Goal: Task Accomplishment & Management: Manage account settings

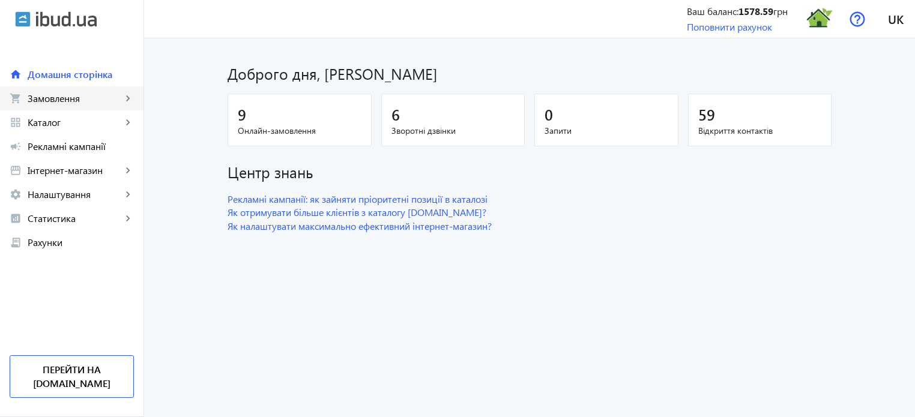
click at [80, 103] on span "Замовлення" at bounding box center [75, 98] width 94 height 12
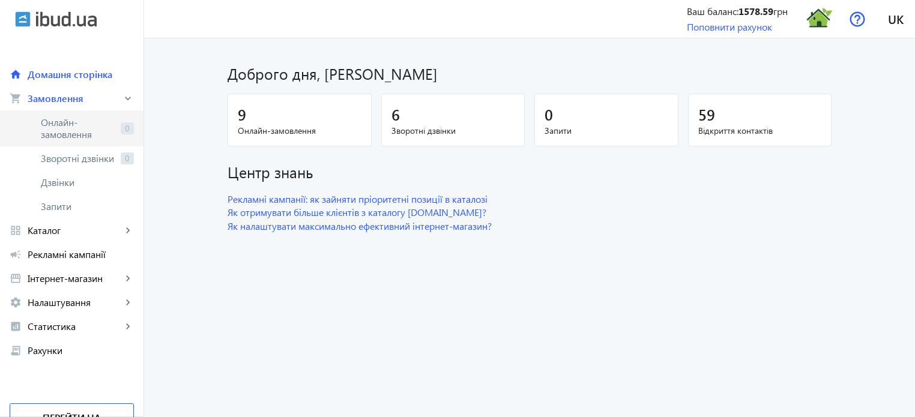
click at [89, 127] on span "Онлайн-замовлення" at bounding box center [78, 128] width 75 height 24
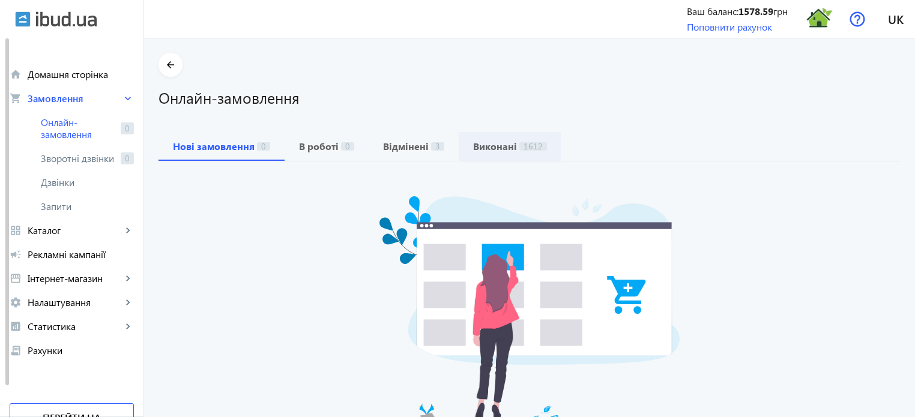
click at [486, 145] on b "Виконані" at bounding box center [495, 147] width 44 height 10
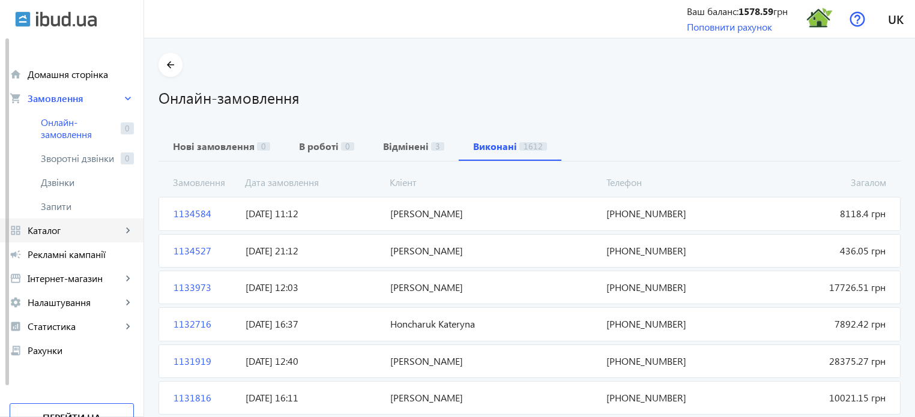
click at [76, 235] on span "Каталог" at bounding box center [75, 231] width 94 height 12
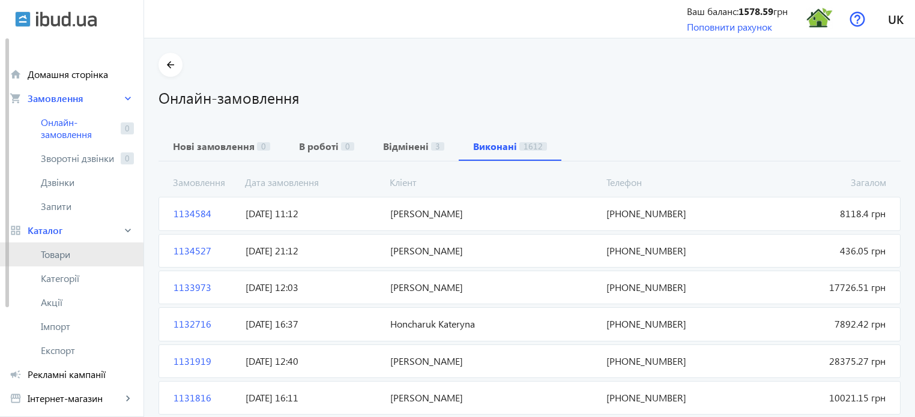
click at [68, 257] on span "Товари" at bounding box center [87, 255] width 93 height 12
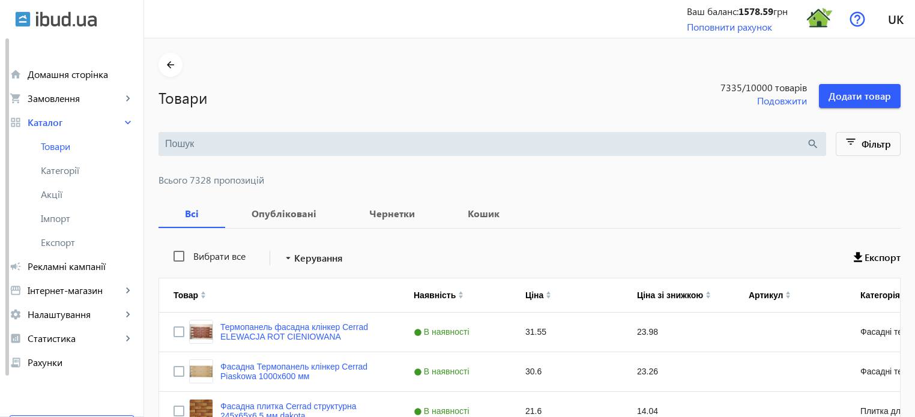
click at [172, 144] on input "search" at bounding box center [485, 144] width 641 height 13
click at [166, 145] on input "search" at bounding box center [485, 144] width 641 height 13
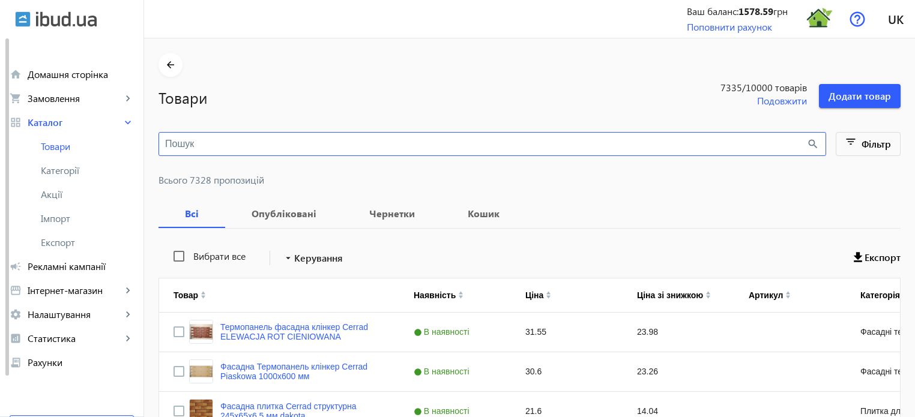
paste input "NG Sfera Leaf"
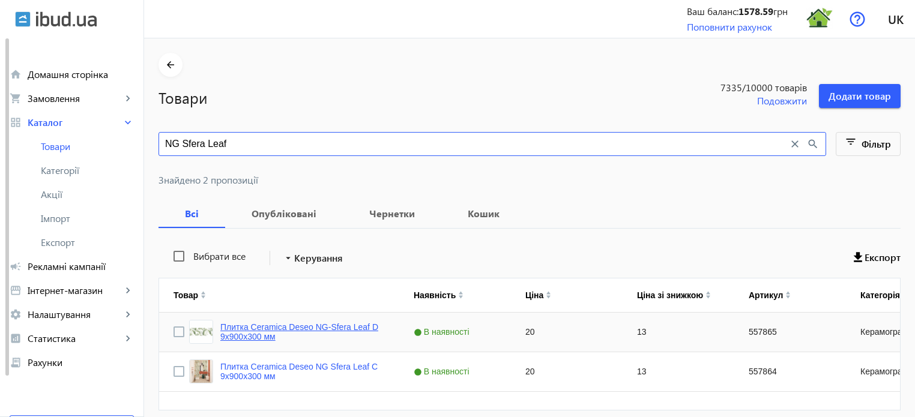
type input "NG Sfera Leaf"
click at [324, 327] on link "Плитка Ceramica Deseo NG-Sfera Leaf D 9х900х300 мм" at bounding box center [302, 331] width 165 height 19
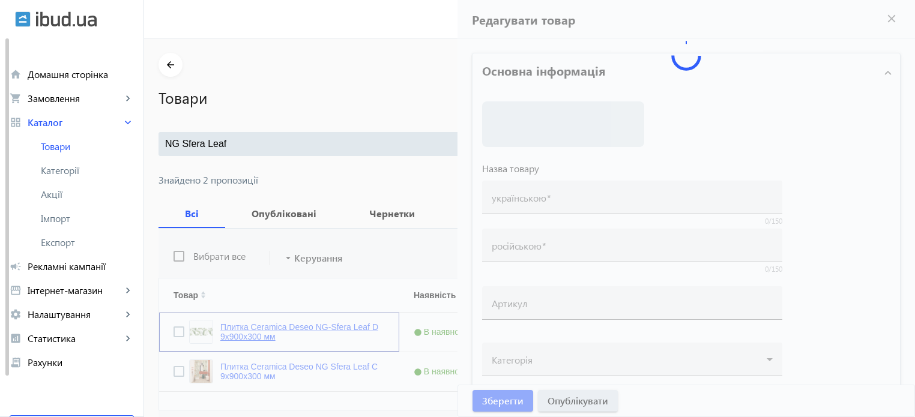
type input "Плитка Ceramica Deseo NG-Sfera Leaf D 9х900х300 мм"
type input "557865"
type input "20"
type input "1"
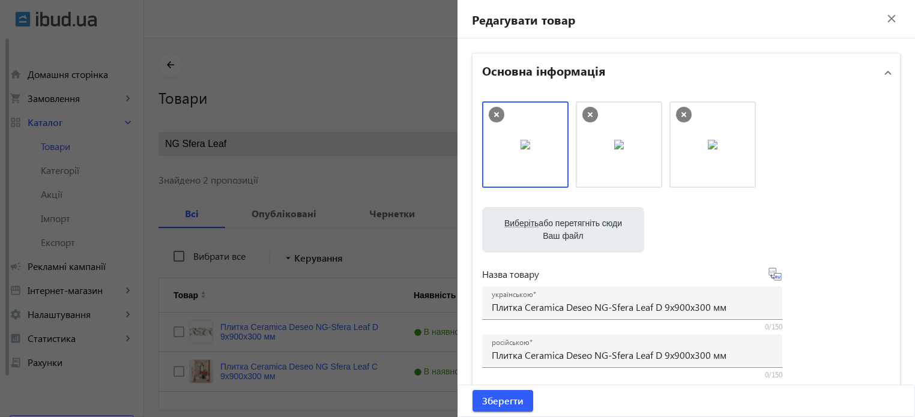
click at [494, 115] on icon at bounding box center [496, 114] width 5 height 5
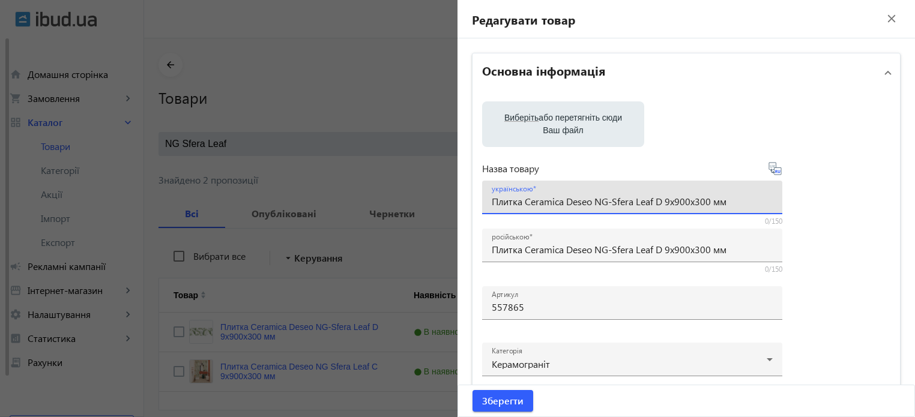
drag, startPoint x: 593, startPoint y: 199, endPoint x: 661, endPoint y: 201, distance: 67.9
click at [661, 201] on input "Плитка Ceramica Deseo NG-Sfera Leaf D 9х900х300 мм" at bounding box center [632, 201] width 281 height 13
paste input "NOVA BROWN"
click at [682, 202] on input "Плитка Ceramica Deseo NOVA BROWN 9х900х300 мм" at bounding box center [632, 201] width 281 height 13
type input "Плитка Ceramica Deseo NOVA BROWN 9х1200х200 мм"
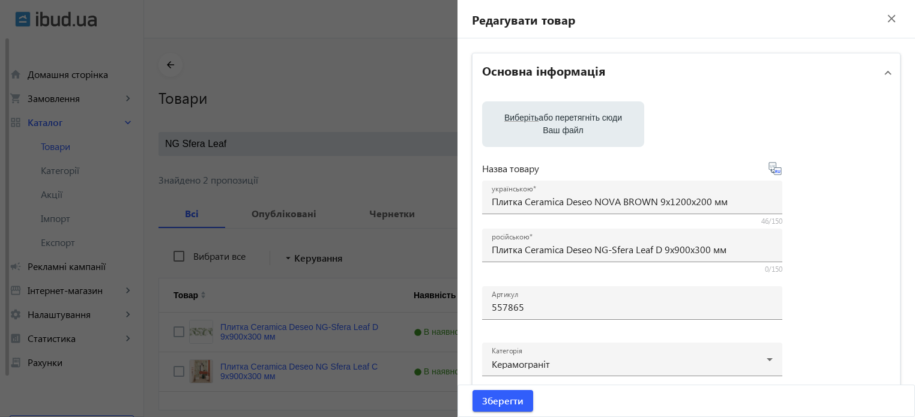
click at [778, 172] on icon at bounding box center [779, 171] width 2 height 3
type input "Плитка Ceramica Deseo NOVA BROWN 9х1200х200 мм"
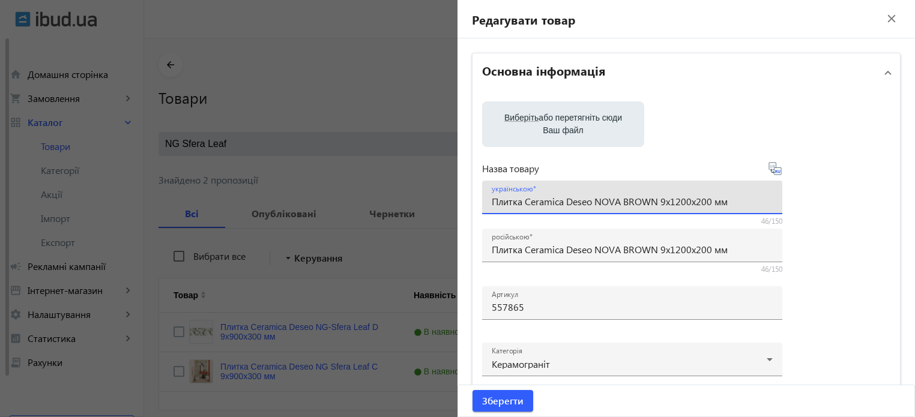
drag, startPoint x: 735, startPoint y: 199, endPoint x: 189, endPoint y: 163, distance: 547.7
click at [189, 163] on mat-sidenav-container "arrow_back Товари 7335 /10000 товарів Подовжити Додати товар NG Sfera Leaf clos…" at bounding box center [529, 252] width 771 height 428
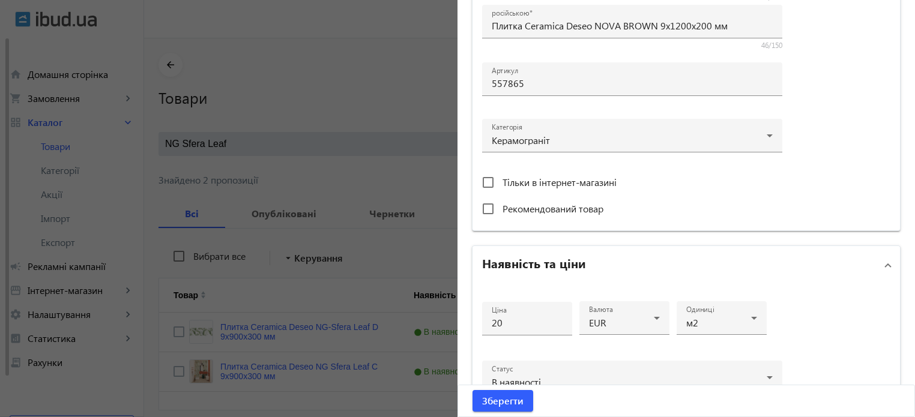
scroll to position [240, 0]
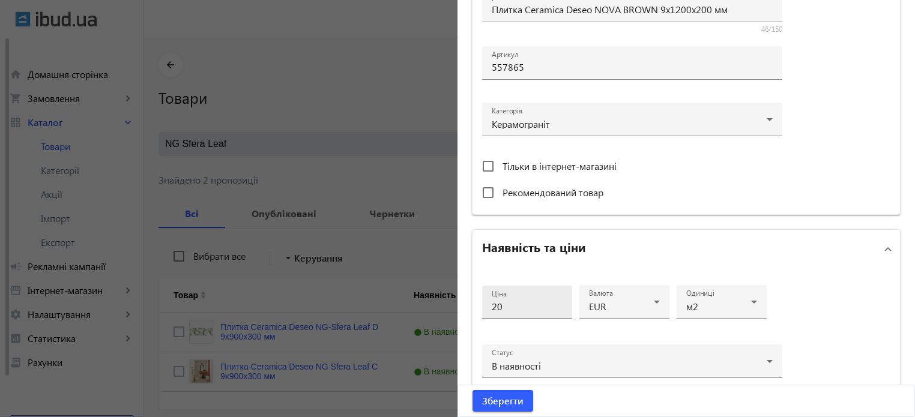
click at [509, 305] on input "20" at bounding box center [527, 306] width 71 height 13
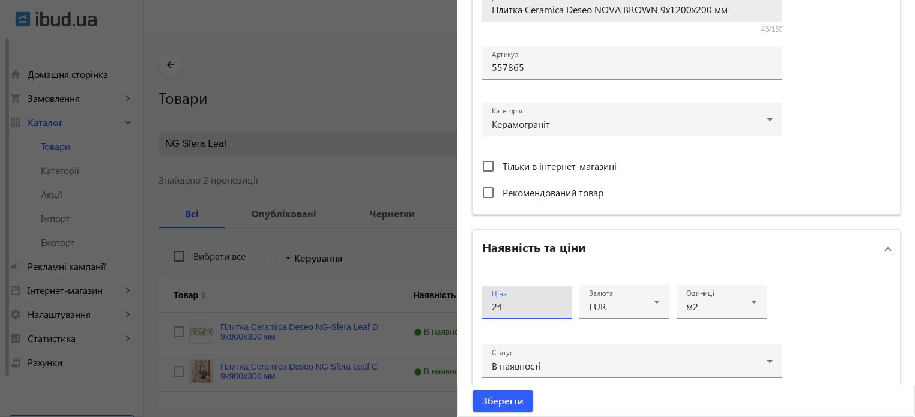
type input "24"
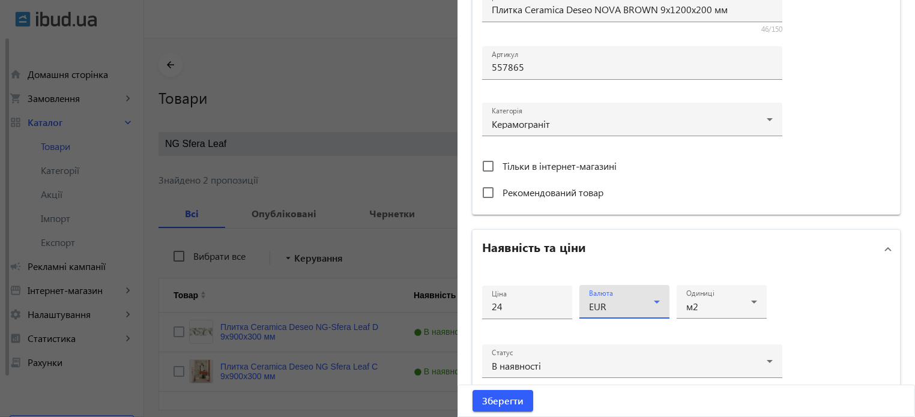
click at [654, 301] on icon at bounding box center [657, 302] width 6 height 3
click at [596, 368] on span "USD" at bounding box center [594, 366] width 19 height 10
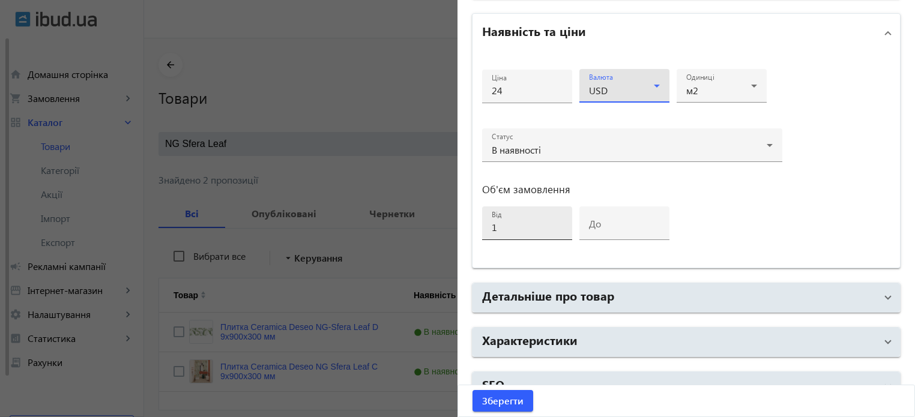
scroll to position [476, 0]
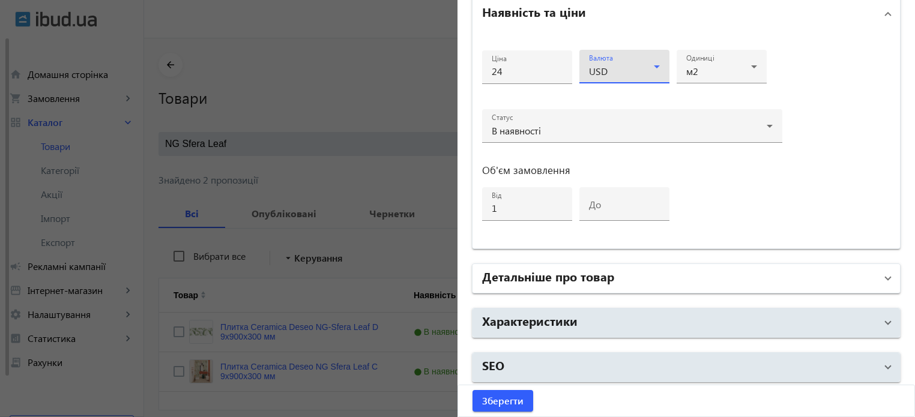
click at [534, 274] on h2 "Детальніше про товар" at bounding box center [548, 276] width 132 height 17
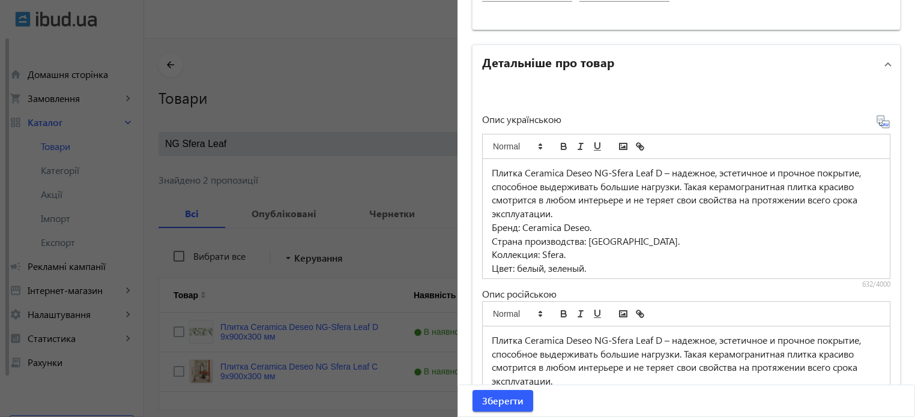
scroll to position [716, 0]
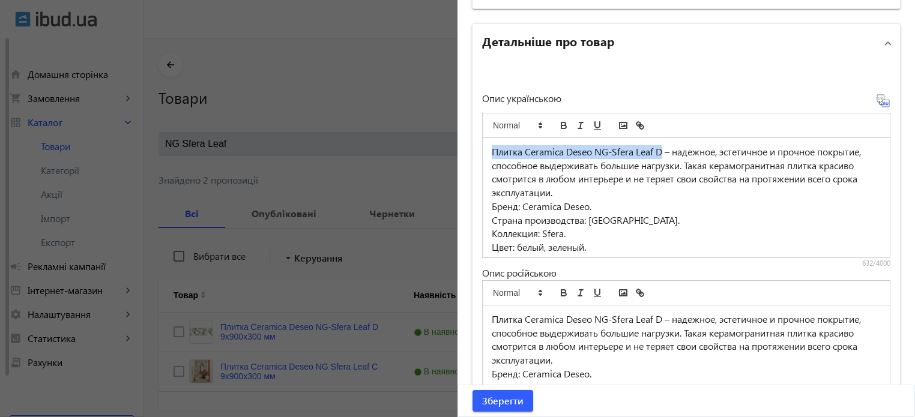
drag, startPoint x: 661, startPoint y: 147, endPoint x: 438, endPoint y: 144, distance: 222.8
click at [438, 144] on mat-sidenav-container "arrow_back Товари 7335 /10000 товарів Подовжити Додати товар NG Sfera Leaf clos…" at bounding box center [529, 252] width 771 height 428
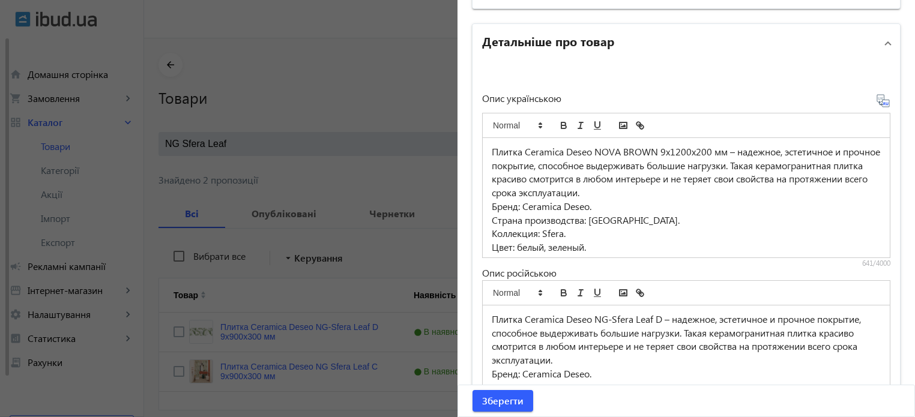
scroll to position [60, 0]
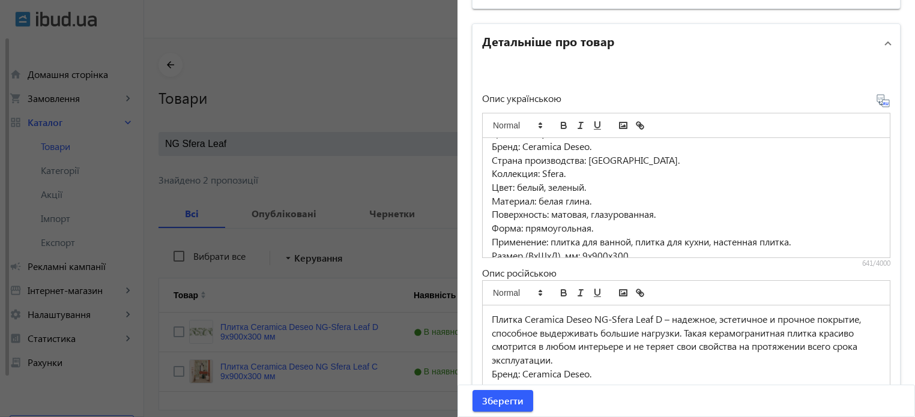
click at [492, 184] on p "Цвет: белый, зеленый." at bounding box center [686, 188] width 389 height 14
drag, startPoint x: 487, startPoint y: 184, endPoint x: 504, endPoint y: 186, distance: 16.9
click at [504, 186] on div "Плитка Ceramica Deseo NOVA BROWN 9х1200х200 мм – надежное, эстетичное и прочное…" at bounding box center [686, 197] width 407 height 119
drag, startPoint x: 488, startPoint y: 169, endPoint x: 598, endPoint y: 199, distance: 113.9
click at [598, 199] on div "Плитка Ceramica Deseo NOVA BROWN 9х1200х200 мм – надежное, эстетичное и прочное…" at bounding box center [686, 197] width 407 height 119
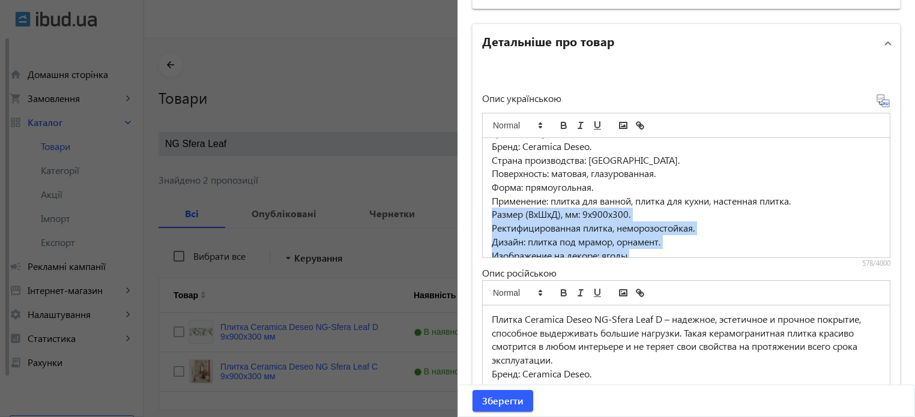
scroll to position [72, 0]
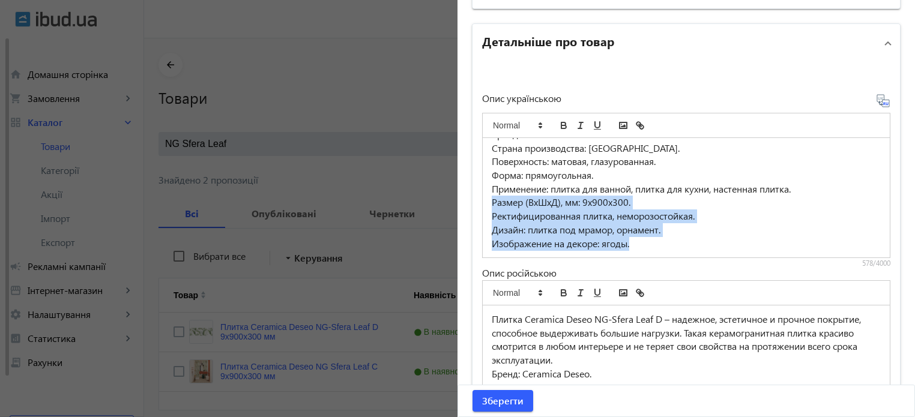
drag, startPoint x: 489, startPoint y: 211, endPoint x: 682, endPoint y: 251, distance: 196.9
click at [682, 251] on div "Плитка Ceramica Deseo NOVA BROWN 9х1200х200 мм – надежное, эстетичное и прочное…" at bounding box center [686, 197] width 407 height 119
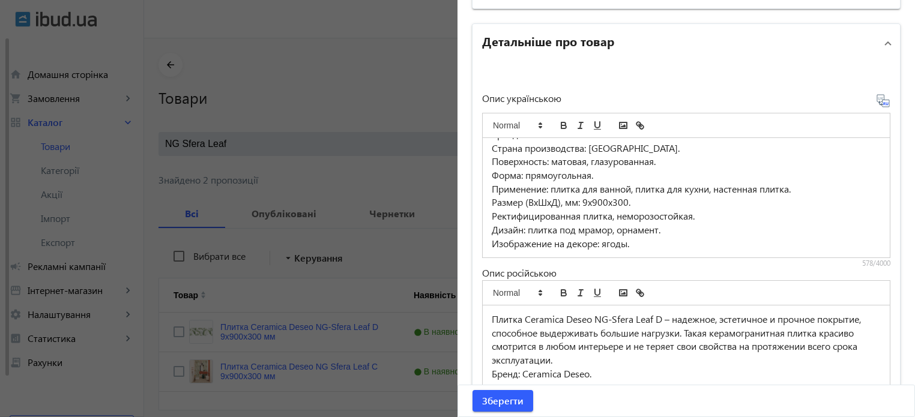
scroll to position [31, 0]
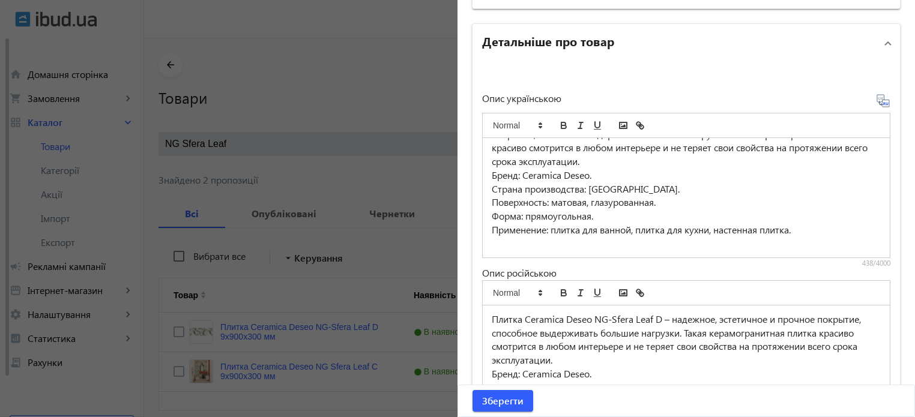
click at [886, 102] on icon at bounding box center [887, 103] width 2 height 3
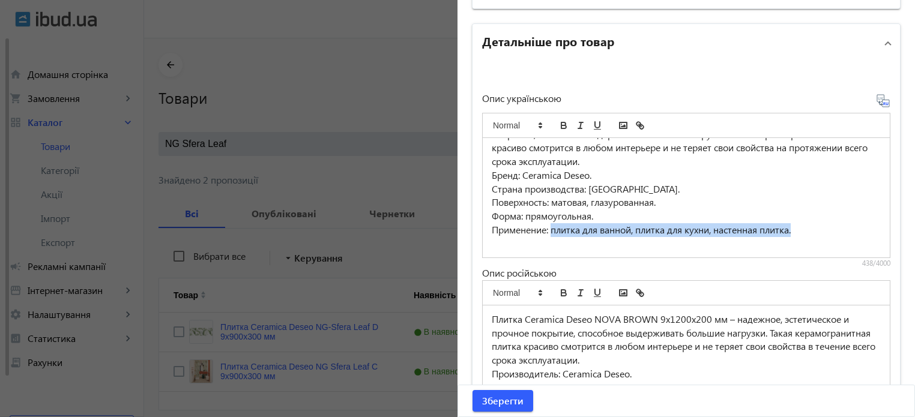
drag, startPoint x: 794, startPoint y: 226, endPoint x: 549, endPoint y: 230, distance: 245.0
click at [549, 230] on p "Применение: плитка для ванной, плитка для кухни, настенная плитка." at bounding box center [686, 230] width 389 height 14
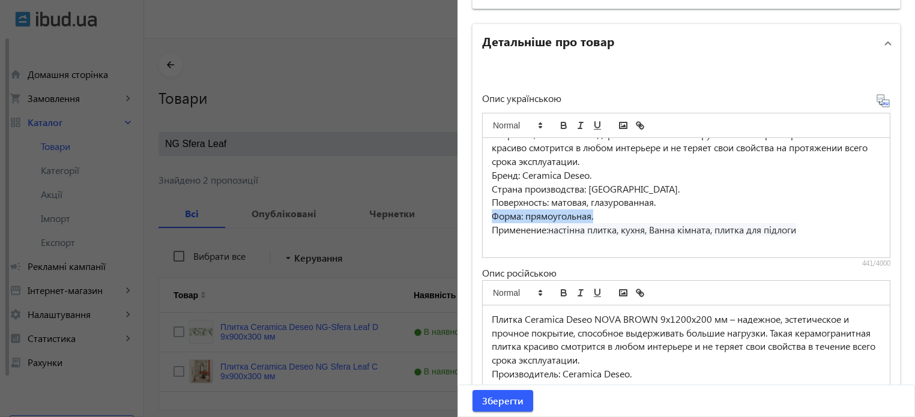
drag, startPoint x: 596, startPoint y: 213, endPoint x: 485, endPoint y: 213, distance: 110.5
click at [485, 213] on div "Плитка Ceramica Deseo NOVA BROWN 9х1200х200 мм – надежное, эстетичное и прочное…" at bounding box center [686, 197] width 407 height 119
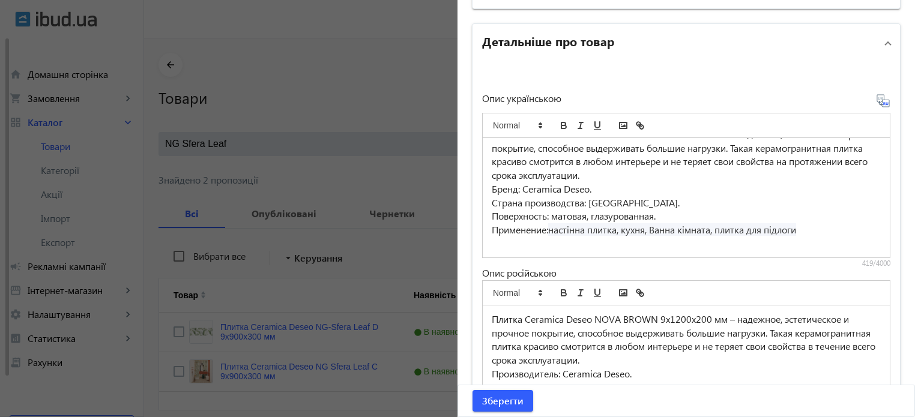
scroll to position [0, 0]
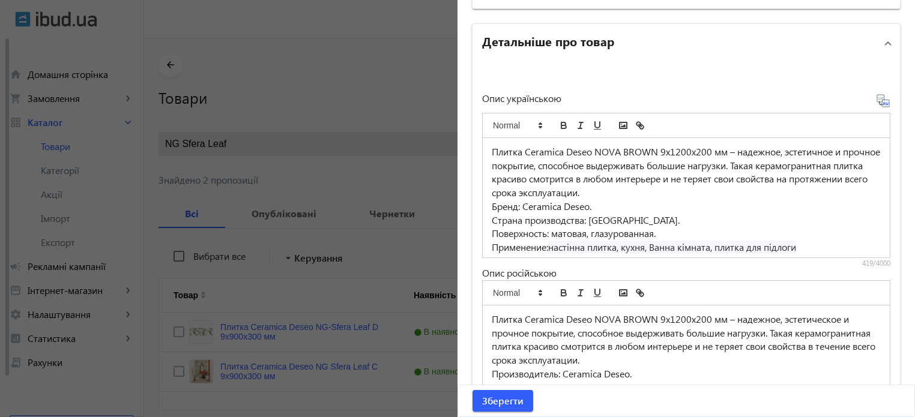
click at [878, 99] on icon at bounding box center [883, 101] width 14 height 14
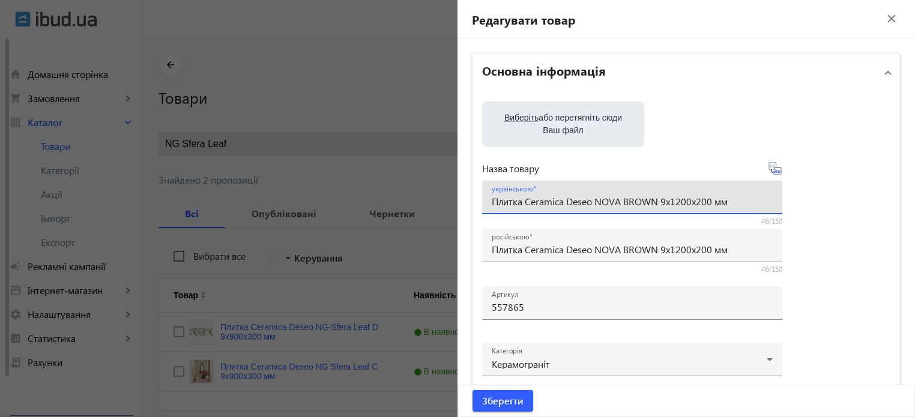
drag, startPoint x: 733, startPoint y: 200, endPoint x: 377, endPoint y: 183, distance: 356.5
click at [377, 183] on mat-sidenav-container "arrow_back Товари 7335 /10000 товарів Подовжити Додати товар NG Sfera Leaf clos…" at bounding box center [529, 252] width 771 height 428
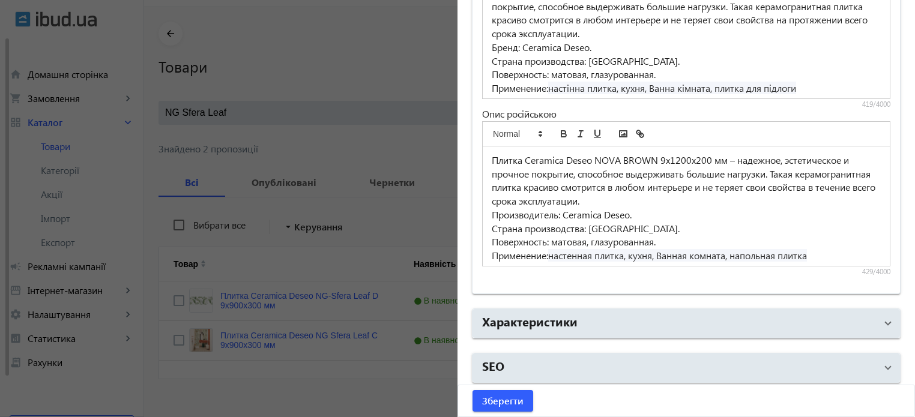
scroll to position [48, 0]
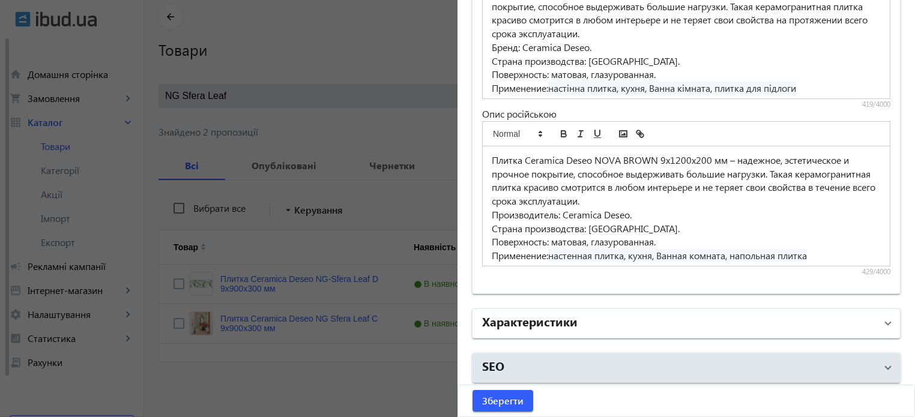
click at [538, 324] on h2 "Характеристики" at bounding box center [529, 321] width 95 height 17
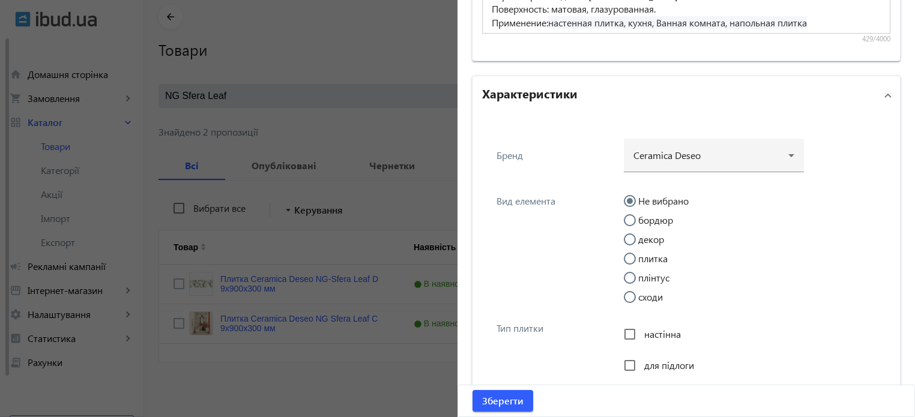
scroll to position [1115, 0]
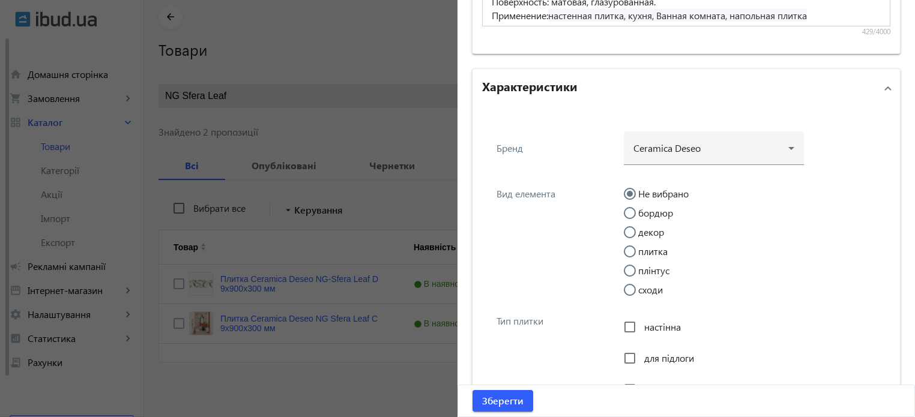
click at [625, 249] on input "плитка" at bounding box center [636, 258] width 24 height 24
radio input "true"
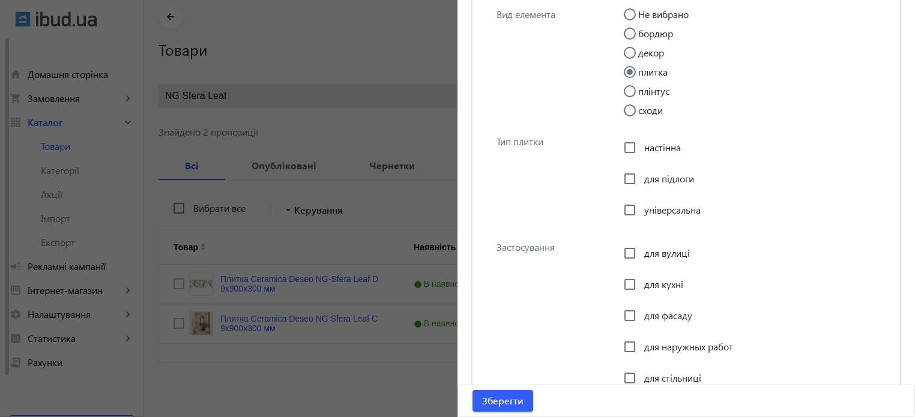
scroll to position [1295, 0]
click at [626, 176] on input "для підлоги" at bounding box center [630, 178] width 24 height 24
checkbox input "true"
click at [627, 142] on input "настінна" at bounding box center [630, 147] width 24 height 24
checkbox input "true"
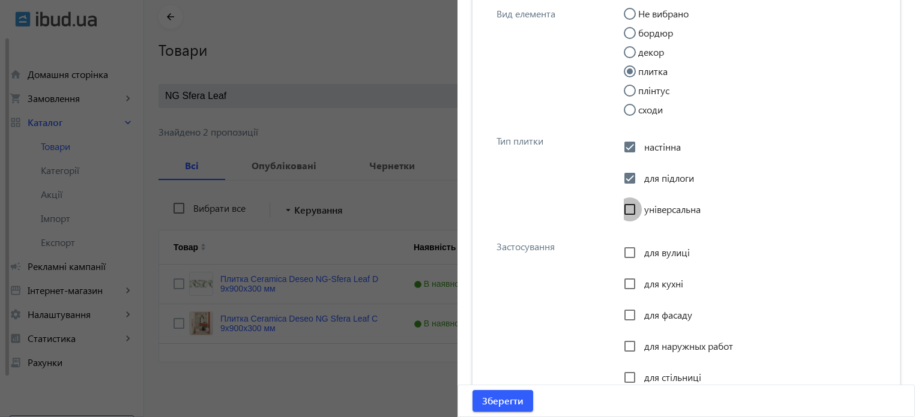
click at [626, 201] on input "універсальна" at bounding box center [630, 210] width 24 height 24
checkbox input "true"
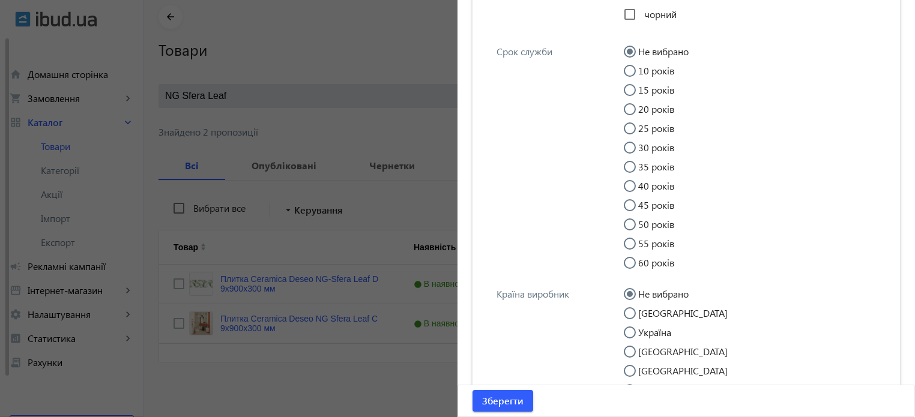
scroll to position [5730, 0]
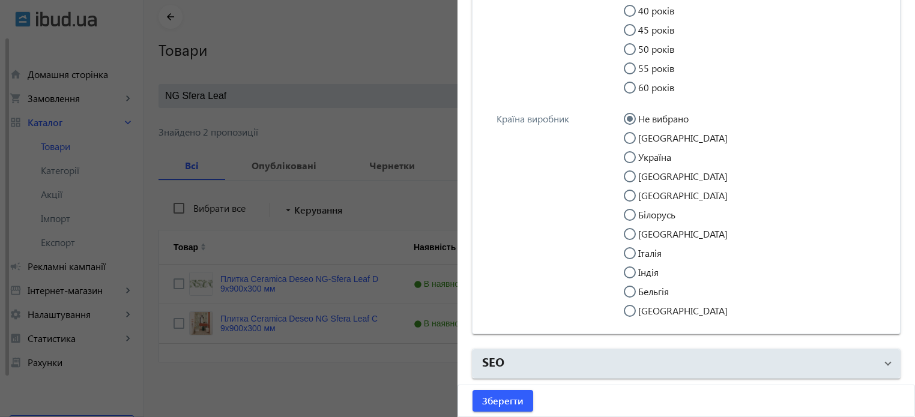
click at [629, 271] on input "Індія" at bounding box center [636, 279] width 24 height 24
radio input "true"
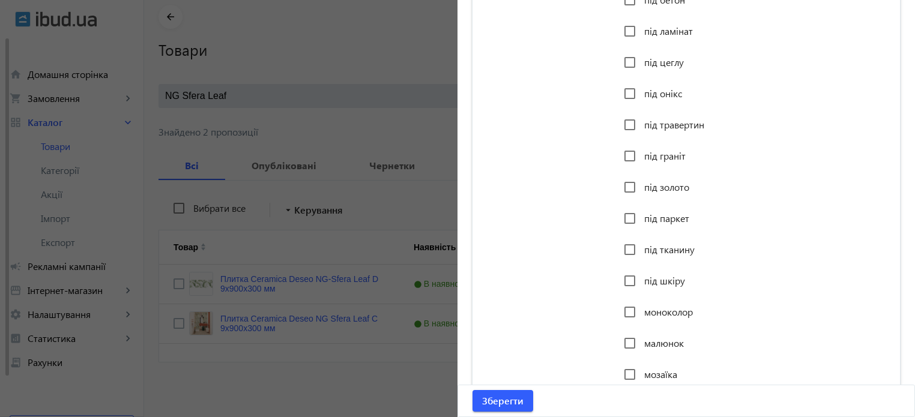
scroll to position [3328, 0]
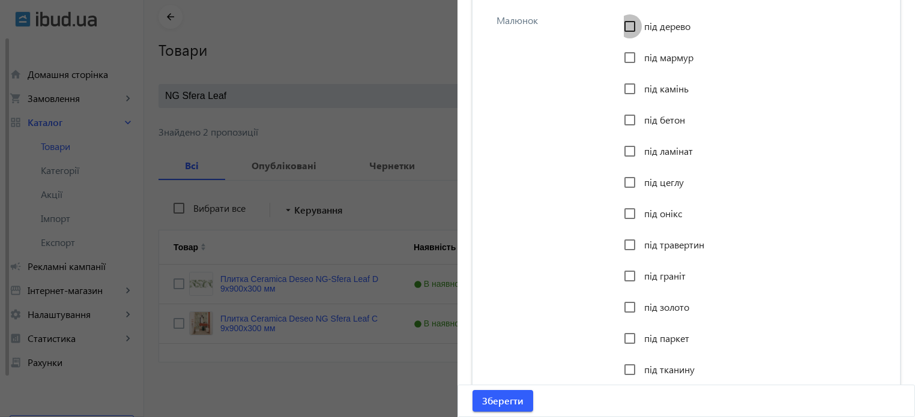
click at [627, 27] on input "під дерево" at bounding box center [630, 26] width 24 height 24
checkbox input "true"
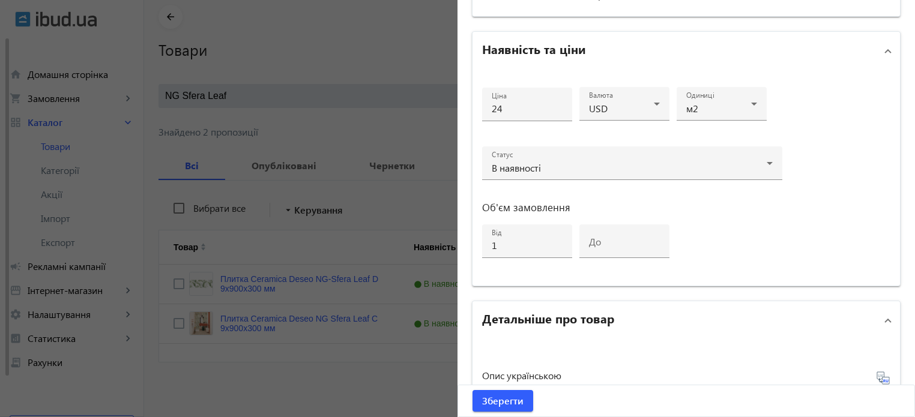
scroll to position [0, 0]
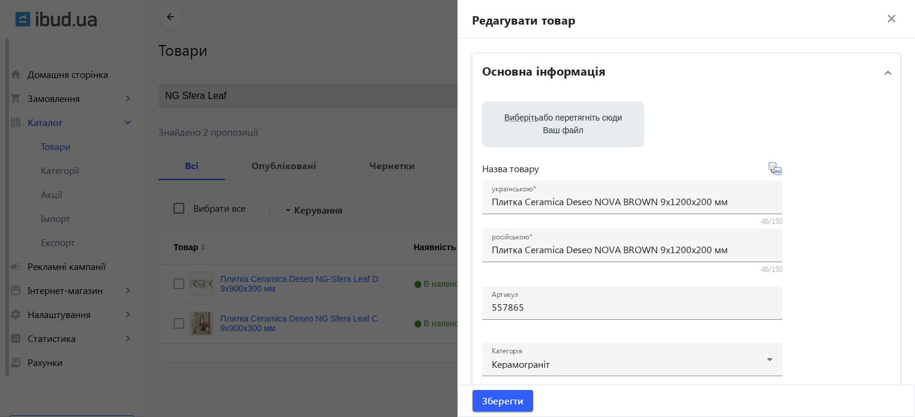
click at [558, 116] on label "Виберіть або перетягніть сюди Ваш файл" at bounding box center [563, 124] width 143 height 34
click at [558, 118] on input "Виберіть або перетягніть сюди Ваш файл" at bounding box center [563, 125] width 143 height 14
type input "C:\fakepath\keramohranyt-ceramica-deseo-nova-brown.jpg"
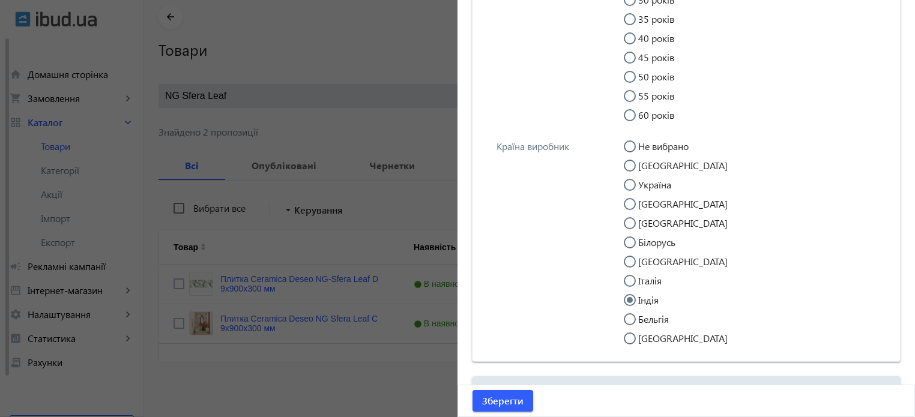
scroll to position [5828, 0]
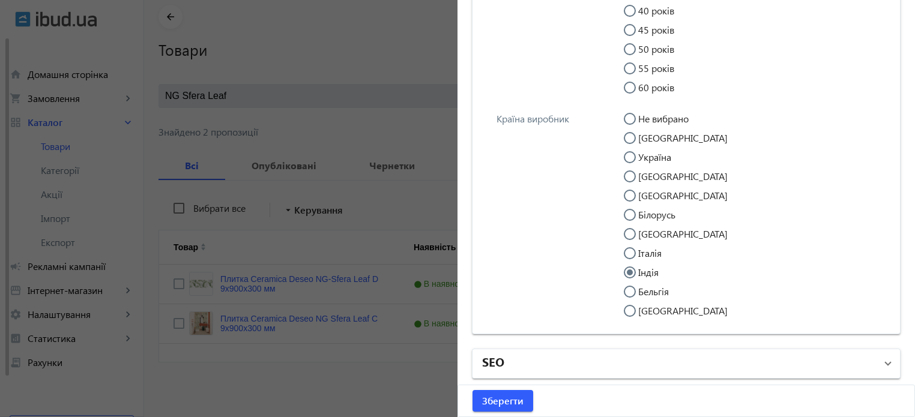
click at [546, 362] on mat-panel-title "SEO" at bounding box center [679, 364] width 394 height 22
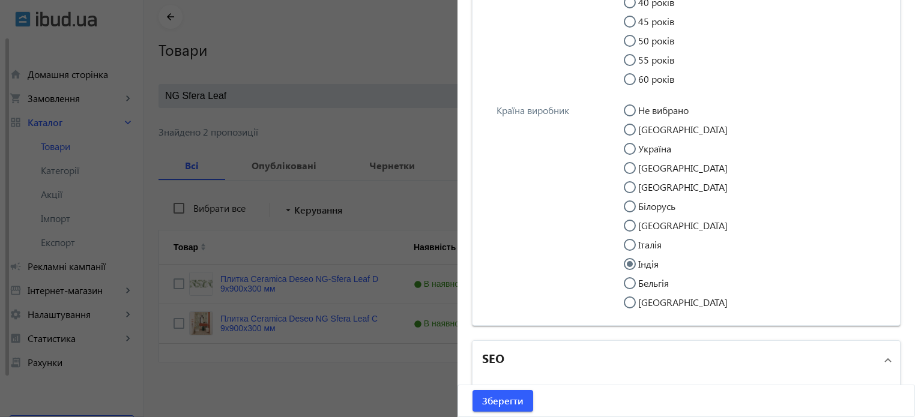
scroll to position [6136, 0]
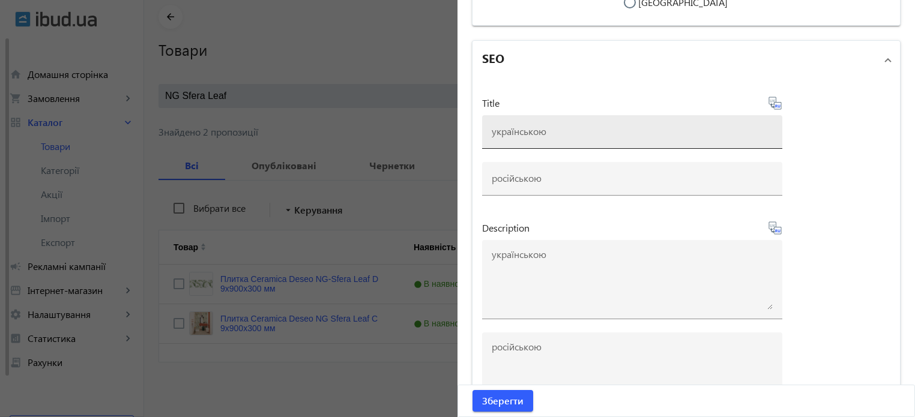
click at [513, 136] on input at bounding box center [632, 131] width 281 height 13
paste input "Плитка Ceramica Deseo NOVA BROWN 9х1200х200 мм"
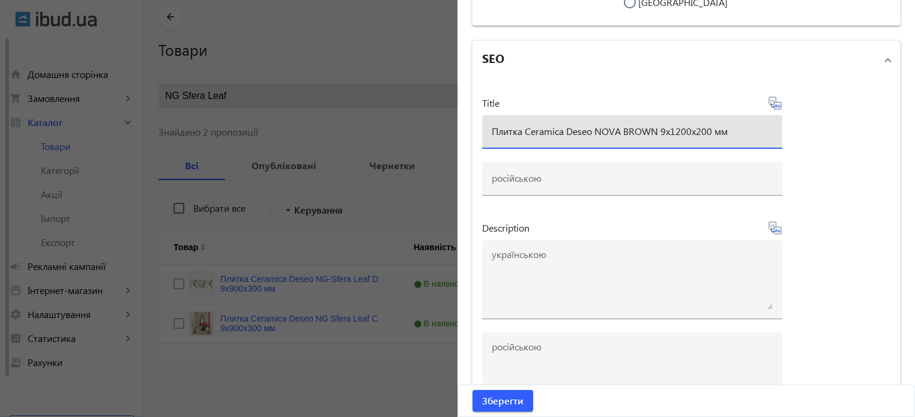
type input "Плитка Ceramica Deseo NOVA BROWN 9х1200х200 мм"
click at [775, 110] on icon at bounding box center [775, 103] width 14 height 14
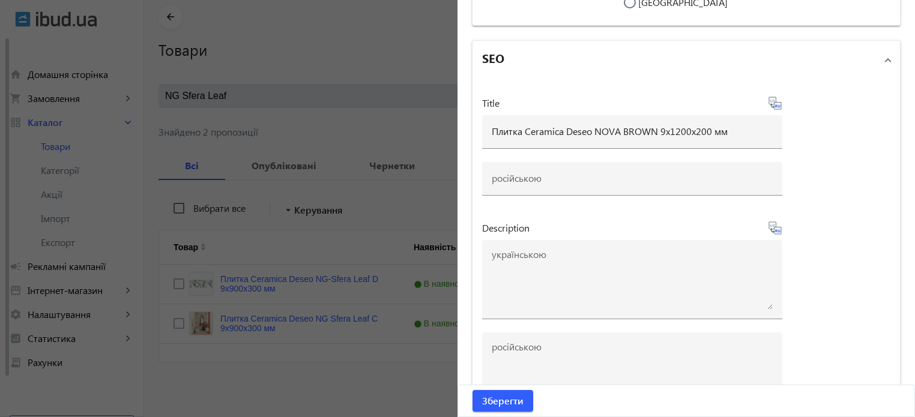
type input "Плитка Ceramica Deseo NOVA BROWN 9х1200х200 мм"
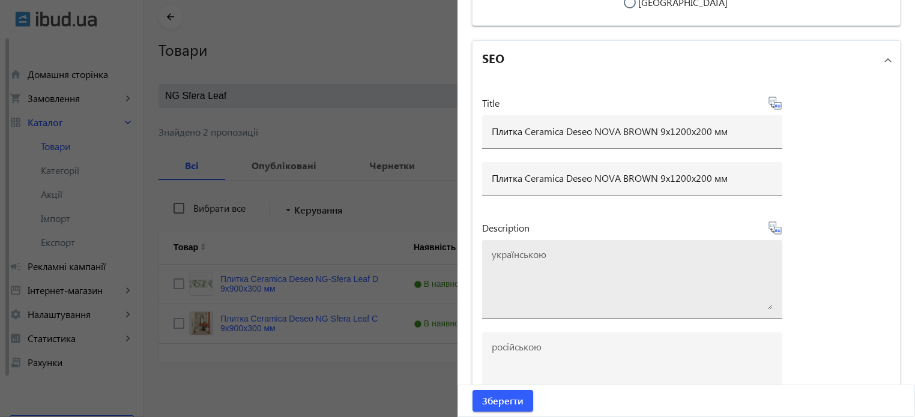
click at [519, 271] on textarea at bounding box center [632, 280] width 281 height 60
paste textarea "Плитка Ceramica Deseo NOVA BROWN 9х1200х200 мм"
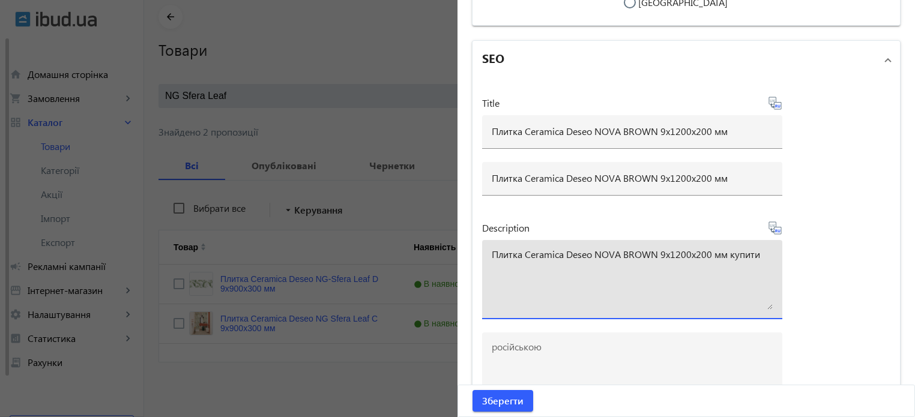
type textarea "Плитка Ceramica Deseo NOVA BROWN 9х1200х200 мм купити"
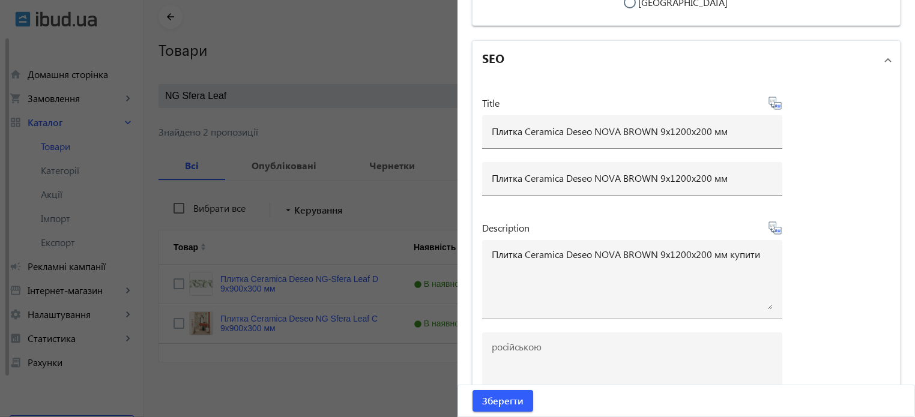
click at [775, 235] on icon at bounding box center [775, 228] width 14 height 14
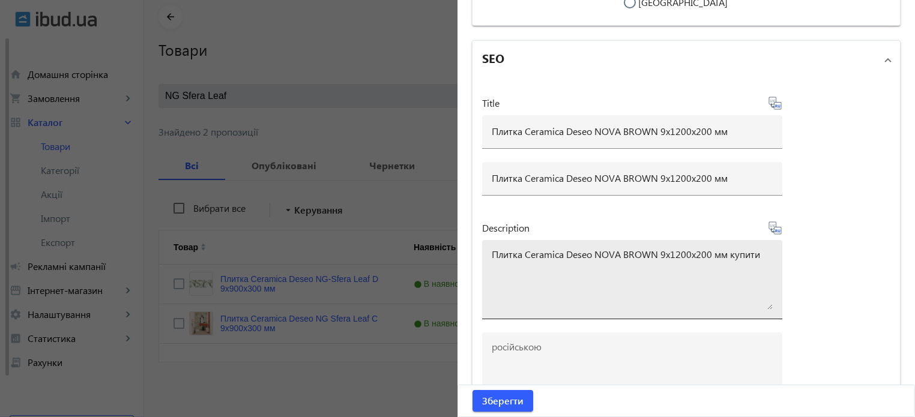
type textarea "Плитка Ceramica Deseo NOVA BROWN 9х1200х200 мм купить"
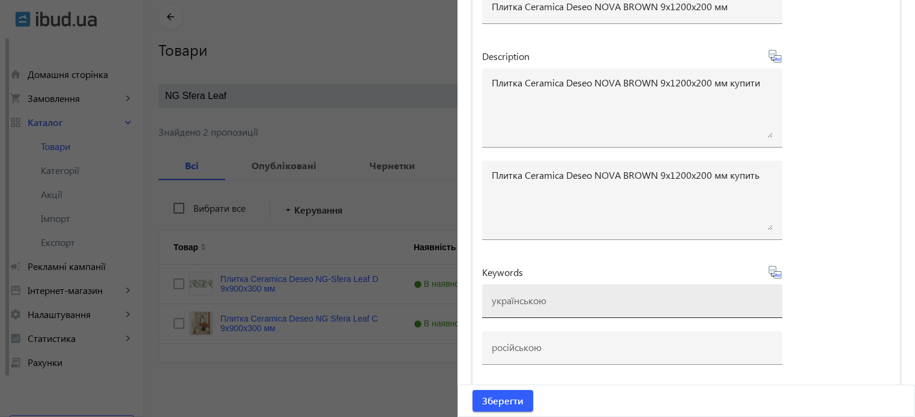
click at [540, 307] on input at bounding box center [632, 300] width 281 height 13
paste input "Плитка Ceramica Deseo NOVA BROWN 9х1200х200 мм"
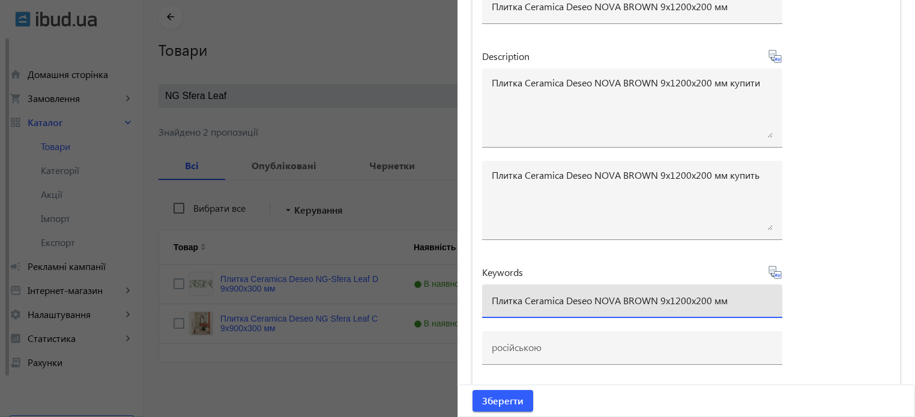
drag, startPoint x: 589, startPoint y: 303, endPoint x: 781, endPoint y: 310, distance: 191.7
click at [781, 310] on div "Title Плитка Ceramica Deseo NOVA BROWN 9х1200х200 мм Плитка Ceramica Deseo NOVA…" at bounding box center [687, 150] width 428 height 485
type input "плитка ceramica deseo, ceramica deseo nova brown"
click at [777, 276] on icon at bounding box center [775, 272] width 13 height 13
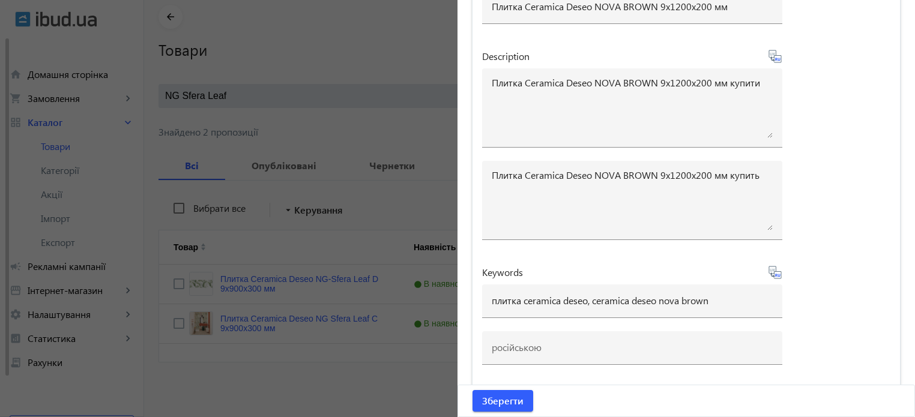
type input "плитка ceramica deseo, ceramica deseo nova brown"
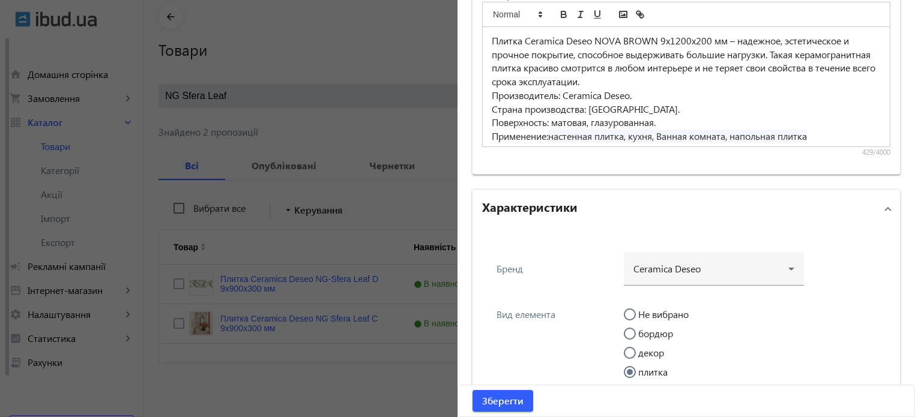
scroll to position [1045, 0]
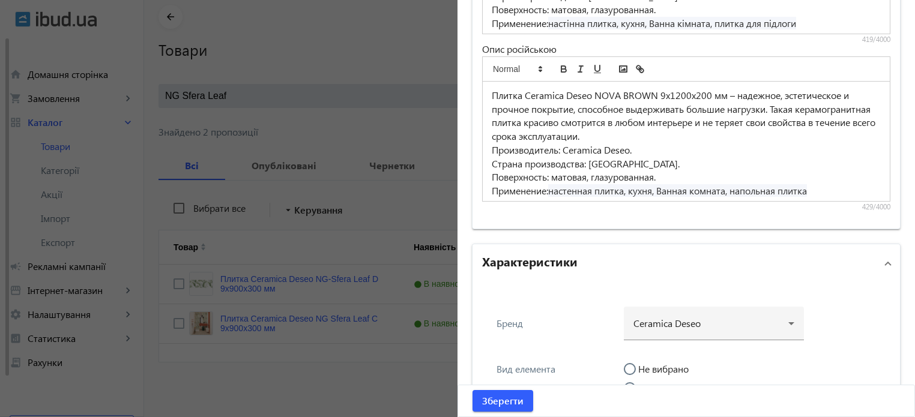
click at [563, 255] on h2 "Характеристики" at bounding box center [529, 261] width 95 height 17
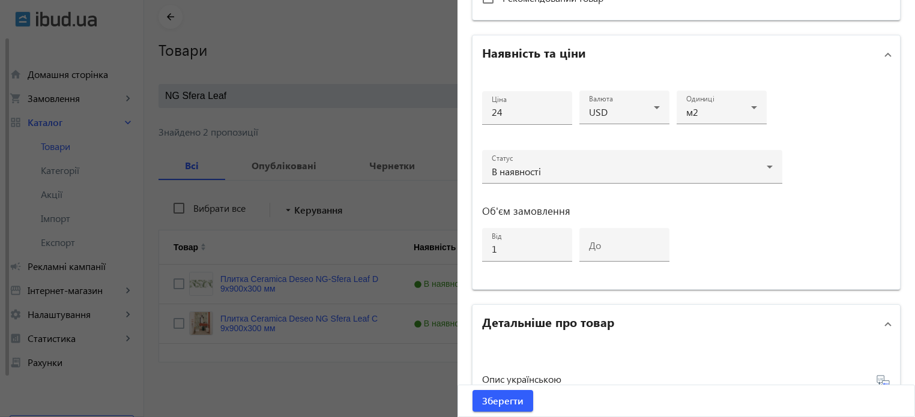
scroll to position [445, 0]
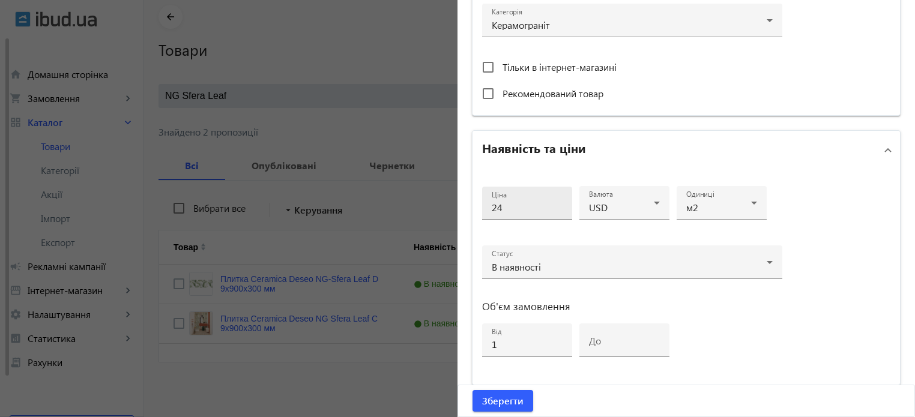
click at [521, 206] on input "24" at bounding box center [527, 207] width 71 height 13
click at [656, 201] on icon at bounding box center [657, 203] width 14 height 14
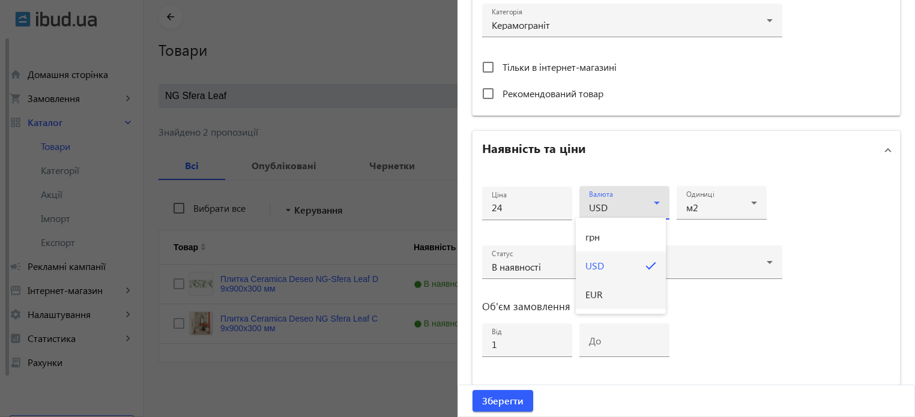
click at [597, 292] on span "EUR" at bounding box center [593, 295] width 17 height 10
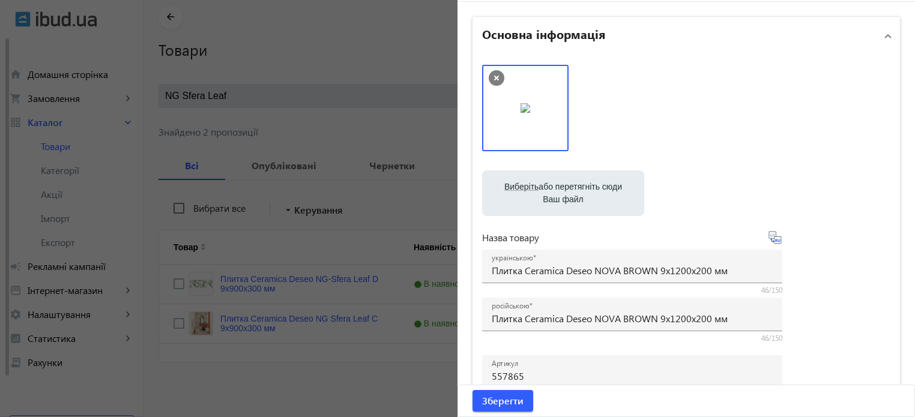
scroll to position [0, 0]
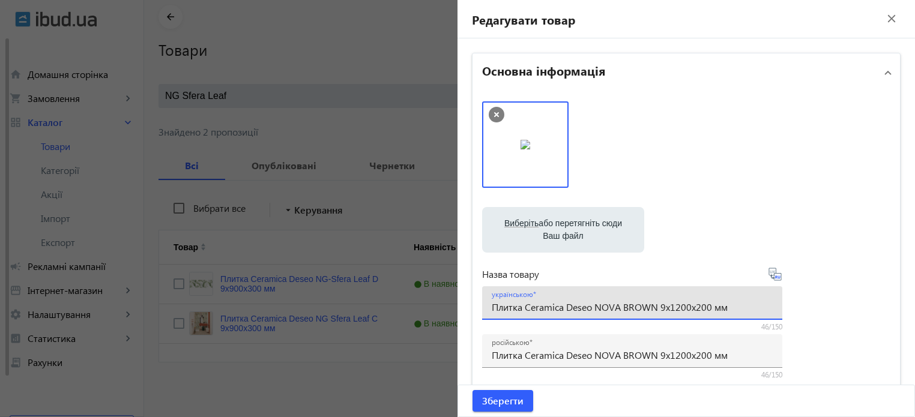
drag, startPoint x: 730, startPoint y: 310, endPoint x: 247, endPoint y: 291, distance: 482.6
click at [247, 291] on mat-sidenav-container "arrow_back Товари 7335 /10000 товарів Подовжити Додати товар NG Sfera Leaf clos…" at bounding box center [529, 204] width 771 height 428
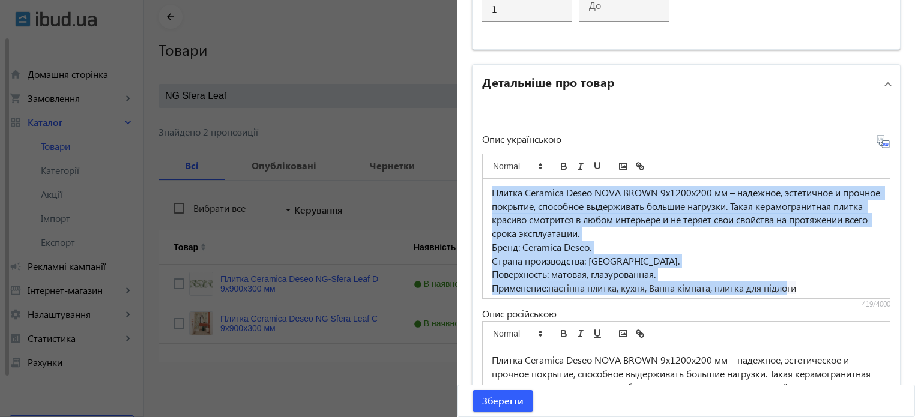
scroll to position [17, 0]
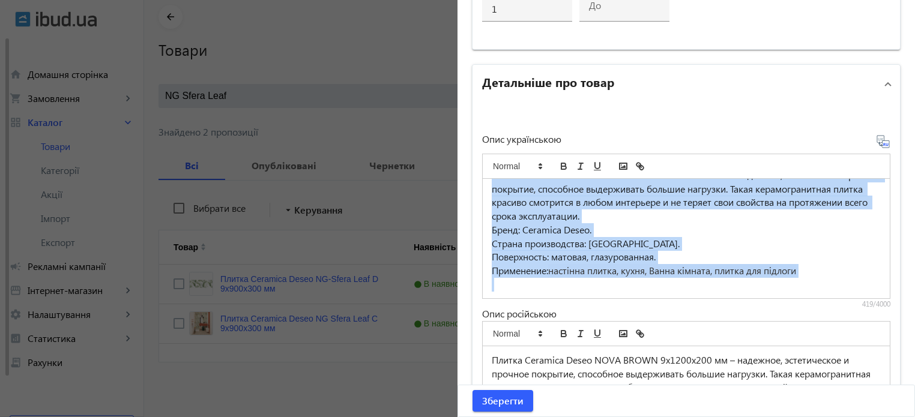
drag, startPoint x: 486, startPoint y: 187, endPoint x: 880, endPoint y: 306, distance: 412.1
click at [880, 306] on div "Плитка Ceramica Deseo NOVA BROWN 9х1200х200 мм – надежное, эстетичное и прочное…" at bounding box center [686, 228] width 408 height 163
copy div "Плитка Ceramica Deseo NOVA BROWN 9х1200х200 мм – надежное, эстетичное и прочное…"
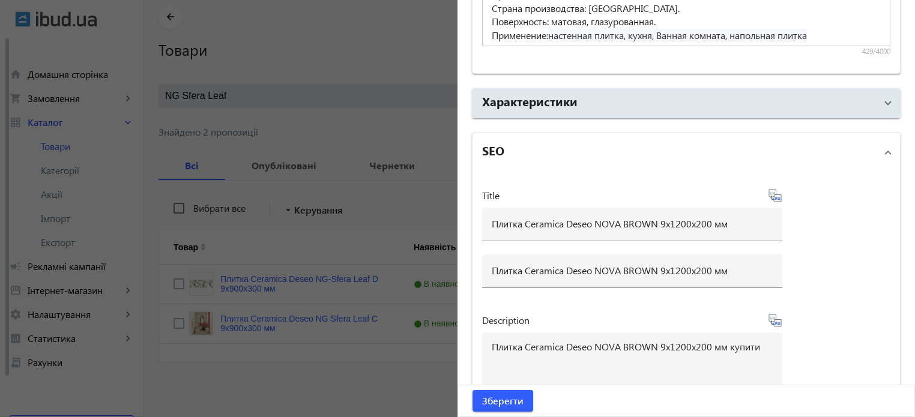
scroll to position [1460, 0]
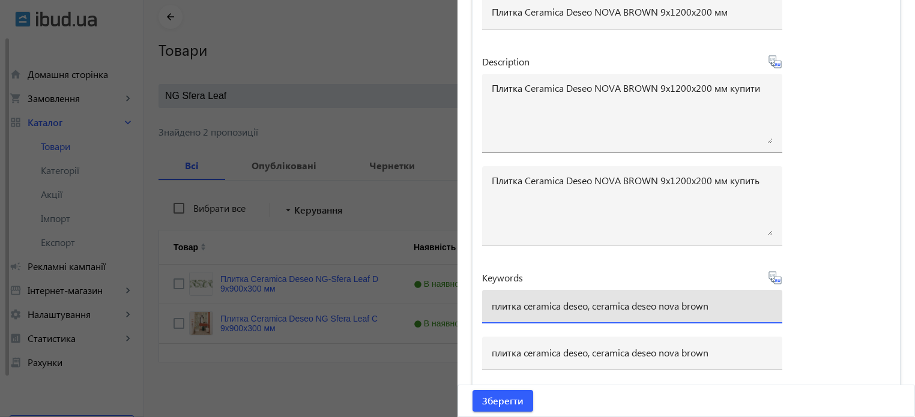
drag, startPoint x: 721, startPoint y: 301, endPoint x: 77, endPoint y: 270, distance: 644.5
click at [144, 270] on mat-sidenav-container "arrow_back Товари 7335 /10000 товарів Подовжити Додати товар NG Sfera Leaf clos…" at bounding box center [529, 204] width 771 height 428
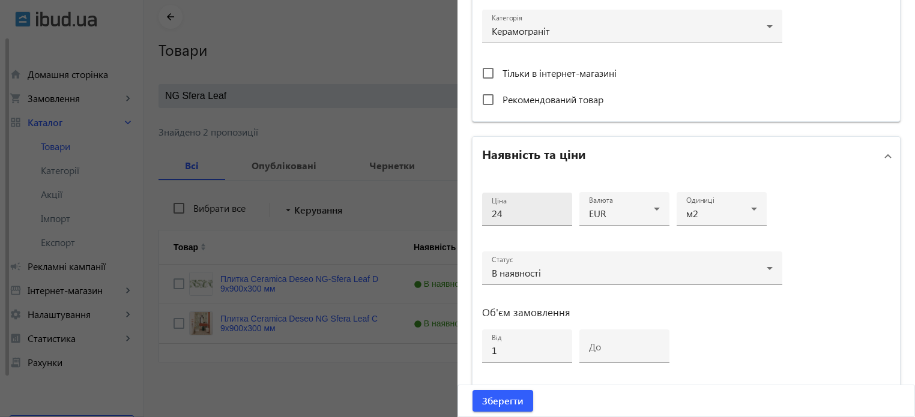
scroll to position [0, 0]
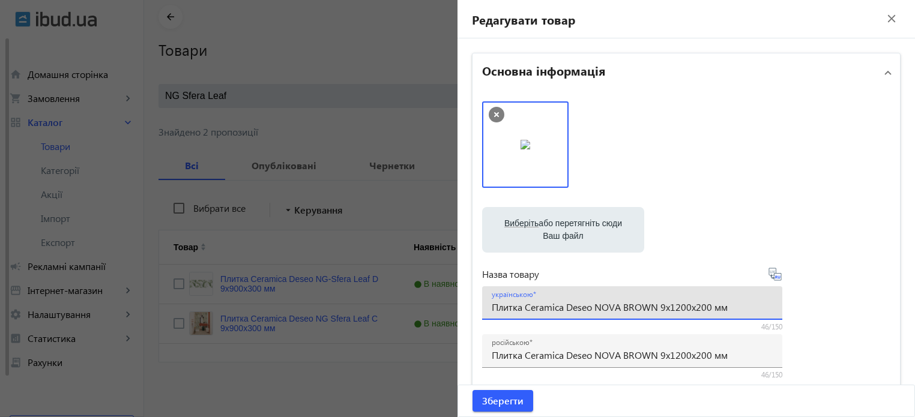
drag, startPoint x: 728, startPoint y: 308, endPoint x: 173, endPoint y: 252, distance: 557.7
click at [173, 252] on mat-sidenav-container "arrow_back Товари 7335 /10000 товарів Подовжити Додати товар NG Sfera Leaf clos…" at bounding box center [529, 204] width 771 height 428
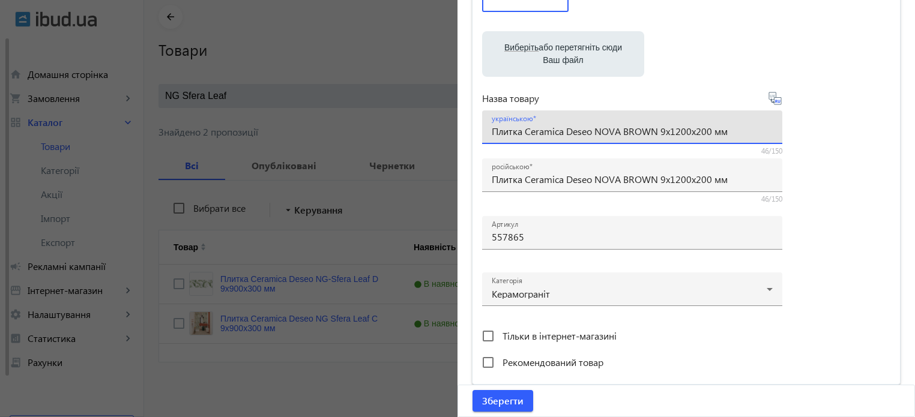
scroll to position [180, 0]
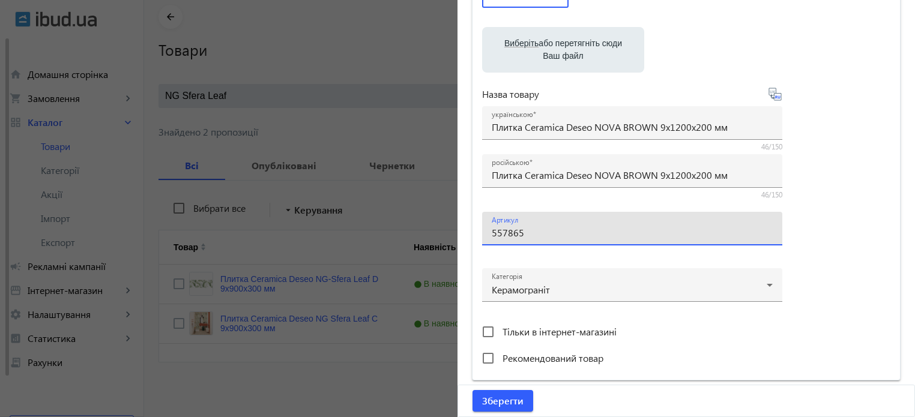
drag, startPoint x: 528, startPoint y: 237, endPoint x: 368, endPoint y: 208, distance: 162.9
click at [369, 210] on mat-sidenav-container "arrow_back Товари 7335 /10000 товарів Подовжити Додати товар NG Sfera Leaf clos…" at bounding box center [529, 204] width 771 height 428
paste input "543140"
type input "543140"
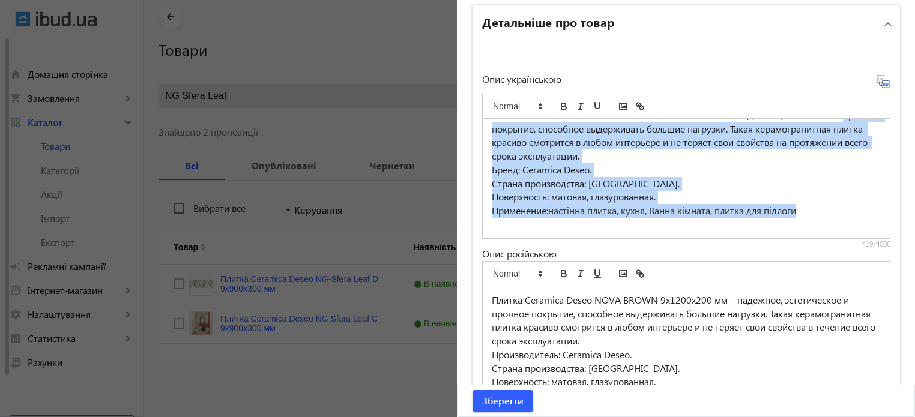
scroll to position [0, 0]
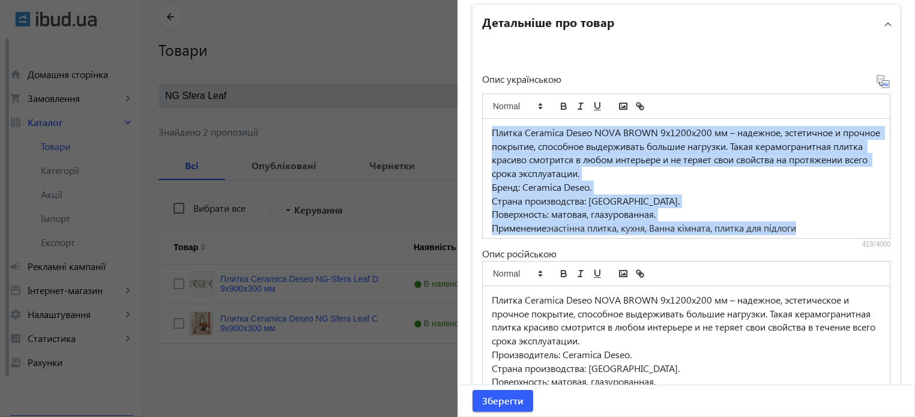
drag, startPoint x: 814, startPoint y: 210, endPoint x: 469, endPoint y: 101, distance: 362.0
click at [473, 101] on div "Опис українською Плитка Ceramica Deseo NOVA BROWN 9х1200х200 мм – надежное, эст…" at bounding box center [687, 238] width 428 height 390
copy div "Плитка Ceramica Deseo NOVA BROWN 9х1200х200 мм – надежное, эстетичное и прочное…"
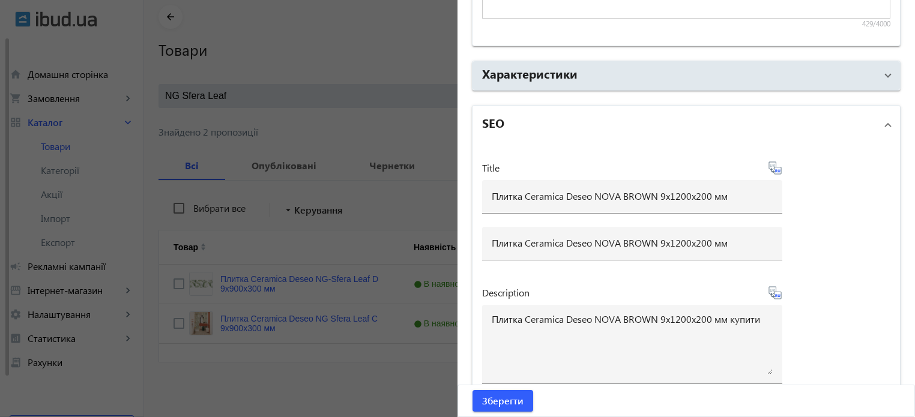
scroll to position [1460, 0]
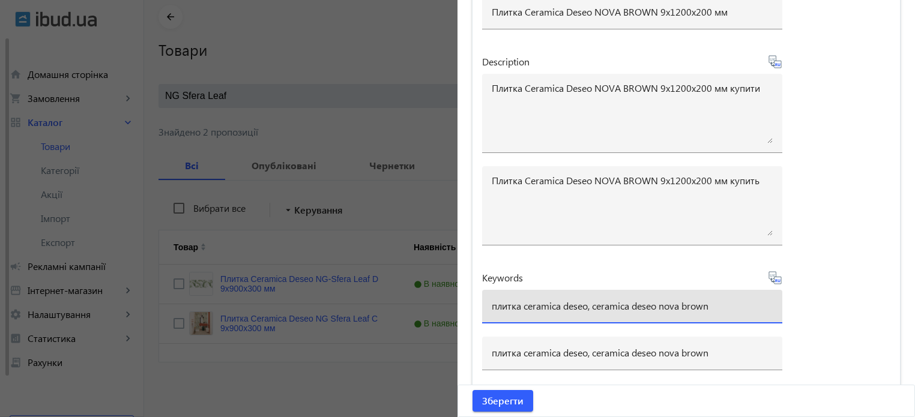
drag, startPoint x: 716, startPoint y: 300, endPoint x: 283, endPoint y: 264, distance: 433.9
click at [283, 264] on mat-sidenav-container "arrow_back Товари 7335 /10000 товарів Подовжити Додати товар NG Sfera Leaf clos…" at bounding box center [529, 204] width 771 height 428
click at [507, 398] on span "Зберегти" at bounding box center [502, 401] width 41 height 13
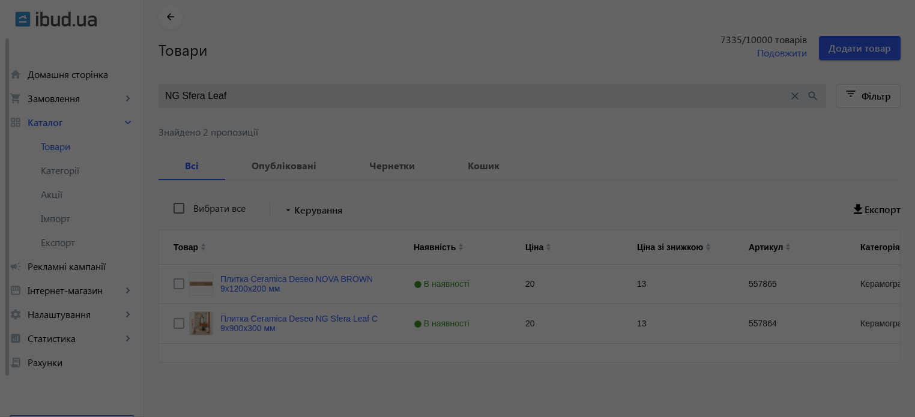
scroll to position [0, 0]
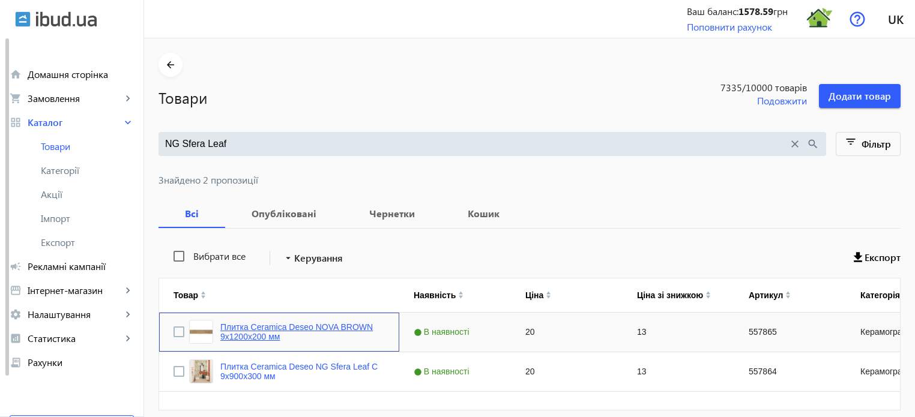
click at [307, 327] on link "Плитка Ceramica Deseo NOVA BROWN 9х1200х200 мм" at bounding box center [302, 331] width 165 height 19
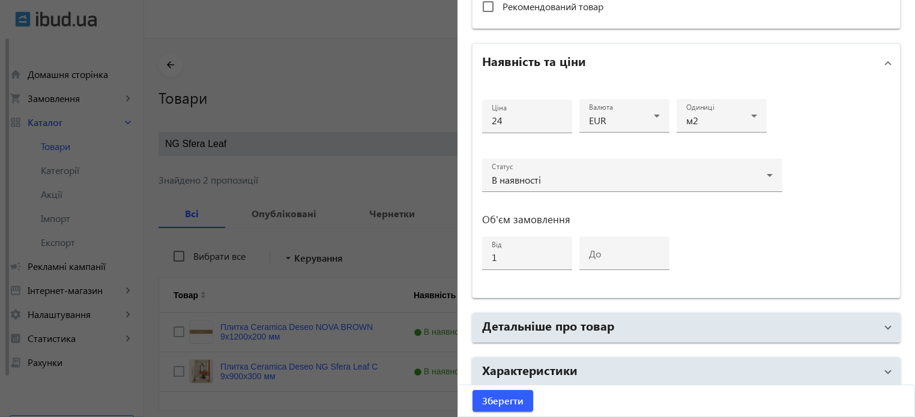
scroll to position [581, 0]
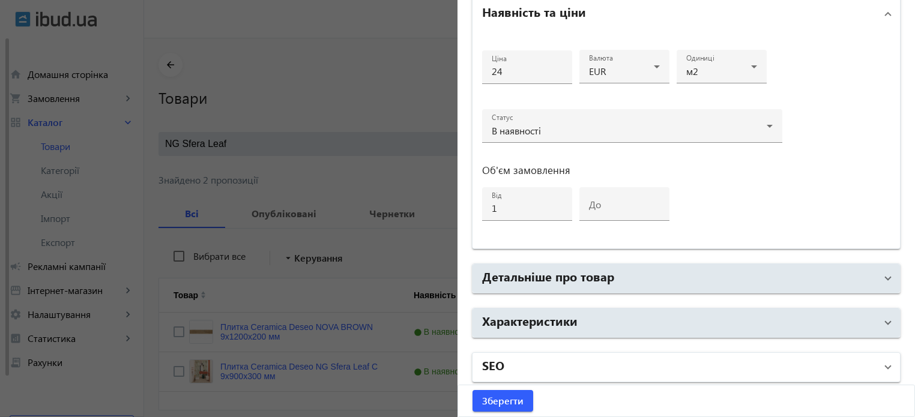
click at [539, 353] on mat-expansion-panel-header "SEO" at bounding box center [687, 367] width 428 height 29
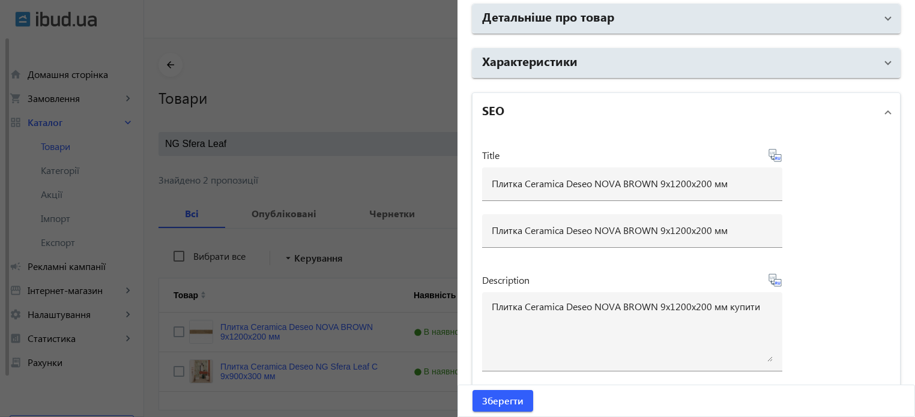
scroll to position [1060, 0]
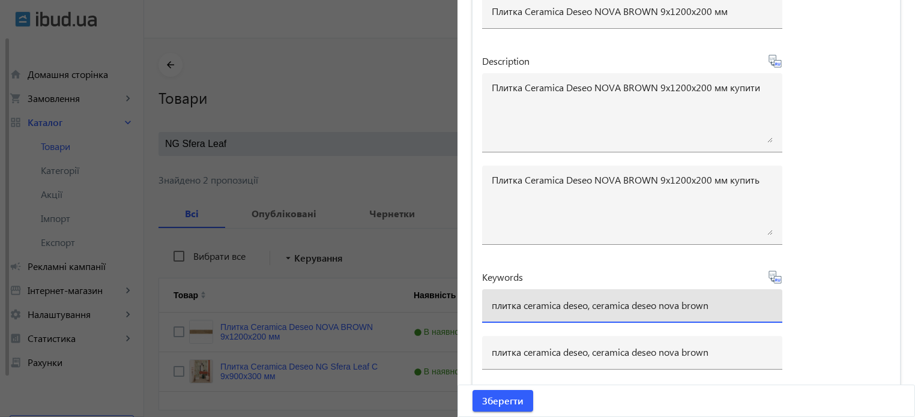
drag, startPoint x: 725, startPoint y: 302, endPoint x: 0, endPoint y: 270, distance: 726.1
click at [144, 270] on mat-sidenav-container "arrow_back Товари 7335 /10000 товарів Подовжити Додати товар NG Sfera Leaf clos…" at bounding box center [529, 252] width 771 height 428
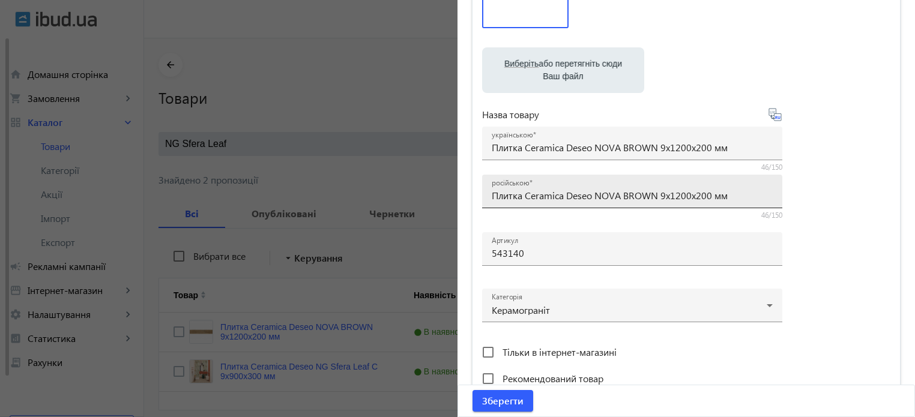
scroll to position [460, 0]
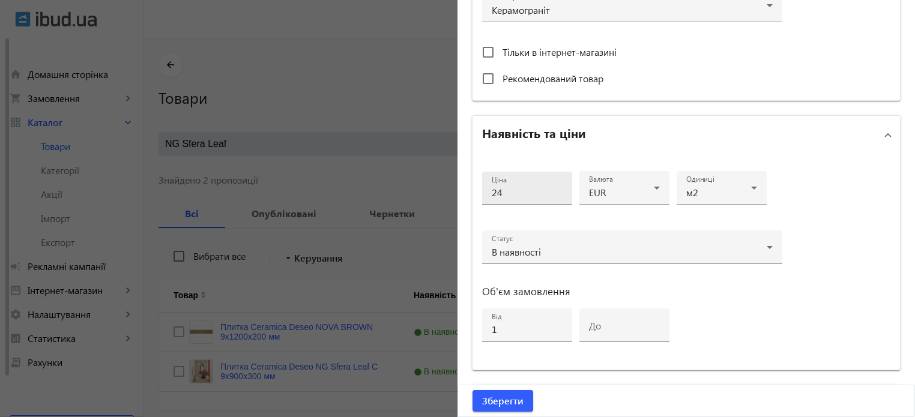
click at [519, 194] on input "24" at bounding box center [527, 192] width 71 height 13
type input "25"
click at [497, 403] on span "Зберегти" at bounding box center [502, 401] width 41 height 13
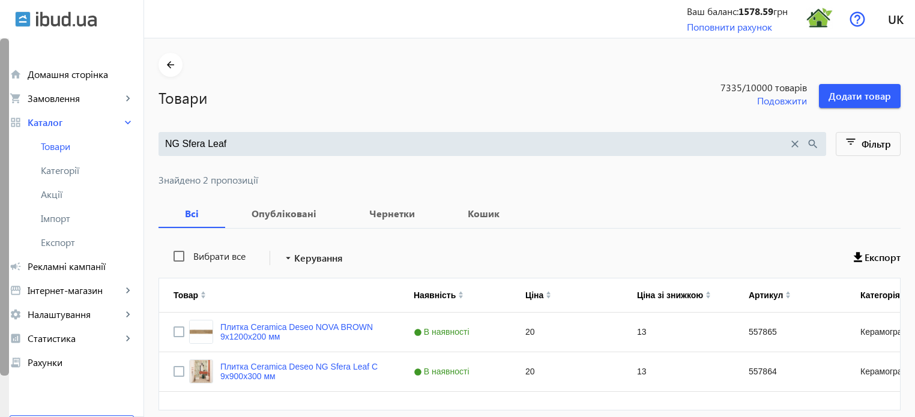
drag, startPoint x: 231, startPoint y: 147, endPoint x: 0, endPoint y: 114, distance: 232.9
click at [0, 114] on div "arrow_back home Домашня сторінка shopping_cart Замовлення keyboard_arrow_right …" at bounding box center [457, 233] width 915 height 466
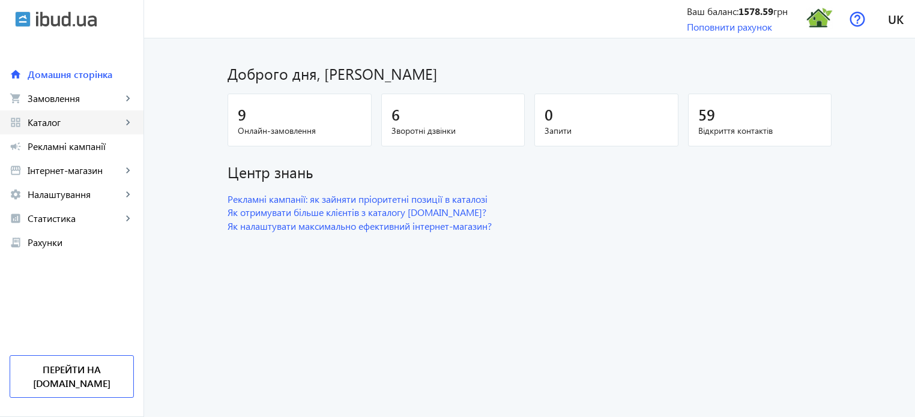
click at [79, 128] on span "Каталог" at bounding box center [75, 122] width 94 height 12
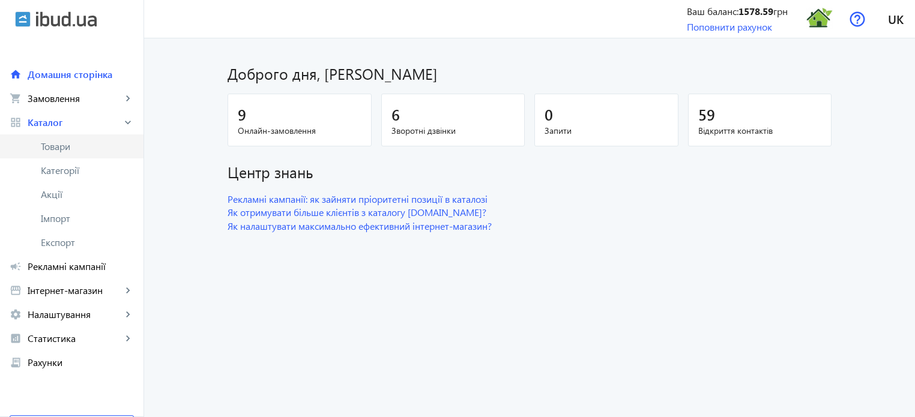
click at [70, 152] on span "Товари" at bounding box center [87, 147] width 93 height 12
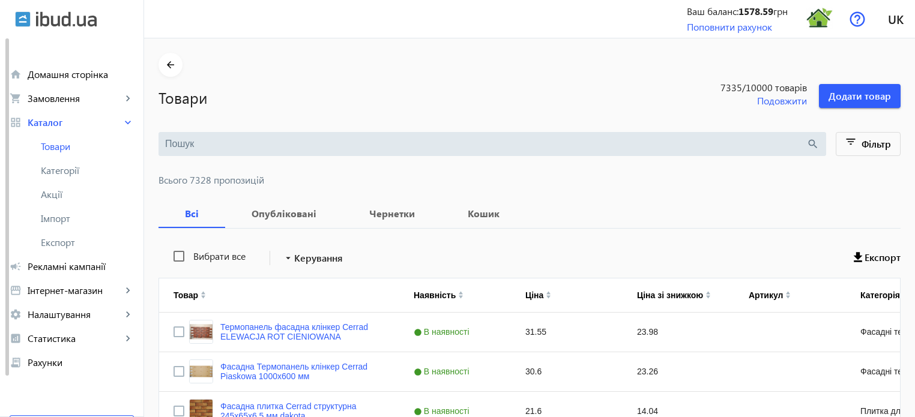
click at [175, 141] on input "search" at bounding box center [485, 144] width 641 height 13
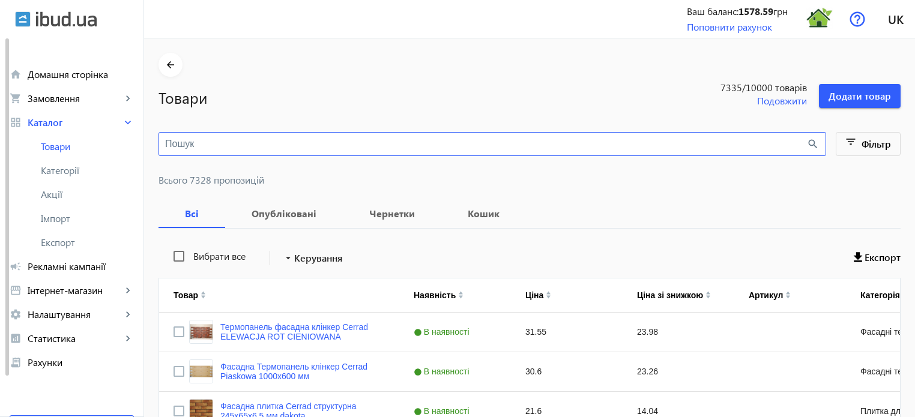
paste input "Leaf"
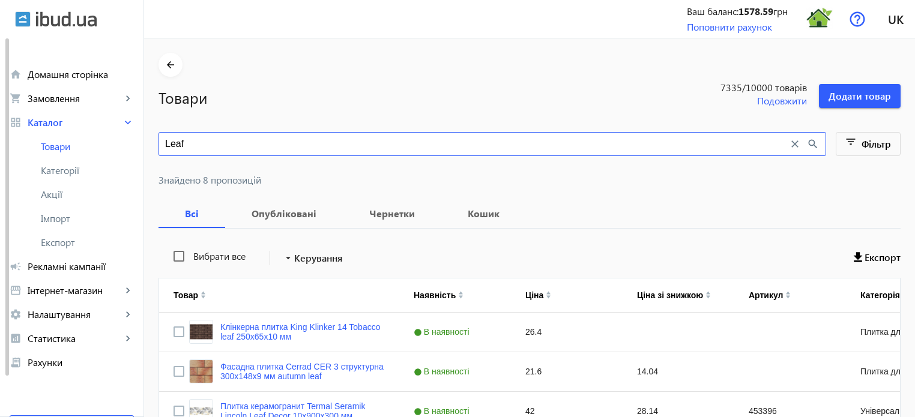
type input "Leaf"
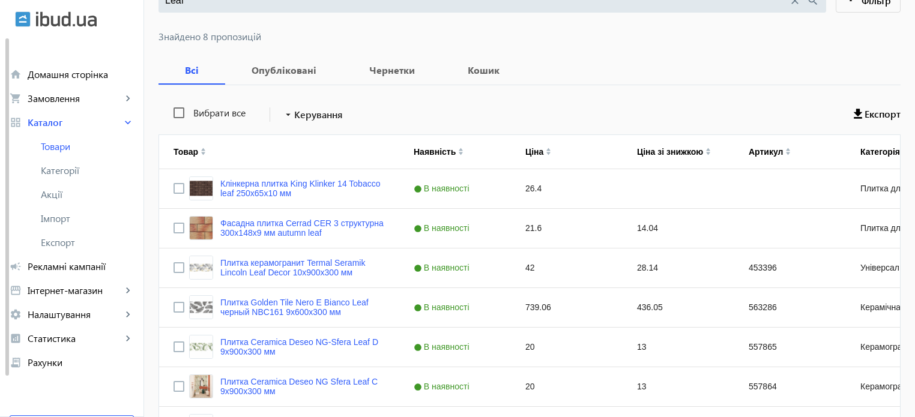
scroll to position [274, 0]
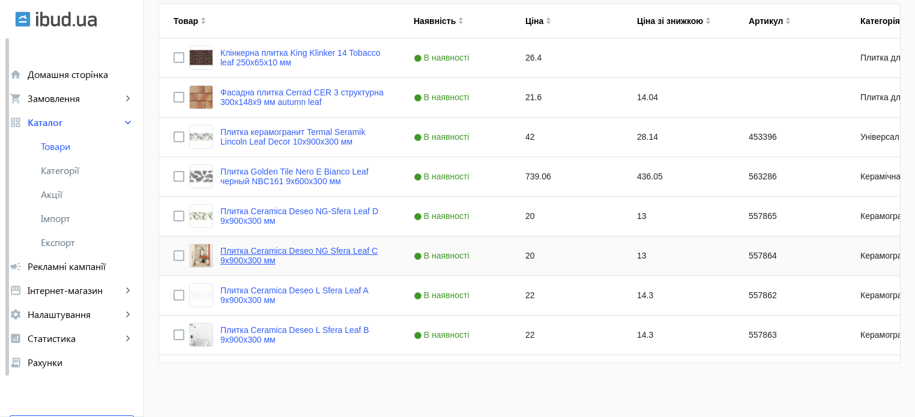
click at [280, 250] on link "Плитка Ceramica Deseo NG Sfera Leaf C 9х900х300 мм" at bounding box center [302, 255] width 165 height 19
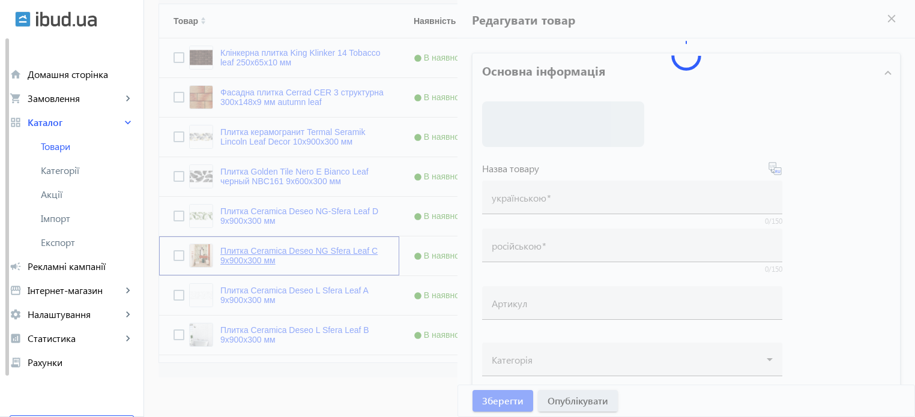
type input "Плитка Ceramica Deseo NG Sfera Leaf C 9х900х300 мм"
type input "557864"
type input "20"
type input "1"
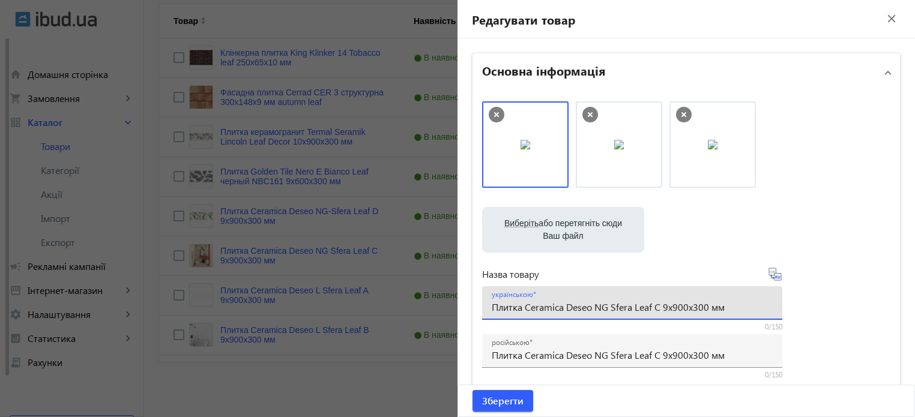
drag, startPoint x: 749, startPoint y: 307, endPoint x: 148, endPoint y: 256, distance: 603.2
click at [149, 256] on mat-sidenav-container "arrow_back Товари 7335 /10000 товарів Подовжити Додати товар Leaf close search …" at bounding box center [529, 91] width 771 height 655
paste input "Плитка Ceramica Deseo NOVA BROWN 9х1200х200 мм"
type input "Плитка Ceramica Deseo NOVA BROWN 9х1200х200 мм"
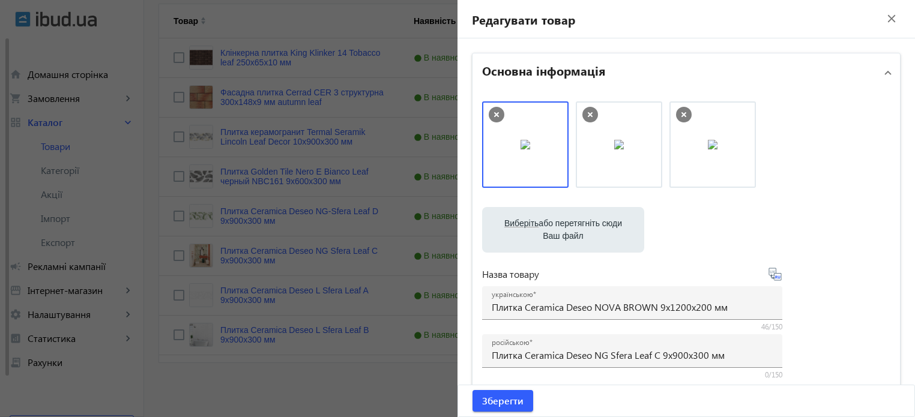
click at [775, 277] on icon at bounding box center [775, 274] width 14 height 14
type input "Плитка Ceramica Deseo NOVA BROWN 9х1200х200 мм"
click at [497, 112] on icon at bounding box center [497, 115] width 16 height 16
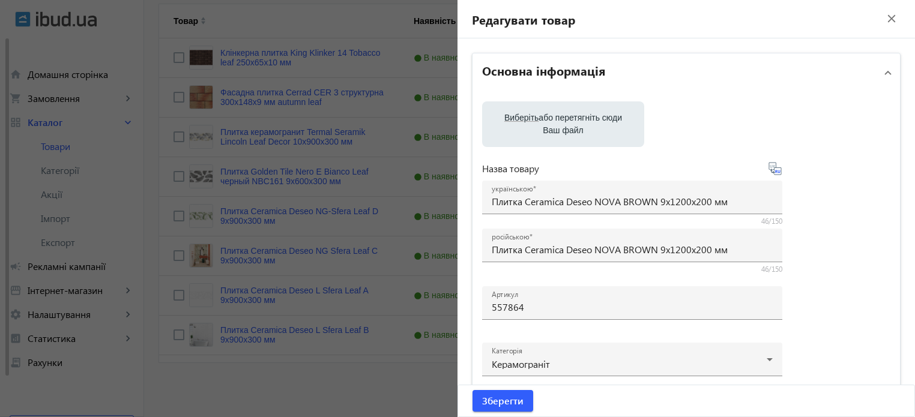
click at [505, 115] on span "Виберіть" at bounding box center [521, 118] width 34 height 10
click at [505, 118] on input "Виберіть або перетягніть сюди Ваш файл" at bounding box center [563, 125] width 143 height 14
type input "C:\fakepath\keramohranyt-ceramica-deseo-nova-beige.jpg"
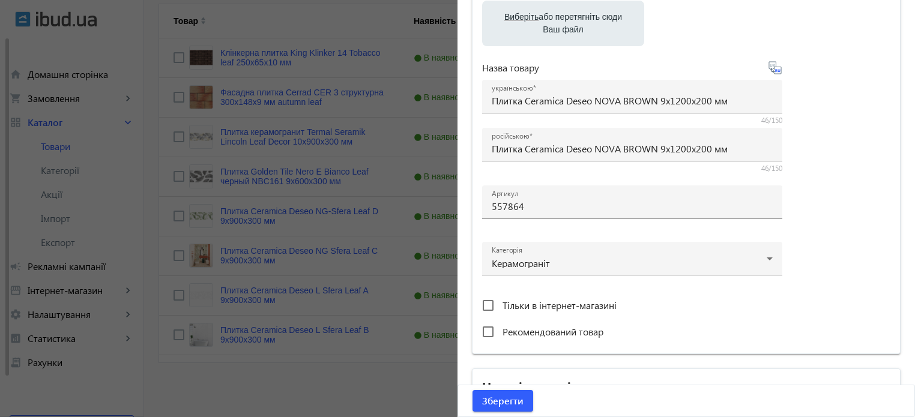
scroll to position [180, 0]
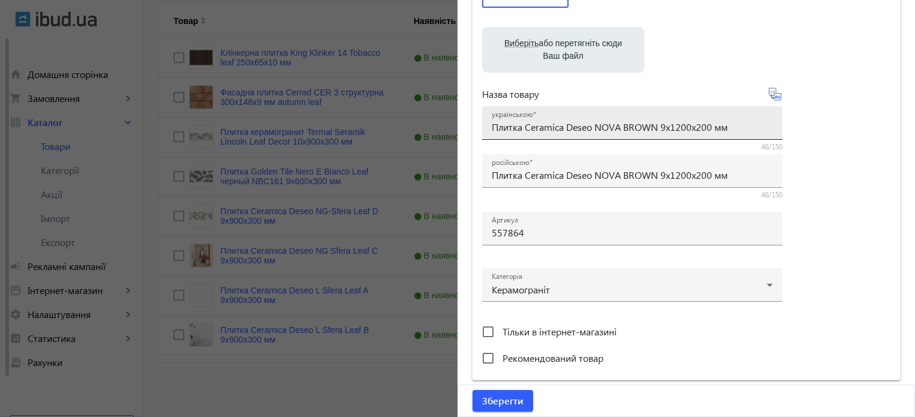
click at [653, 127] on input "Плитка Ceramica Deseo NOVA BROWN 9х1200х200 мм" at bounding box center [632, 127] width 281 height 13
type input "Плитка Ceramica Deseo NOVA BEIGE 9х1200х200 мм"
click at [778, 98] on icon at bounding box center [779, 96] width 2 height 3
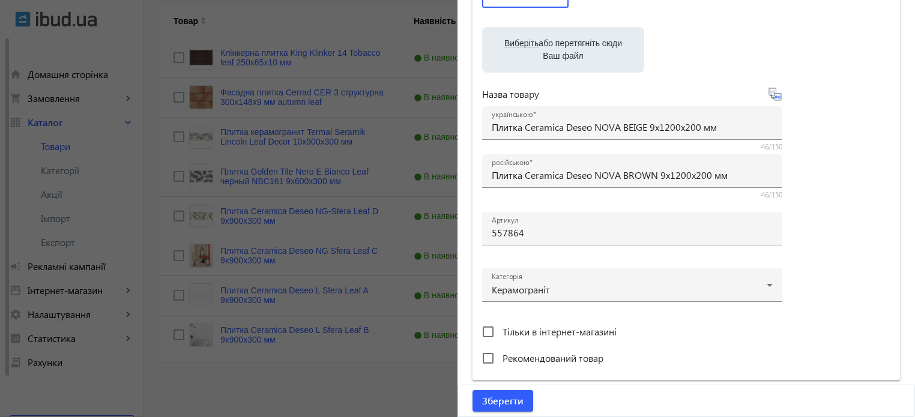
type input "Плитка Ceramica Deseo NOVA BEIGE 9х1200х200 мм"
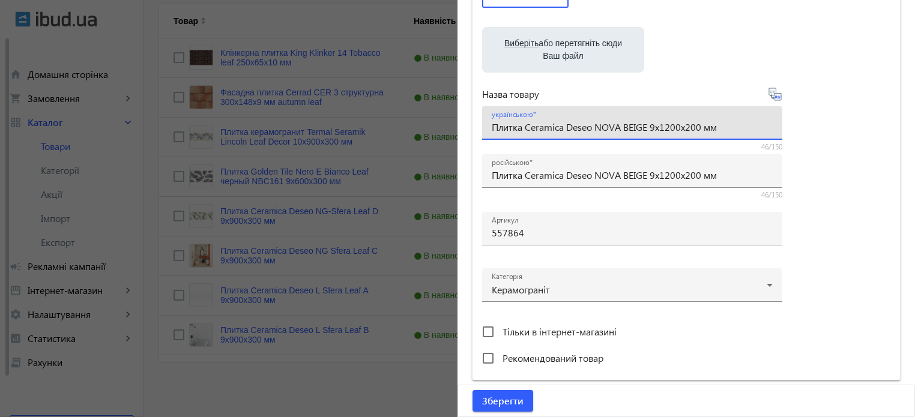
drag, startPoint x: 728, startPoint y: 124, endPoint x: 89, endPoint y: 86, distance: 639.4
click at [144, 86] on mat-sidenav-container "arrow_back Товари 7335 /10000 товарів Подовжити Додати товар Leaf close search …" at bounding box center [529, 91] width 771 height 655
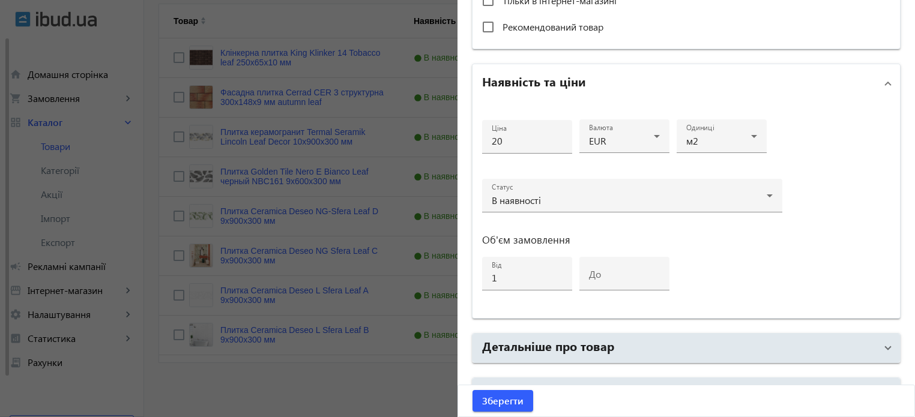
scroll to position [581, 0]
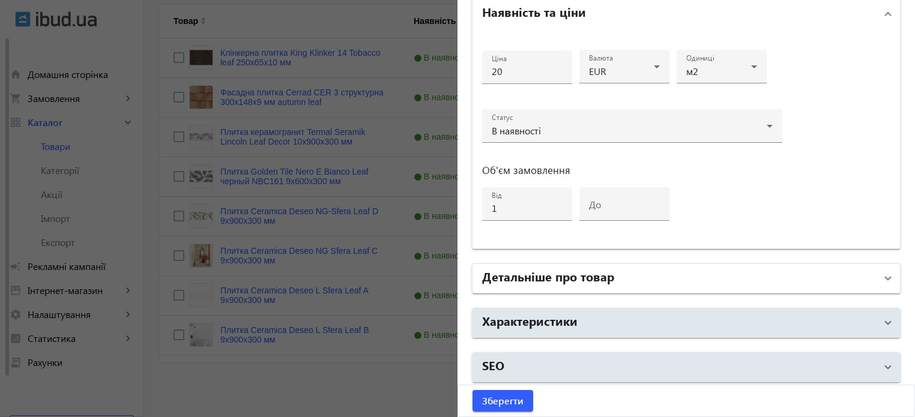
click at [537, 281] on h2 "Детальніше про товар" at bounding box center [548, 276] width 132 height 17
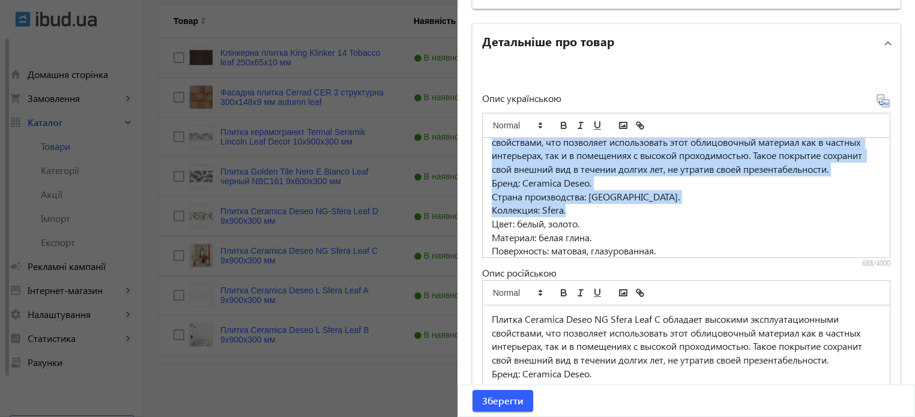
scroll to position [0, 0]
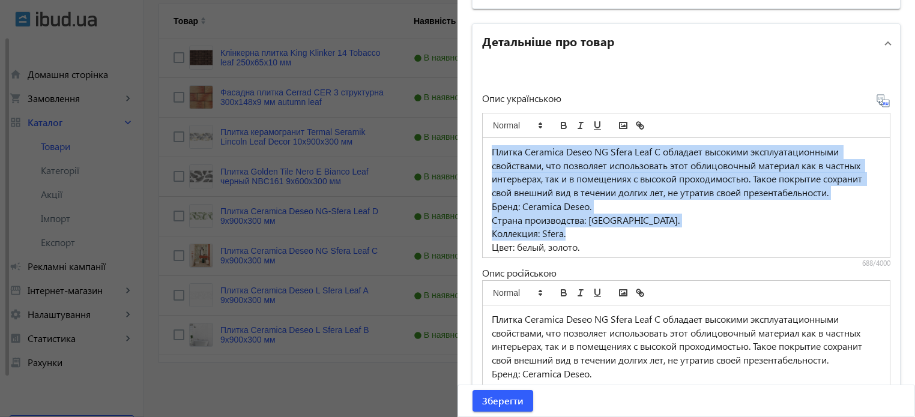
drag, startPoint x: 566, startPoint y: 250, endPoint x: 436, endPoint y: 88, distance: 207.6
click at [436, 88] on mat-sidenav-container "arrow_back Товари 7335 /10000 товарів Подовжити Додати товар Leaf close search …" at bounding box center [529, 91] width 771 height 655
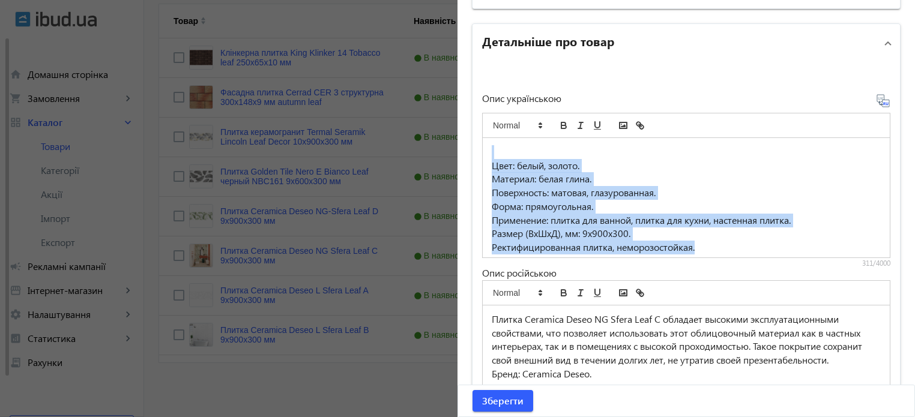
scroll to position [31, 0]
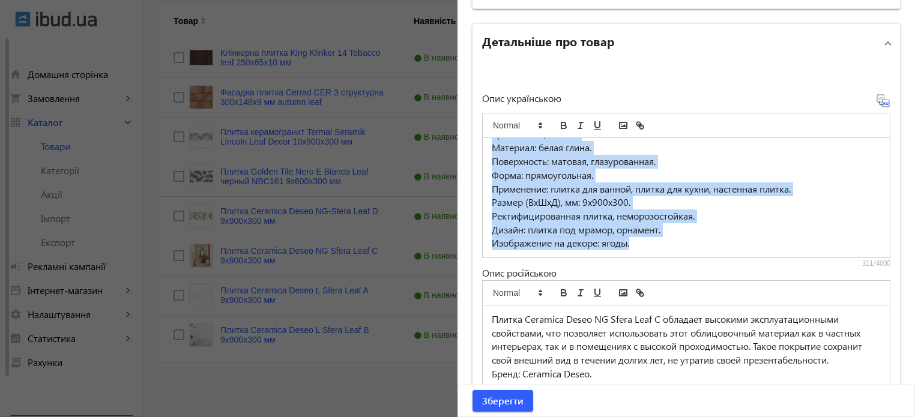
drag, startPoint x: 488, startPoint y: 148, endPoint x: 847, endPoint y: 297, distance: 389.0
click at [847, 297] on div "Опис українською Цвет: белый, золото. Материал: белая глина. Поверхность: матов…" at bounding box center [686, 265] width 408 height 342
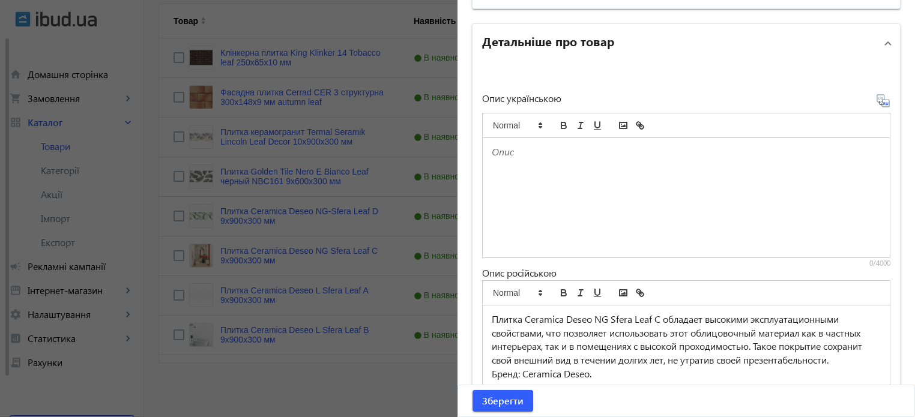
scroll to position [0, 0]
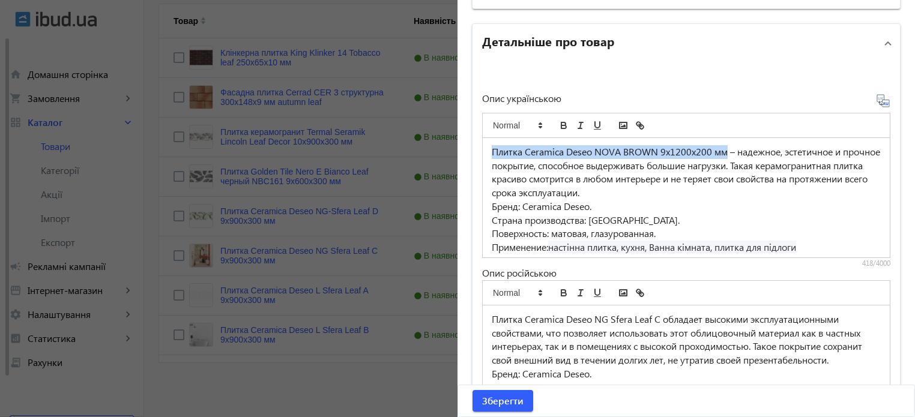
drag, startPoint x: 723, startPoint y: 148, endPoint x: 291, endPoint y: 138, distance: 432.5
click at [291, 138] on mat-sidenav-container "arrow_back Товари 7335 /10000 товарів Подовжити Додати товар Leaf close search …" at bounding box center [529, 91] width 771 height 655
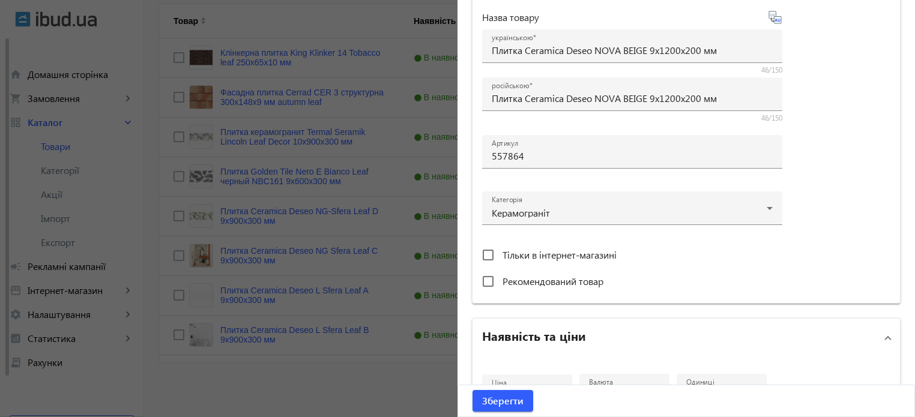
scroll to position [101, 0]
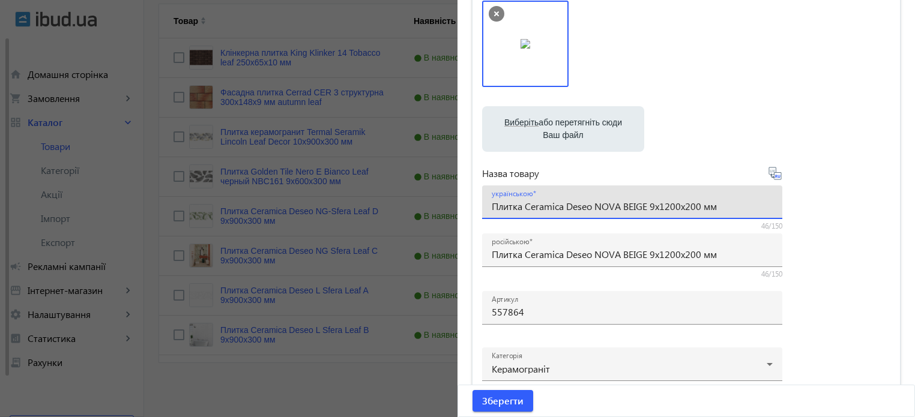
drag, startPoint x: 720, startPoint y: 207, endPoint x: 0, endPoint y: 122, distance: 725.0
click at [144, 122] on mat-sidenav-container "arrow_back Товари 7335 /10000 товарів Подовжити Додати товар Leaf close search …" at bounding box center [529, 91] width 771 height 655
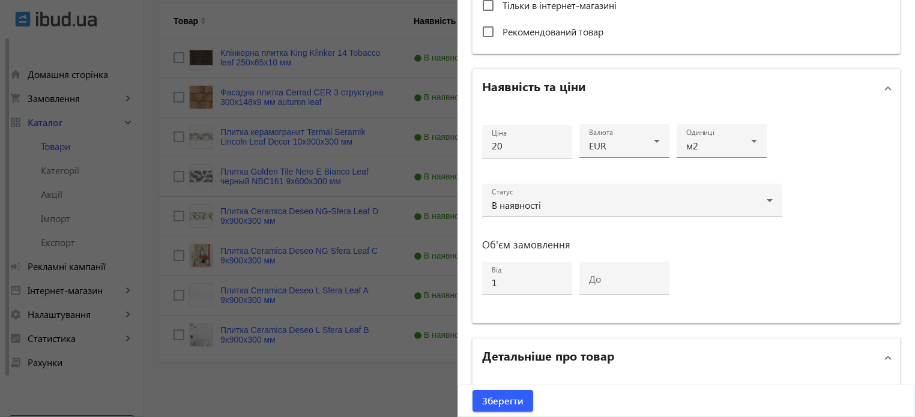
scroll to position [701, 0]
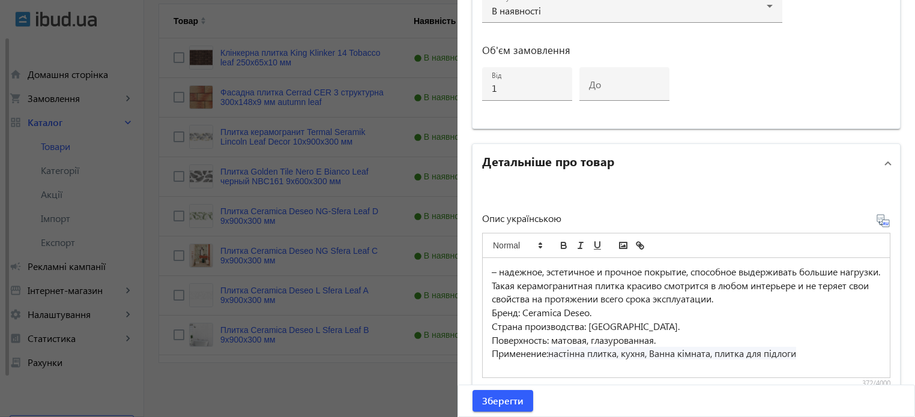
click at [487, 270] on div "– надежное, эстетичное и прочное покрытие, способное выдерживать большие нагруз…" at bounding box center [686, 317] width 407 height 119
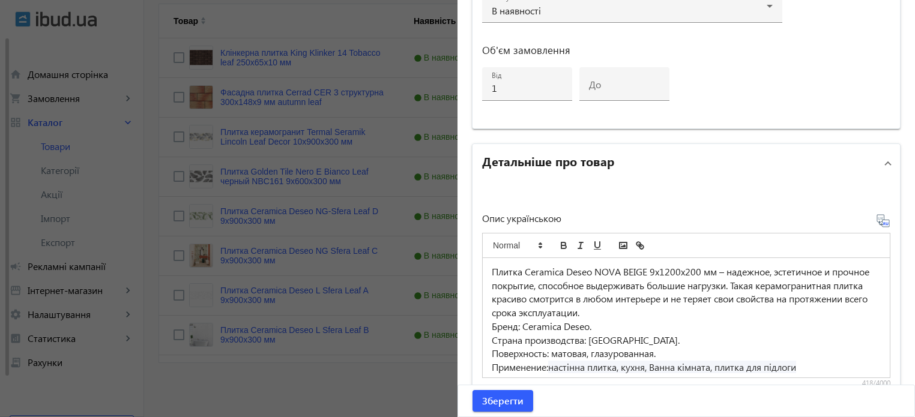
click at [886, 222] on icon at bounding box center [887, 223] width 2 height 3
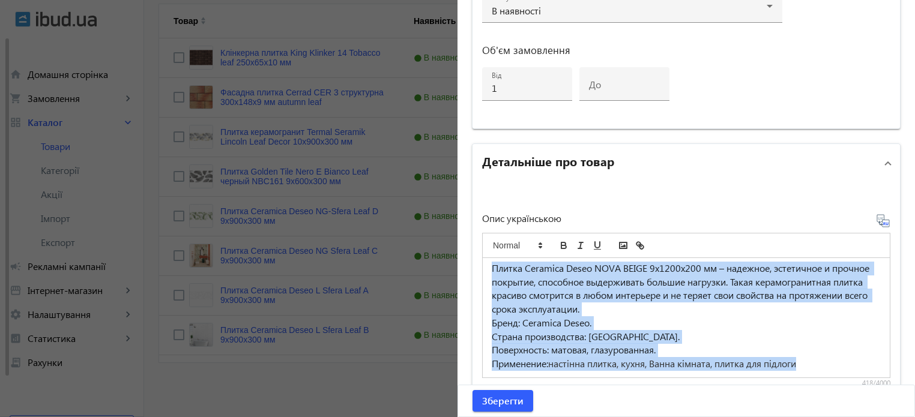
scroll to position [0, 0]
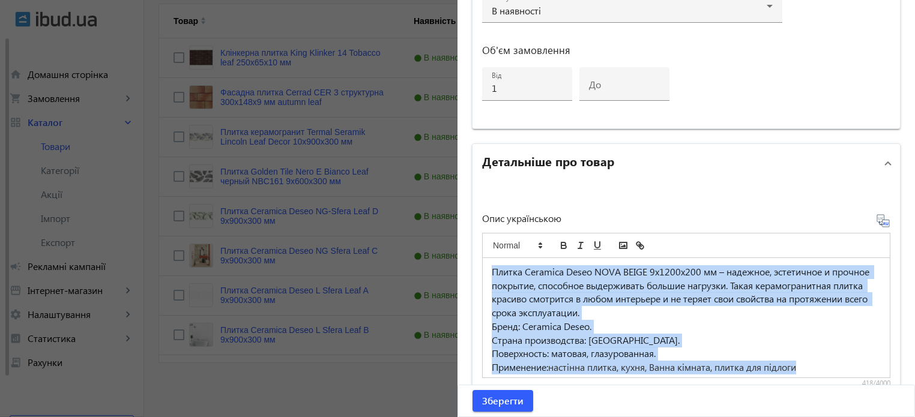
drag, startPoint x: 814, startPoint y: 360, endPoint x: 450, endPoint y: 170, distance: 410.4
click at [450, 170] on mat-sidenav-container "arrow_back Товари 7335 /10000 товарів Подовжити Додати товар Leaf close search …" at bounding box center [529, 91] width 771 height 655
copy div "Плитка Ceramica Deseo NOVA BEIGE 9х1200х200 мм – надежное, эстетичное и прочное…"
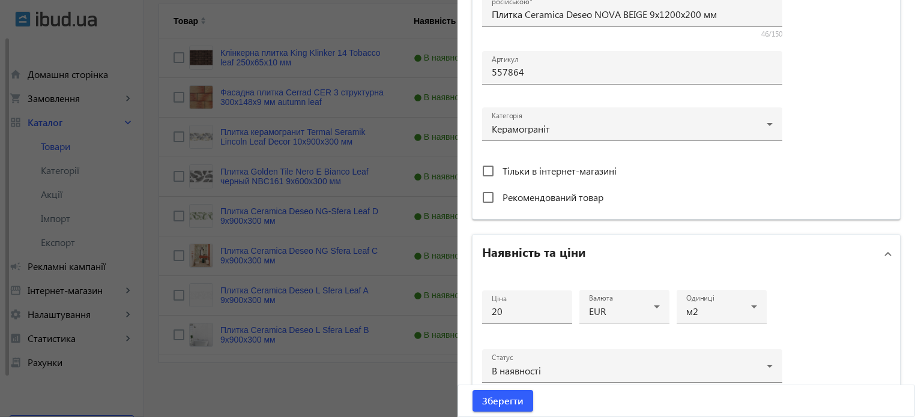
scroll to position [281, 0]
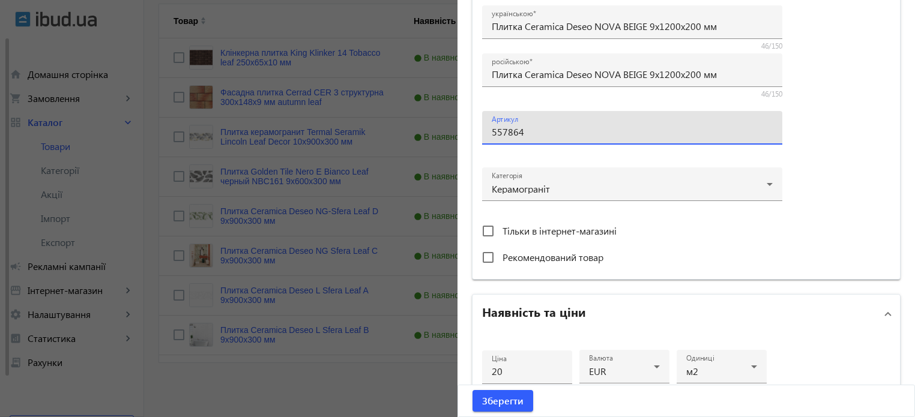
drag, startPoint x: 523, startPoint y: 130, endPoint x: 310, endPoint y: 126, distance: 213.2
click at [310, 126] on mat-sidenav-container "arrow_back Товари 7335 /10000 товарів Подовжити Додати товар Leaf close search …" at bounding box center [529, 91] width 771 height 655
paste input "543141"
type input "543141"
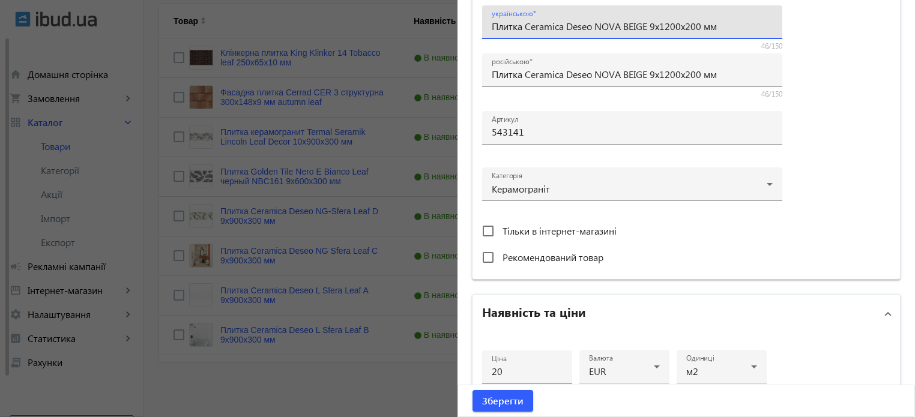
drag, startPoint x: 719, startPoint y: 28, endPoint x: 289, endPoint y: 19, distance: 430.1
click at [291, 19] on mat-sidenav-container "arrow_back Товари 7335 /10000 товарів Подовжити Додати товар Leaf close search …" at bounding box center [529, 91] width 771 height 655
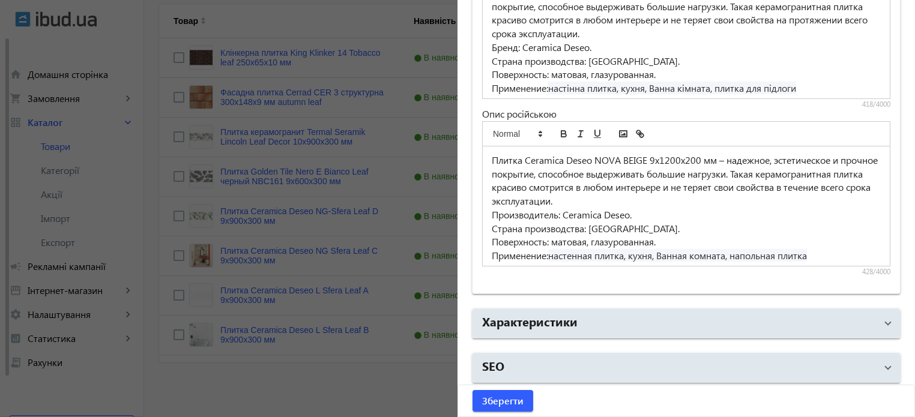
scroll to position [4, 0]
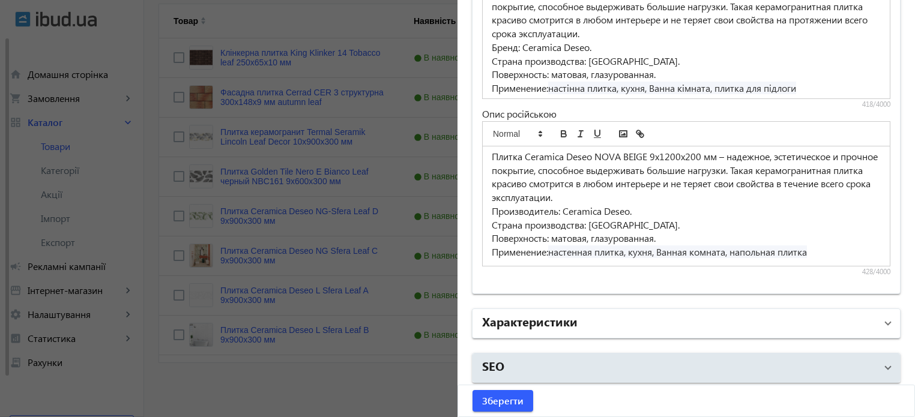
click at [539, 316] on h2 "Характеристики" at bounding box center [529, 321] width 95 height 17
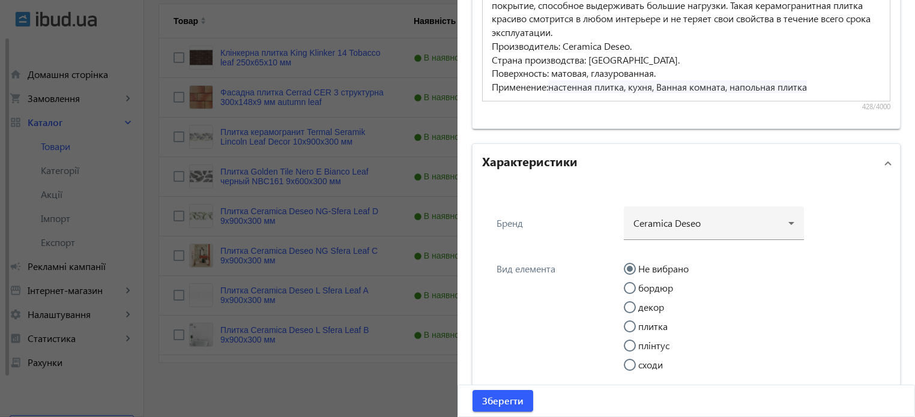
scroll to position [1281, 0]
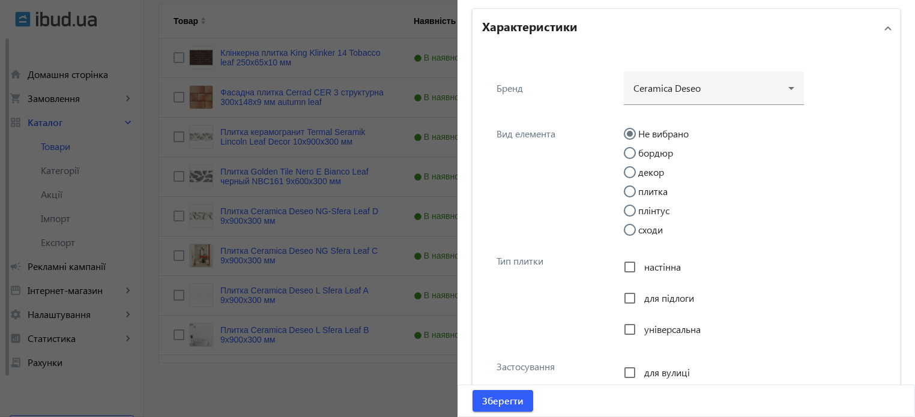
click at [625, 186] on input "плитка" at bounding box center [636, 198] width 24 height 24
radio input "true"
click at [629, 295] on input "для підлоги" at bounding box center [630, 298] width 24 height 24
checkbox input "true"
click at [625, 268] on input "настінна" at bounding box center [630, 267] width 24 height 24
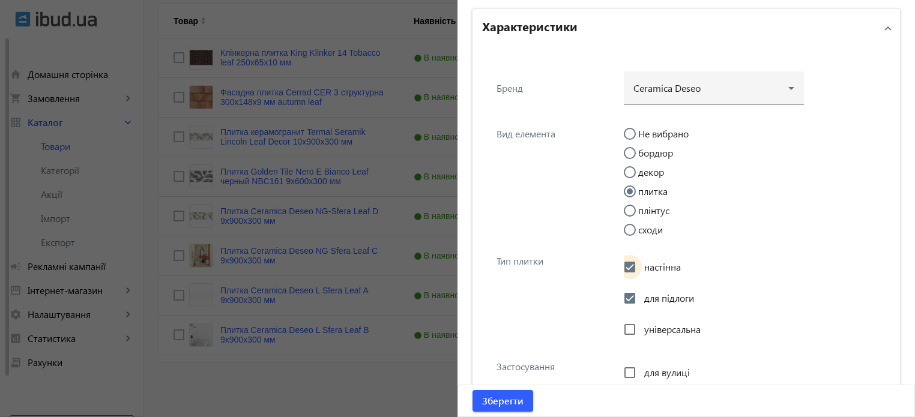
checkbox input "true"
click at [624, 327] on input "універсальна" at bounding box center [630, 330] width 24 height 24
checkbox input "true"
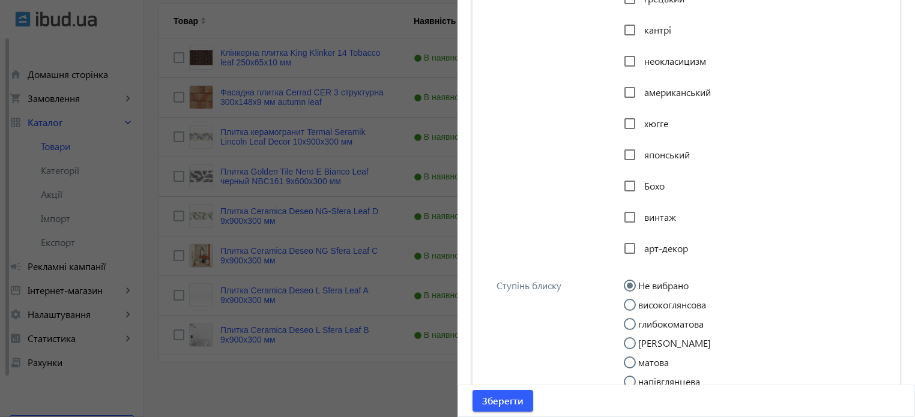
scroll to position [3082, 0]
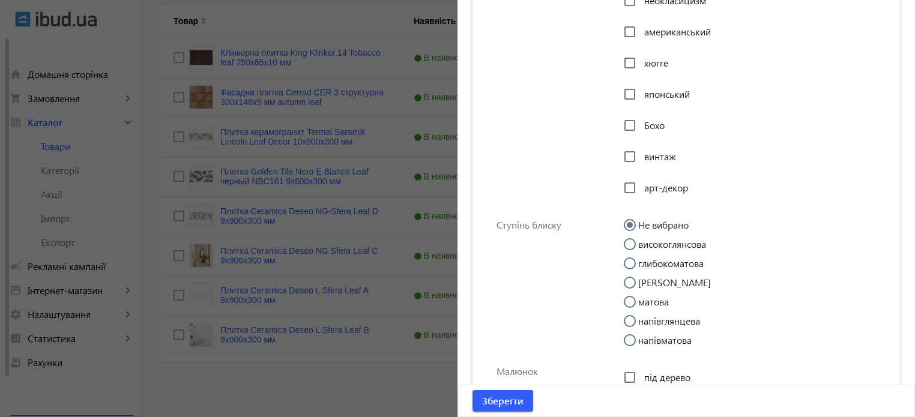
click at [625, 300] on input "матова" at bounding box center [636, 308] width 24 height 24
radio input "true"
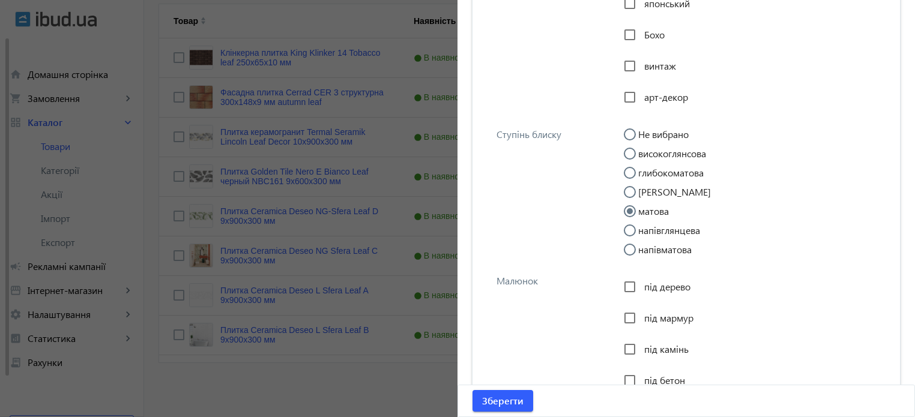
scroll to position [3262, 0]
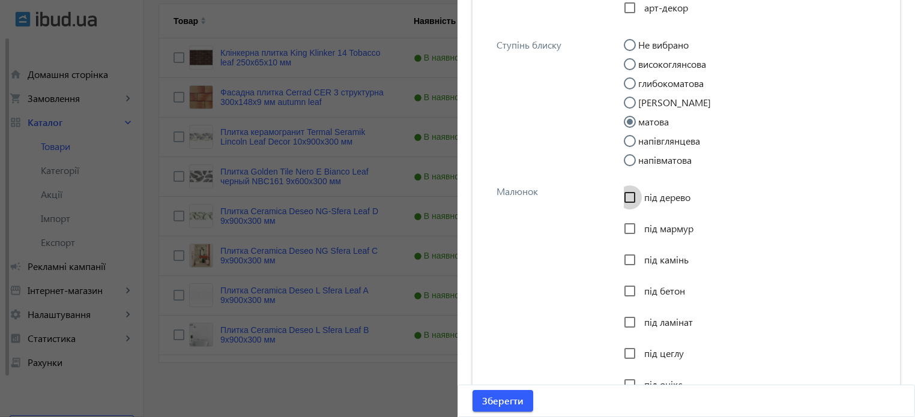
click at [628, 199] on input "під дерево" at bounding box center [630, 198] width 24 height 24
checkbox input "true"
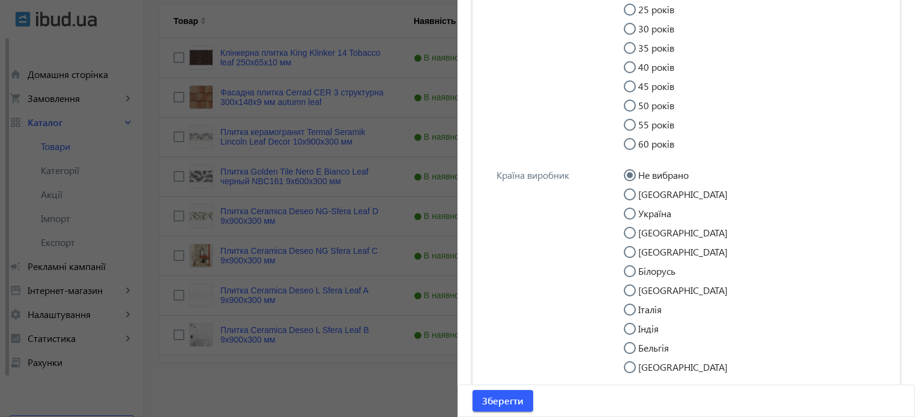
scroll to position [5836, 0]
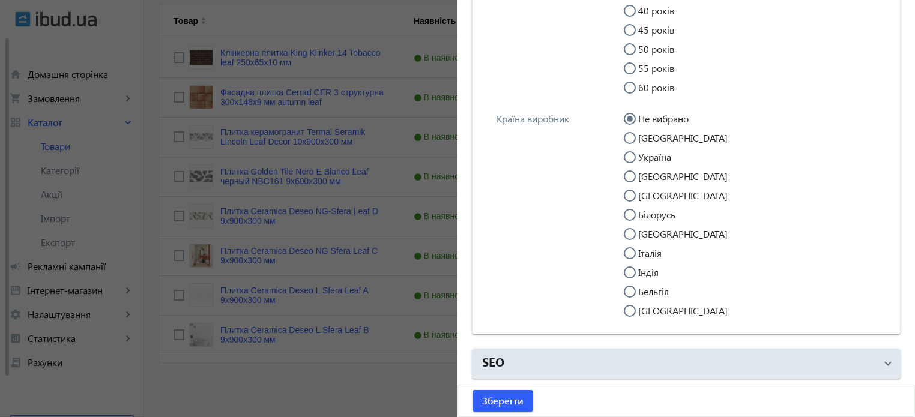
click at [625, 274] on input "Індія" at bounding box center [636, 279] width 24 height 24
radio input "true"
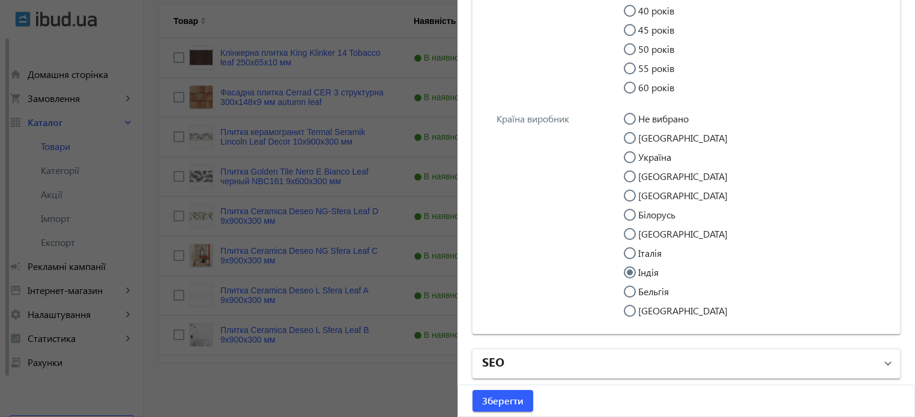
click at [501, 366] on mat-panel-title "SEO" at bounding box center [679, 364] width 394 height 22
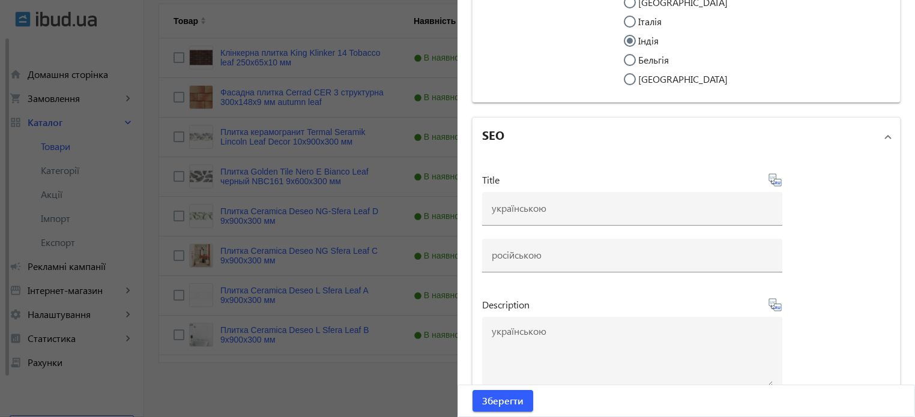
scroll to position [6136, 0]
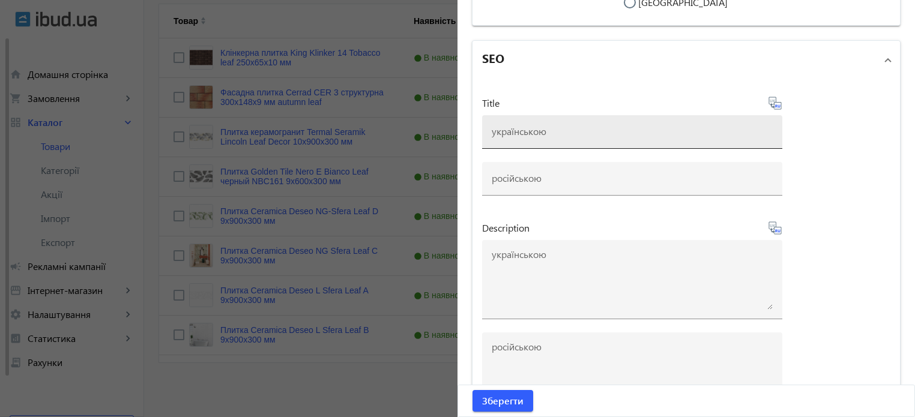
click at [507, 138] on input at bounding box center [632, 131] width 281 height 13
paste input "Плитка Ceramica Deseo NOVA BEIGE 9х1200х200 мм"
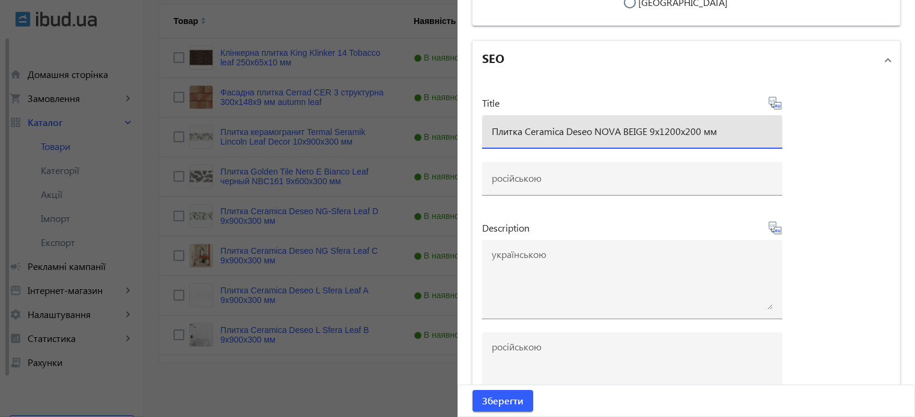
type input "Плитка Ceramica Deseo NOVA BEIGE 9х1200х200 мм"
click at [771, 109] on icon at bounding box center [775, 103] width 13 height 13
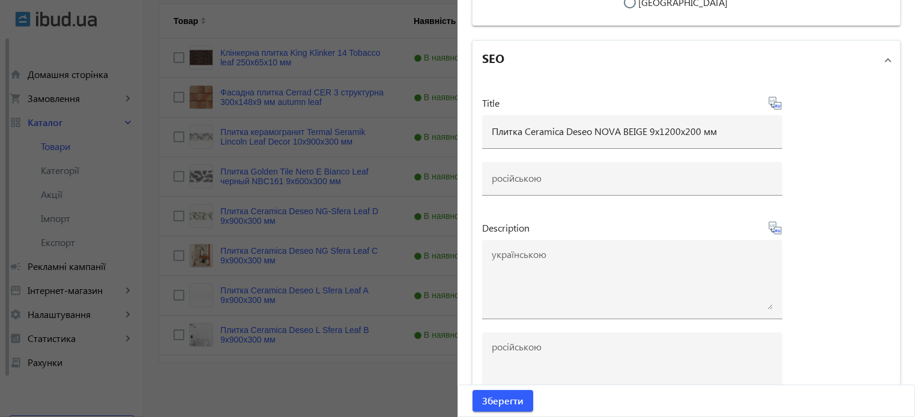
type input "Плитка Ceramica Deseo NOVA BEIGE 9х1200х200 мм"
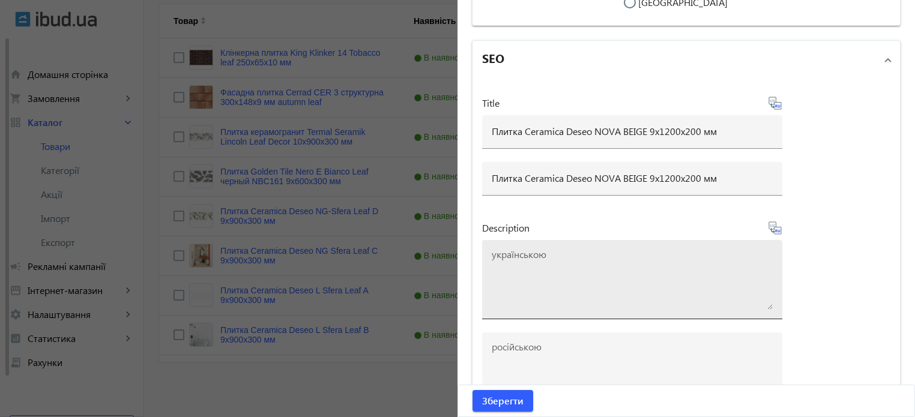
click at [569, 278] on textarea at bounding box center [632, 280] width 281 height 60
paste textarea "Плитка Ceramica Deseo NOVA BEIGE 9х1200х200 мм"
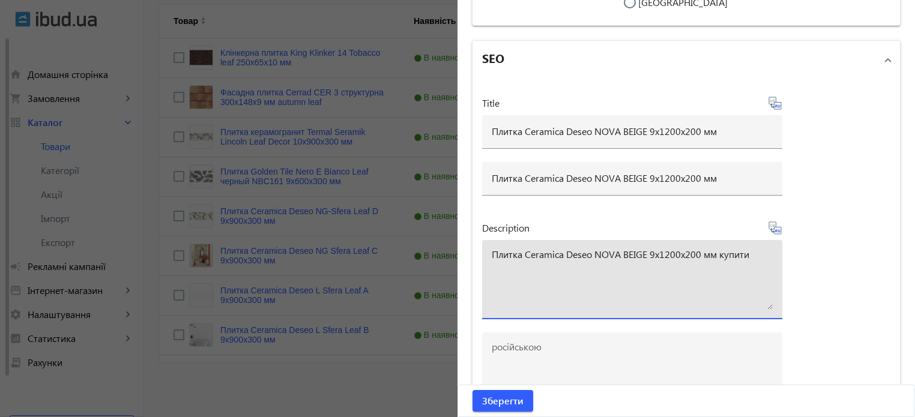
type textarea "Плитка Ceramica Deseo NOVA BEIGE 9х1200х200 мм купити"
click at [770, 234] on icon at bounding box center [775, 228] width 13 height 13
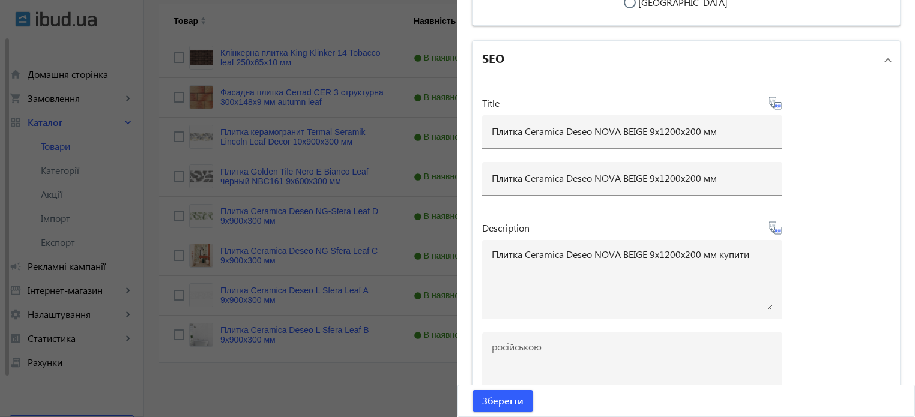
type textarea "Плитка Ceramica Deseo NOVA BEIGE 9х1200х200 мм купить"
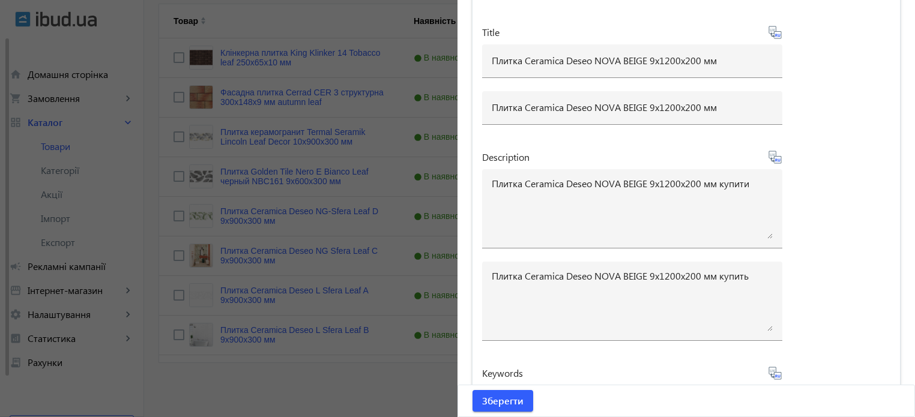
scroll to position [6315, 0]
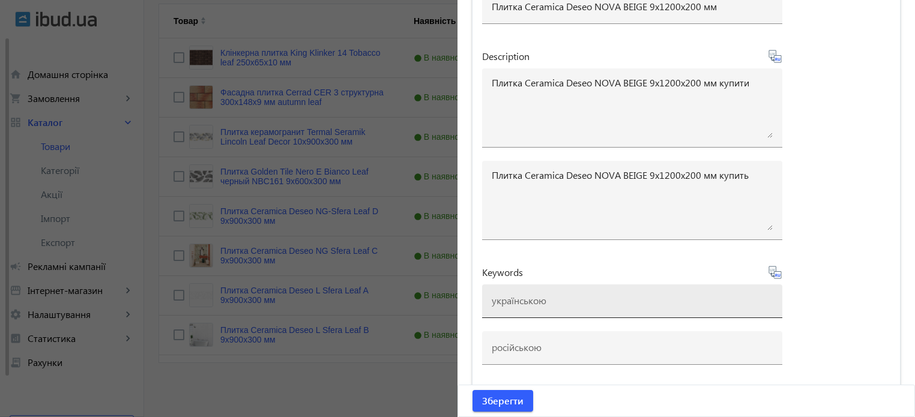
click at [512, 312] on div at bounding box center [632, 302] width 281 height 34
paste input "плитка ceramica deseo, ceramica deseo nova brown"
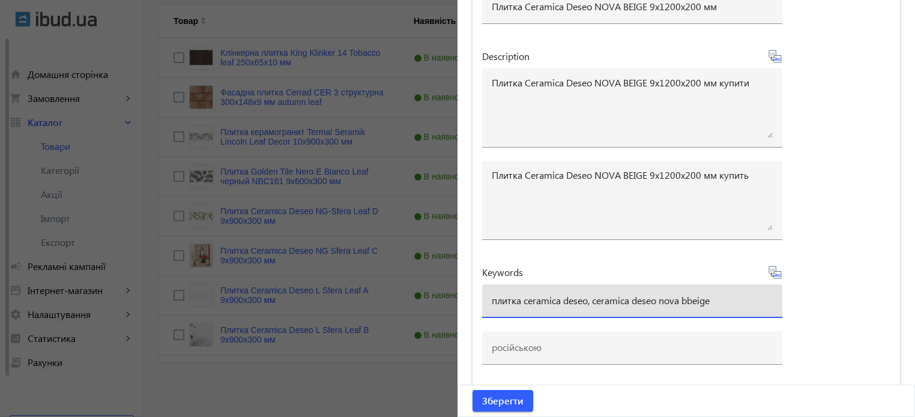
click at [692, 300] on input "плитка ceramica deseo, ceramica deseo nova bbeige" at bounding box center [632, 300] width 281 height 13
type input "плитка ceramica deseo, ceramica deseo nova beige"
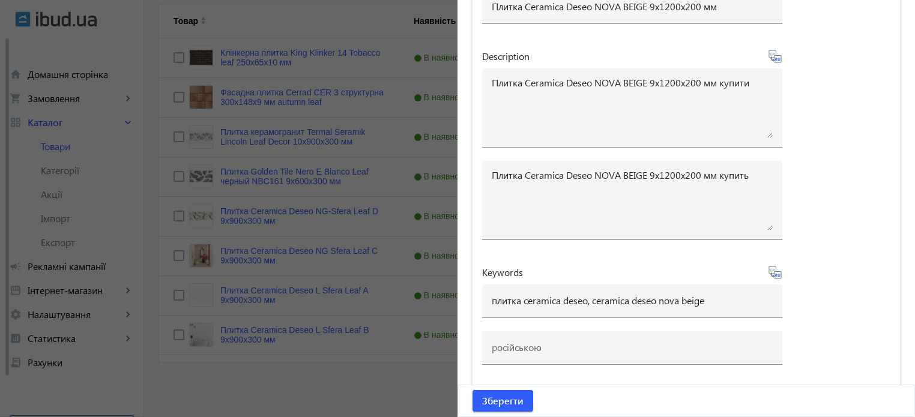
click at [775, 274] on icon at bounding box center [775, 272] width 14 height 14
type input "плитка ceramica deseo, ceramica deseo nova beige"
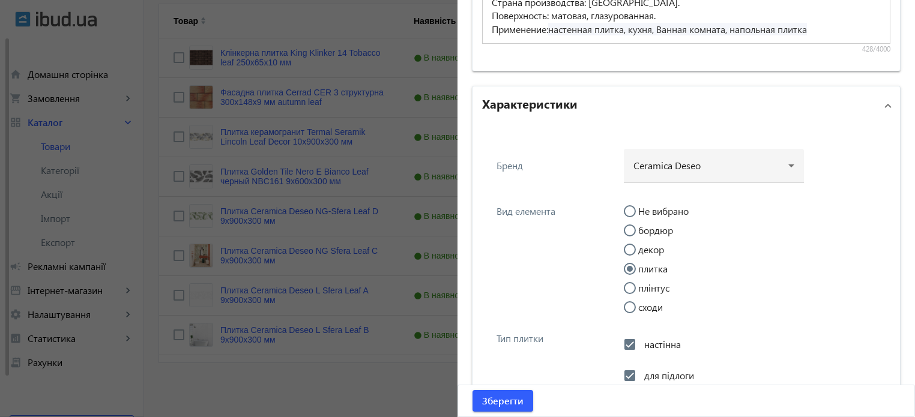
scroll to position [1211, 0]
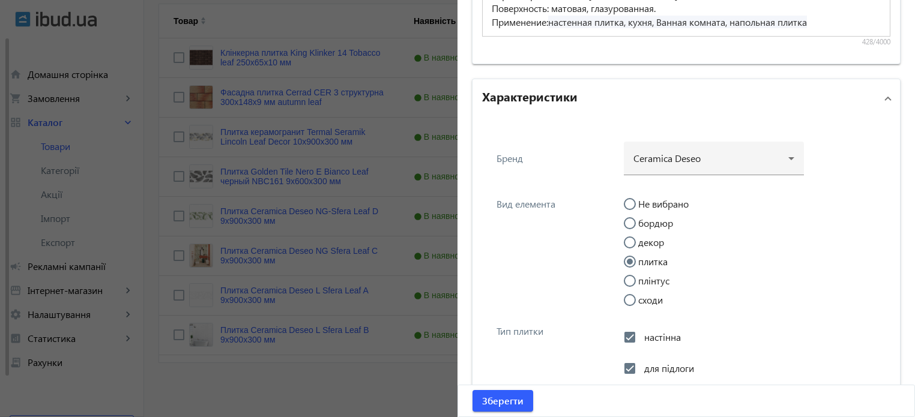
click at [540, 91] on h2 "Характеристики" at bounding box center [529, 96] width 95 height 17
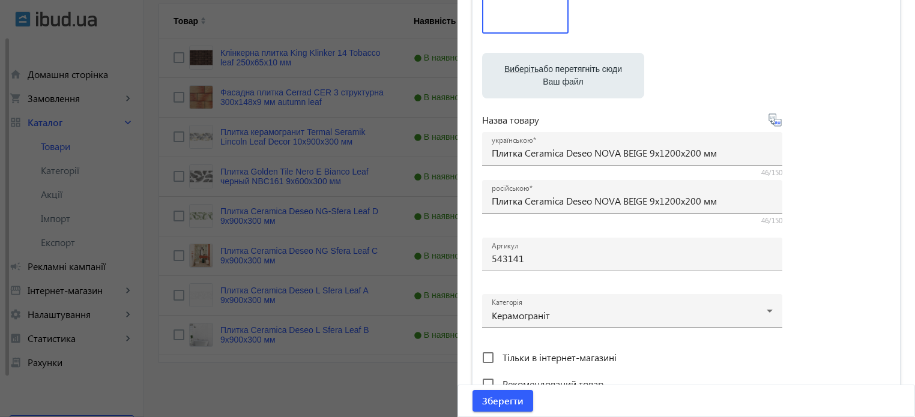
scroll to position [540, 0]
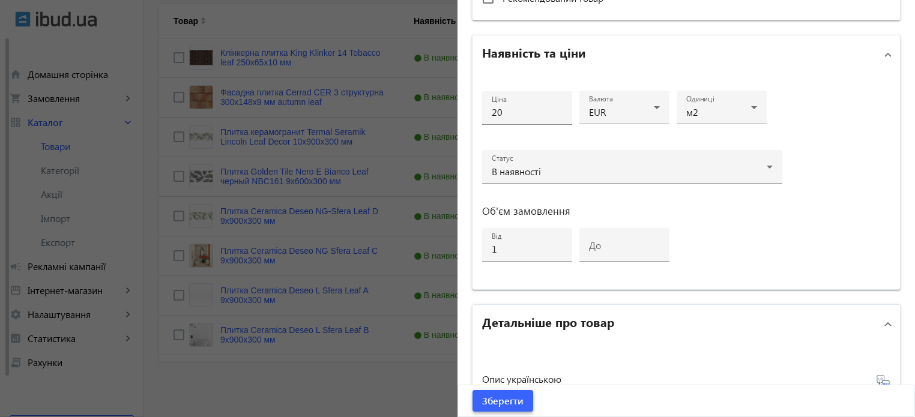
click at [505, 404] on span "Зберегти" at bounding box center [502, 401] width 41 height 13
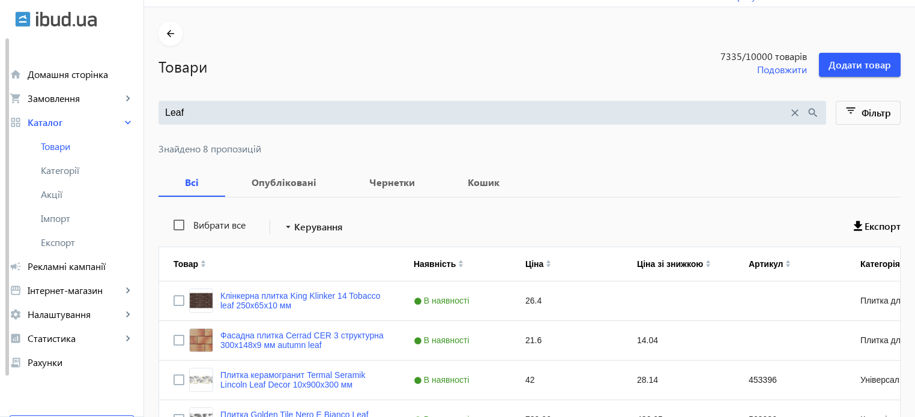
scroll to position [0, 0]
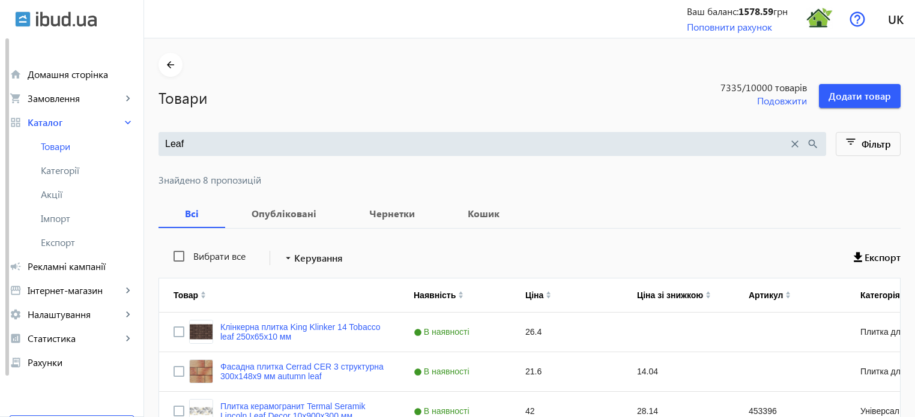
click at [198, 144] on input "Leaf" at bounding box center [476, 144] width 623 height 13
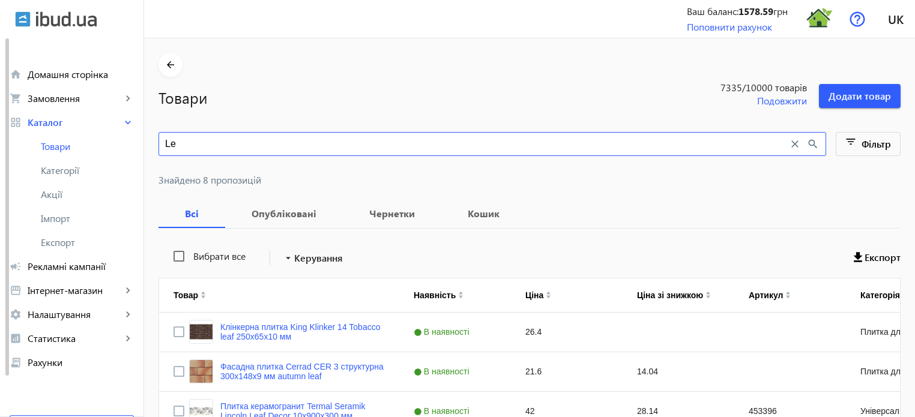
type input "L"
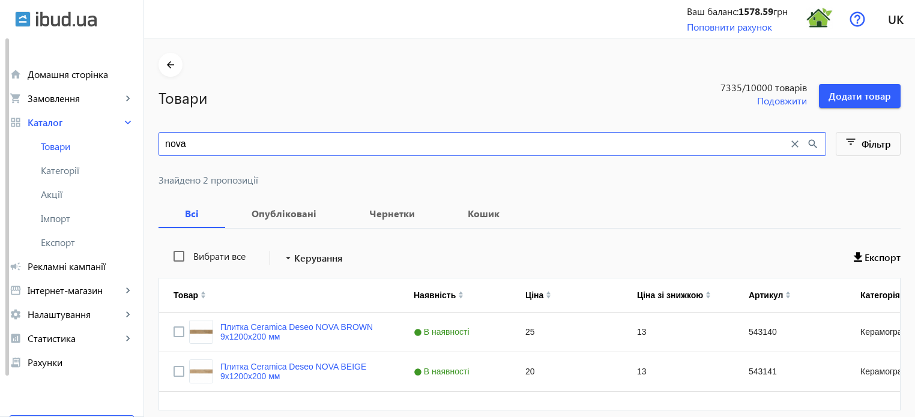
type input "nova"
click at [321, 327] on link "Плитка Ceramica Deseo NOVA BROWN 9х1200х200 мм" at bounding box center [302, 331] width 165 height 19
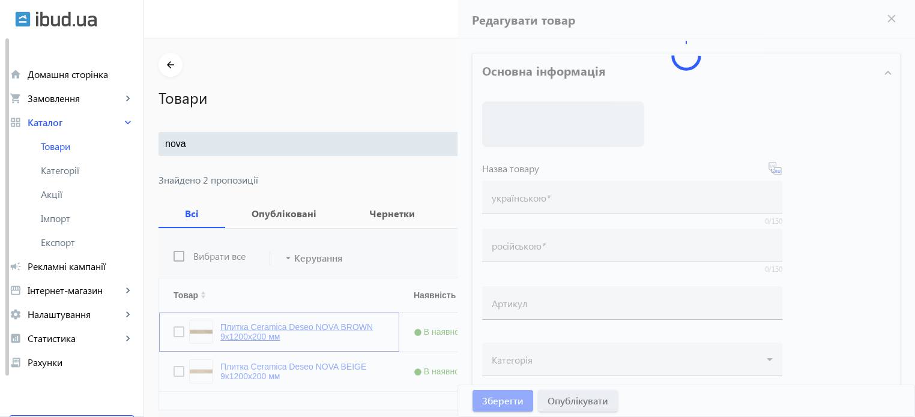
type input "Плитка Ceramica Deseo NOVA BROWN 9х1200х200 мм"
type input "543140"
type input "25"
type input "1"
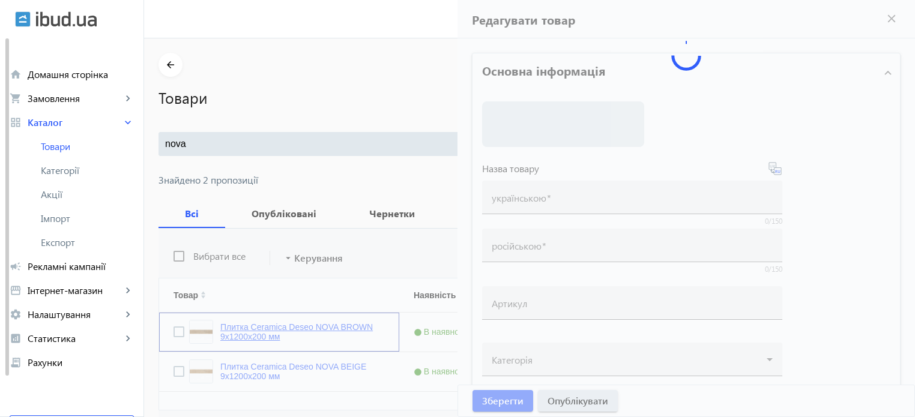
type input "Плитка Ceramica Deseo NOVA BROWN 9х1200х200 мм"
type textarea "Плитка Ceramica Deseo NOVA BROWN 9х1200х200 мм купити"
type textarea "Плитка Ceramica Deseo NOVA BROWN 9х1200х200 мм купить"
type input "плитка ceramica deseo, ceramica deseo nova brown"
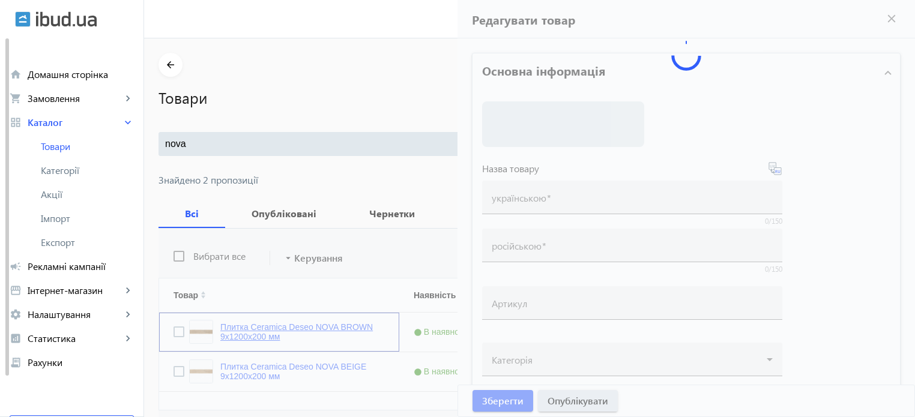
type input "плитка ceramica deseo, ceramica deseo nova brown"
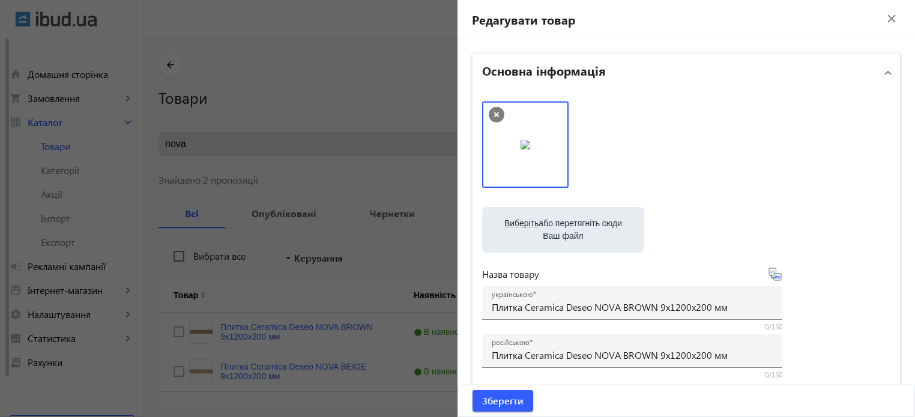
click at [396, 79] on div at bounding box center [457, 208] width 915 height 417
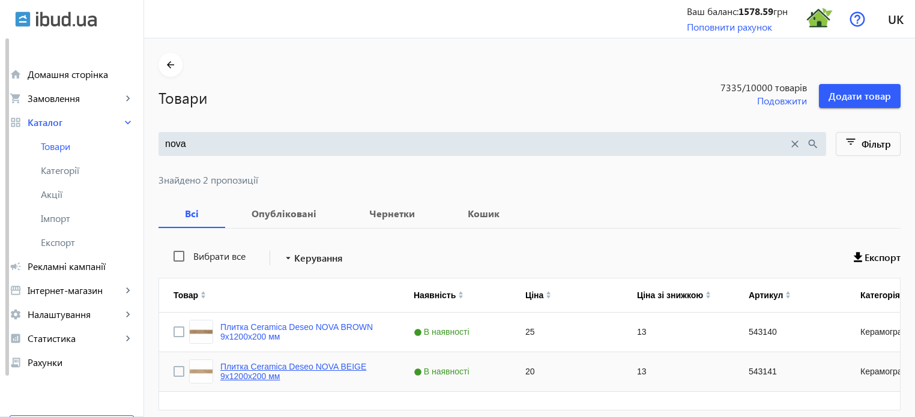
click at [270, 365] on link "Плитка Ceramica Deseo NOVA BEIGE 9х1200х200 мм" at bounding box center [302, 371] width 165 height 19
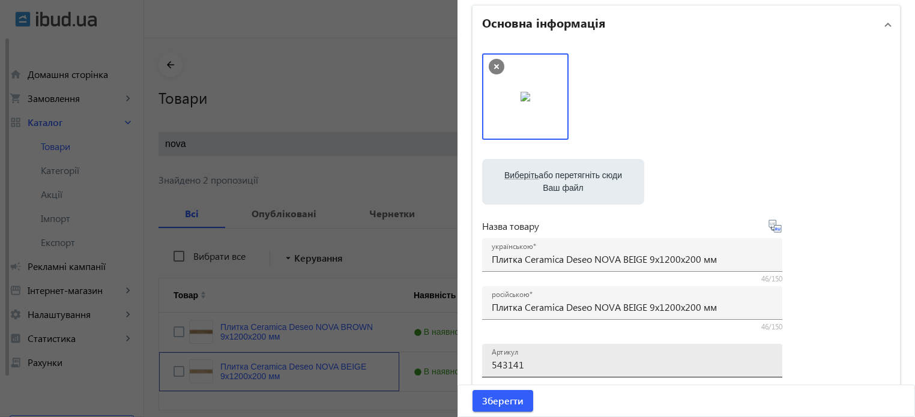
scroll to position [300, 0]
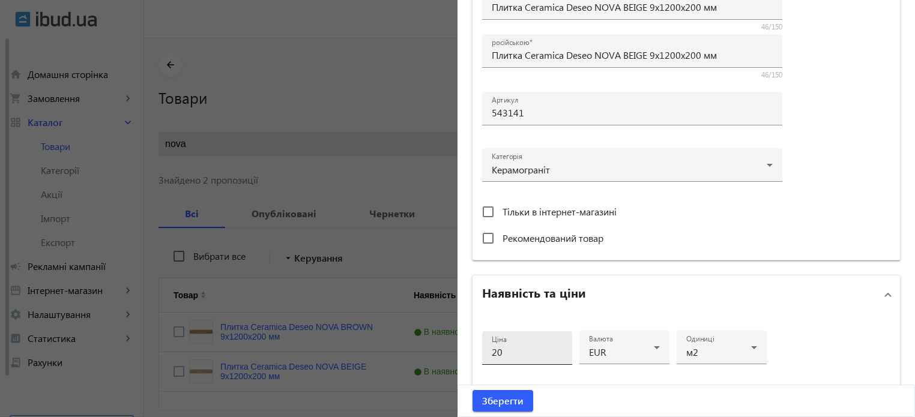
click at [519, 354] on input "20" at bounding box center [527, 352] width 71 height 13
type input "25"
click at [508, 403] on span "Зберегти" at bounding box center [502, 401] width 41 height 13
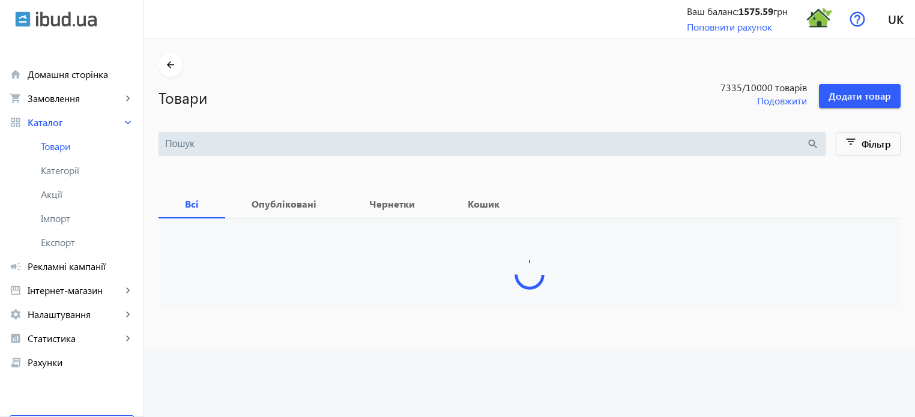
type input "nova"
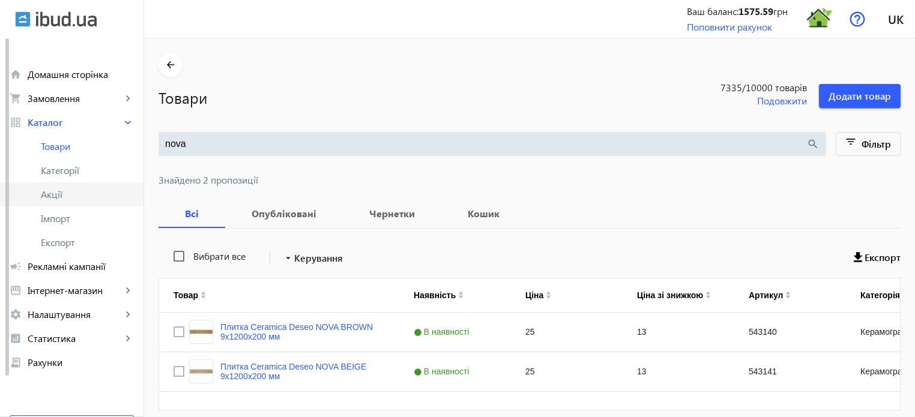
click at [56, 195] on span "Акції" at bounding box center [87, 195] width 93 height 12
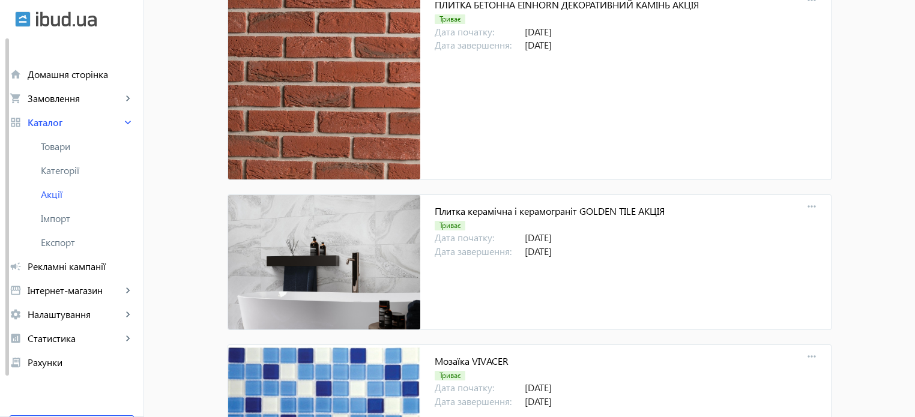
scroll to position [11145, 0]
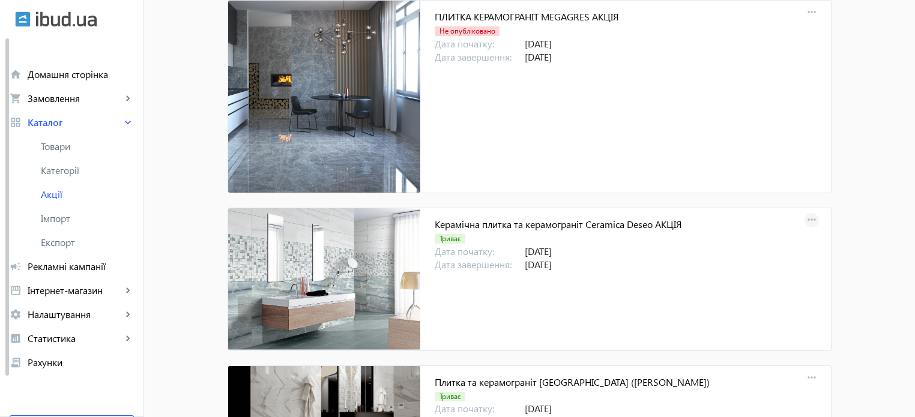
click at [805, 212] on mat-icon "more_horiz" at bounding box center [811, 220] width 17 height 17
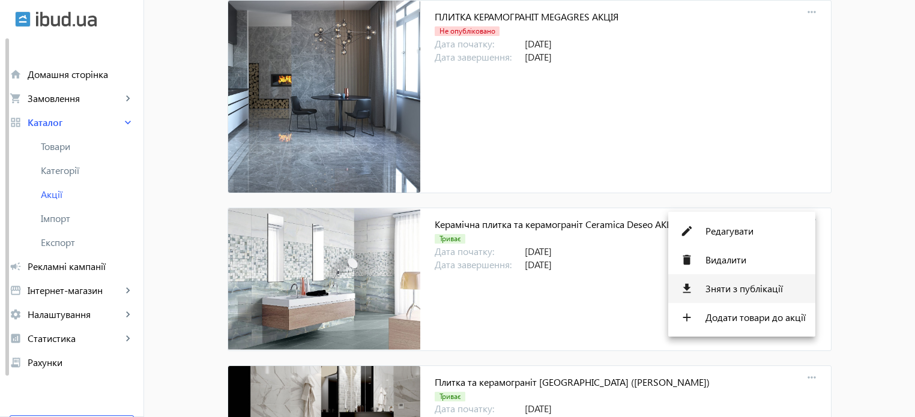
click at [749, 291] on span "Зняти з публікації" at bounding box center [756, 289] width 100 height 10
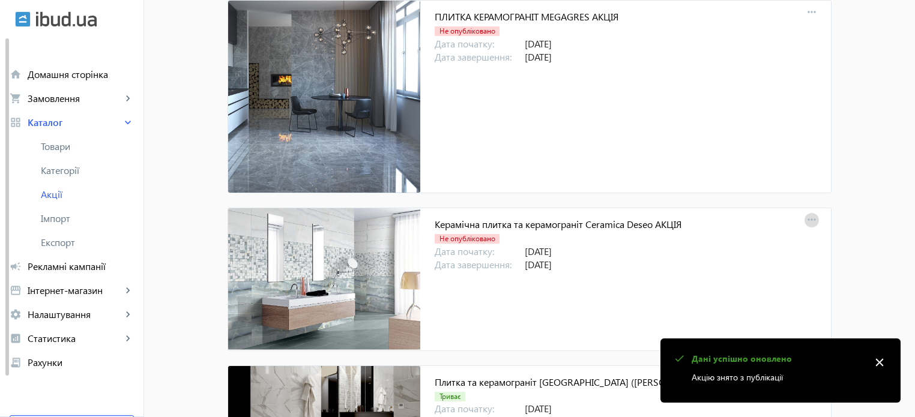
click at [812, 212] on mat-icon "more_horiz" at bounding box center [811, 220] width 17 height 17
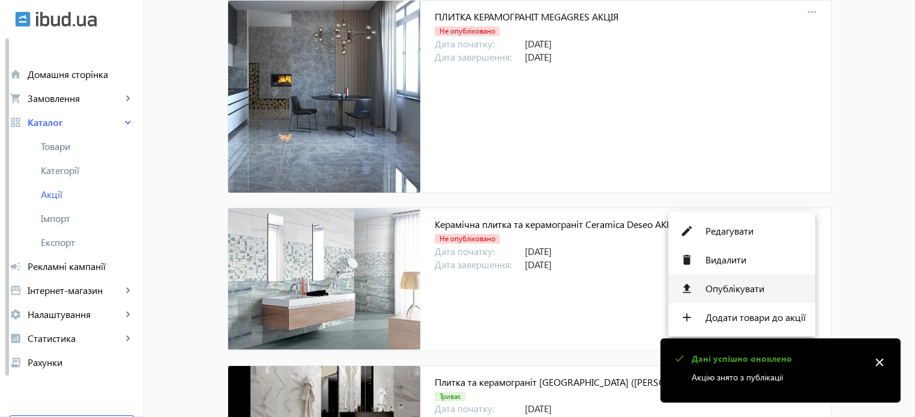
click at [743, 292] on span "Опублікувати" at bounding box center [756, 289] width 100 height 10
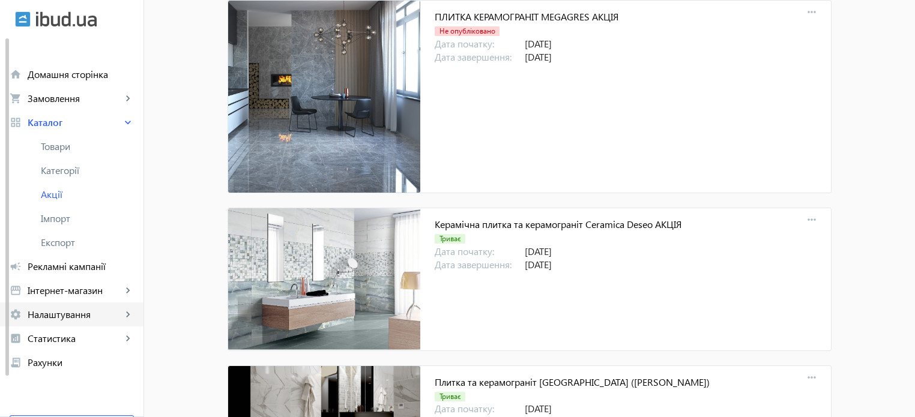
click at [88, 309] on span "Налаштування" at bounding box center [75, 315] width 94 height 12
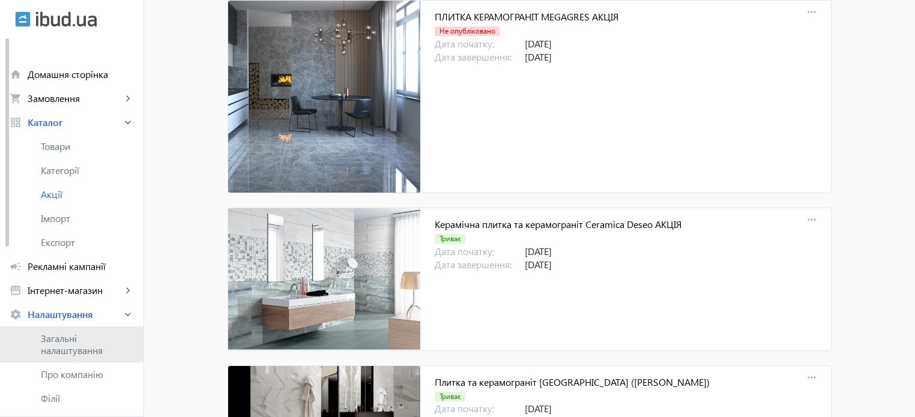
click at [82, 348] on span "Загальні налаштування" at bounding box center [87, 345] width 93 height 24
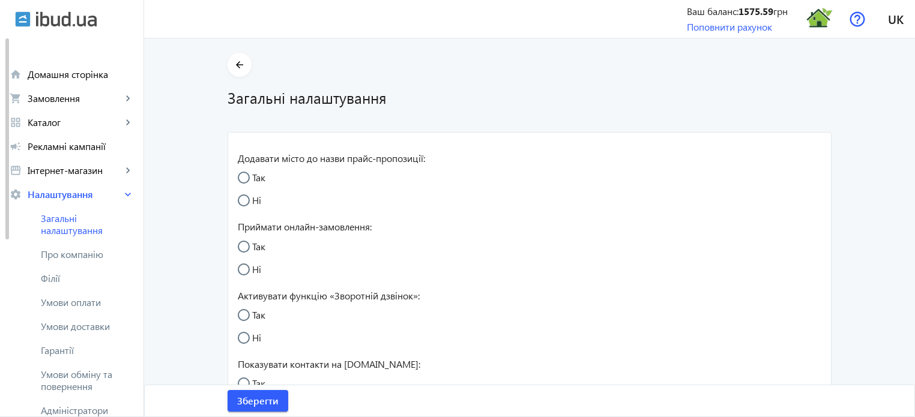
radio input "true"
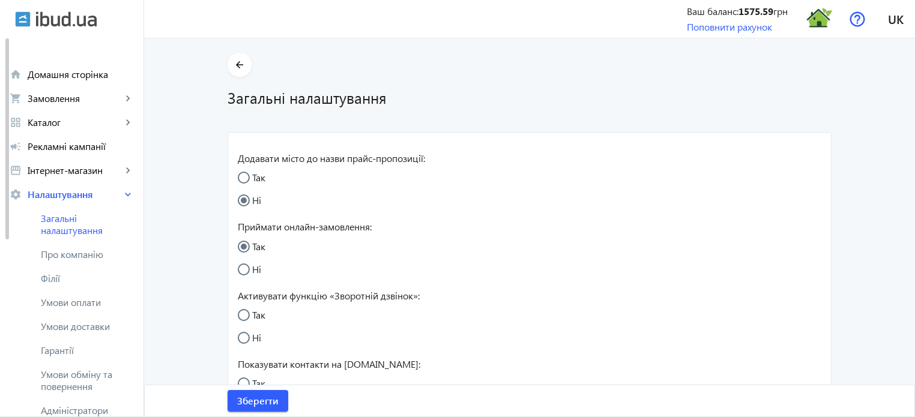
radio input "true"
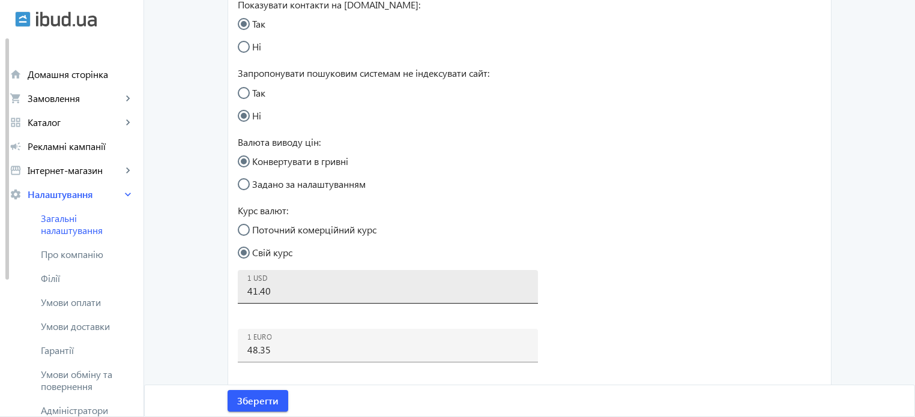
scroll to position [360, 0]
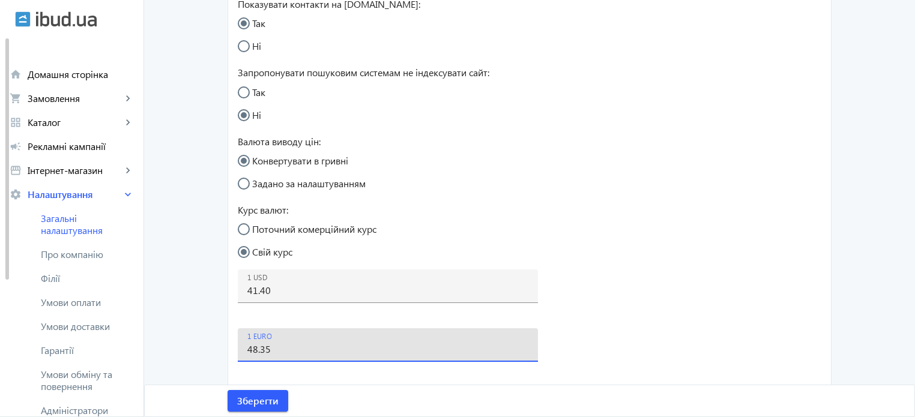
click at [286, 350] on input "48.35" at bounding box center [387, 349] width 281 height 13
type input "48.5"
click at [257, 400] on span "Зберегти" at bounding box center [257, 401] width 41 height 13
